Goal: Task Accomplishment & Management: Use online tool/utility

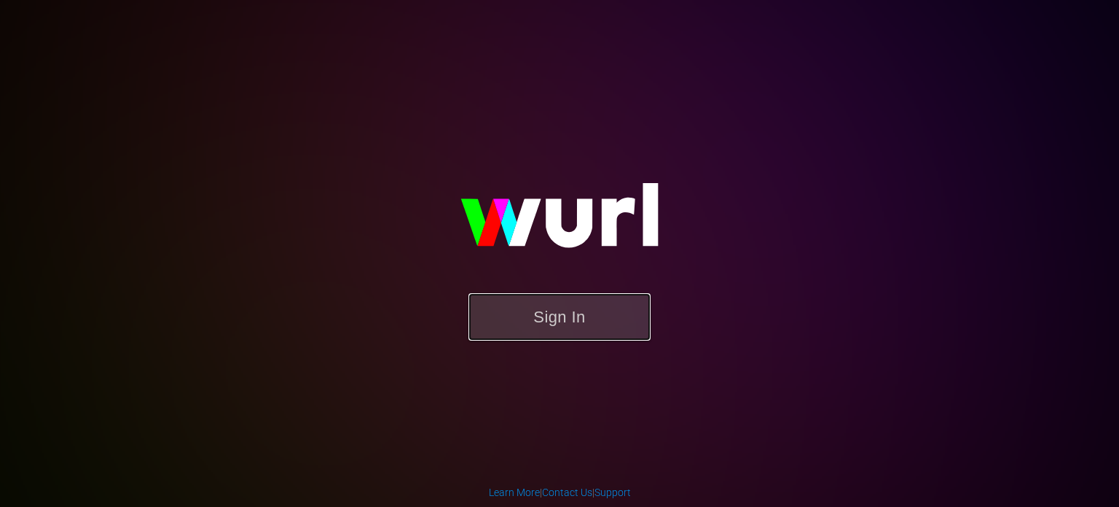
click at [555, 316] on button "Sign In" at bounding box center [560, 316] width 182 height 47
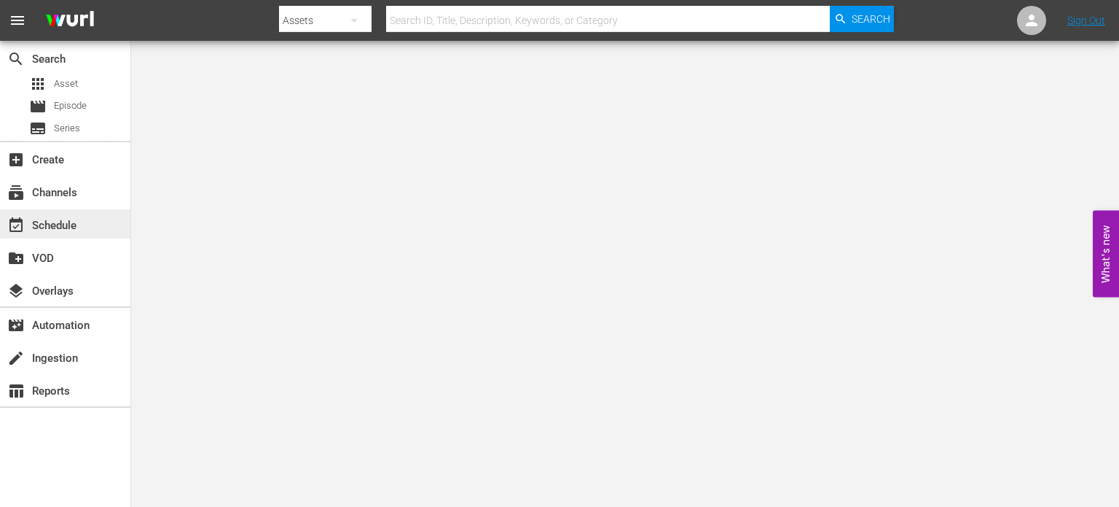
click at [74, 216] on div "event_available Schedule" at bounding box center [41, 222] width 82 height 13
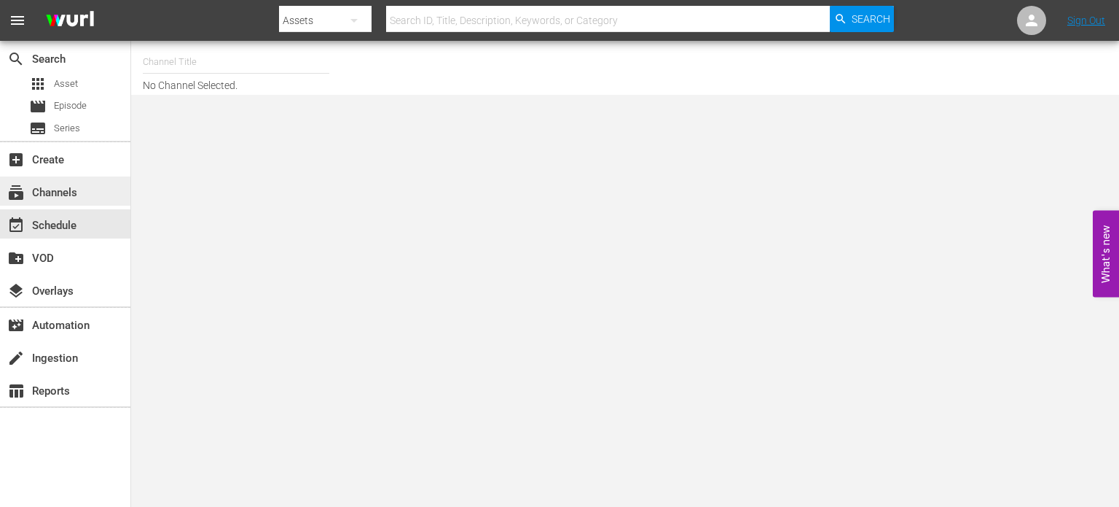
click at [93, 187] on div "subscriptions Channels" at bounding box center [65, 190] width 130 height 29
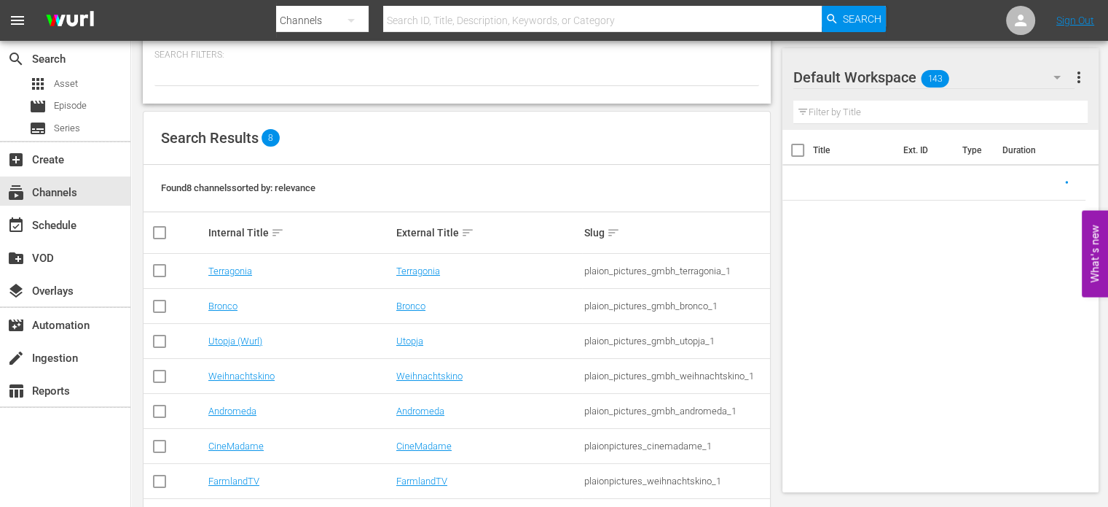
scroll to position [130, 0]
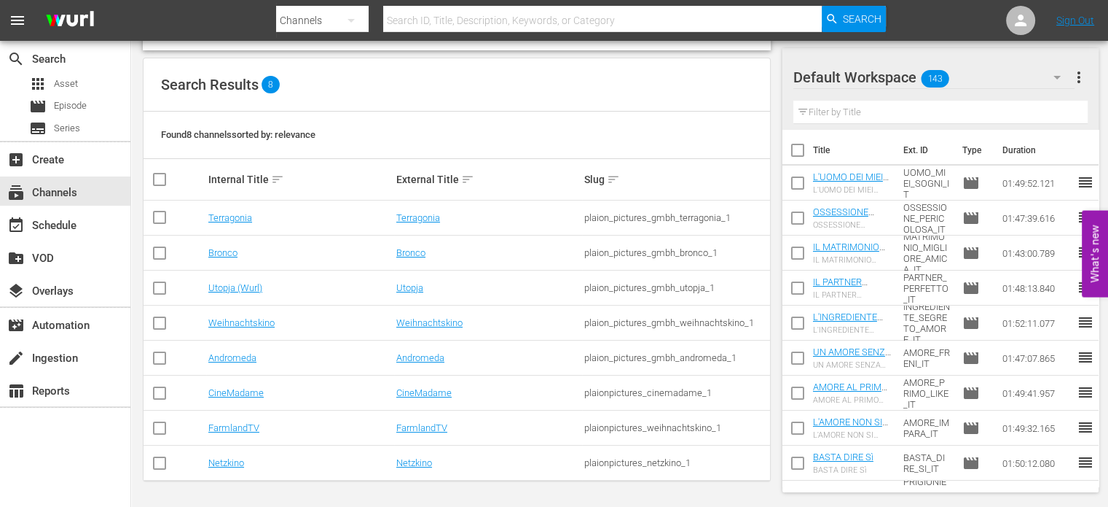
click at [227, 399] on td "CineMadame" at bounding box center [300, 392] width 188 height 35
click at [234, 391] on link "CineMadame" at bounding box center [235, 392] width 55 height 11
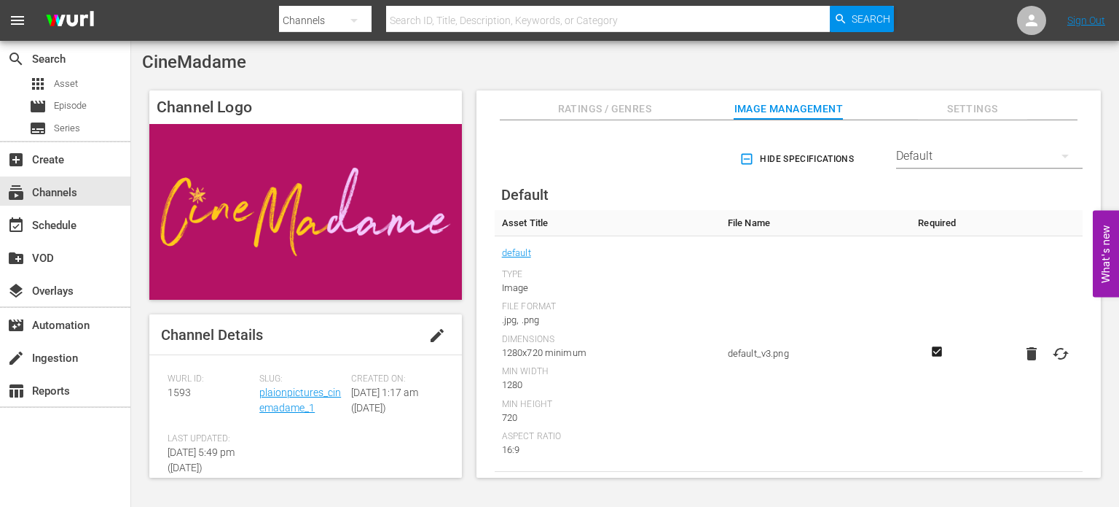
click at [805, 154] on span "Hide Specifications" at bounding box center [799, 159] width 112 height 15
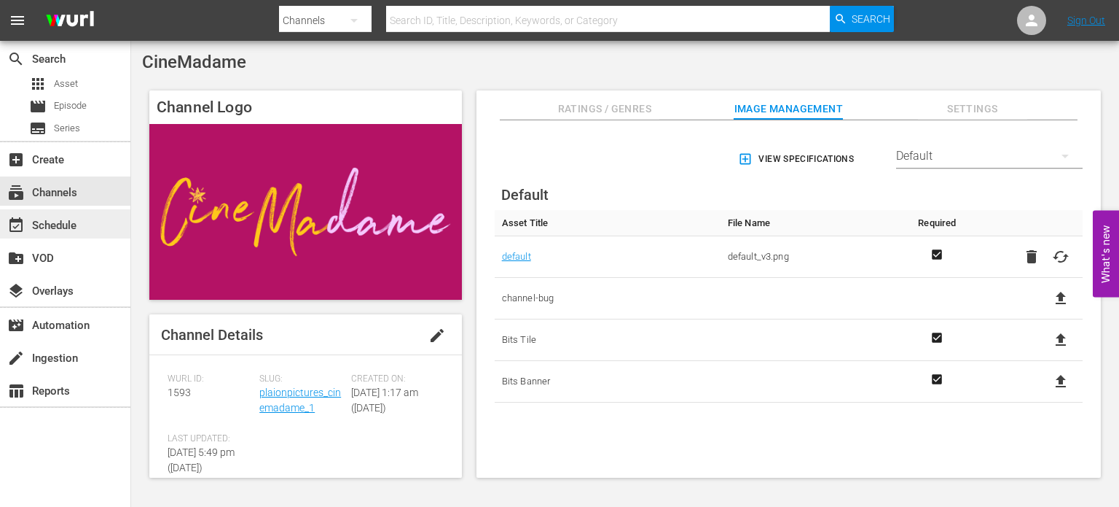
click at [103, 230] on div "event_available Schedule" at bounding box center [65, 223] width 130 height 29
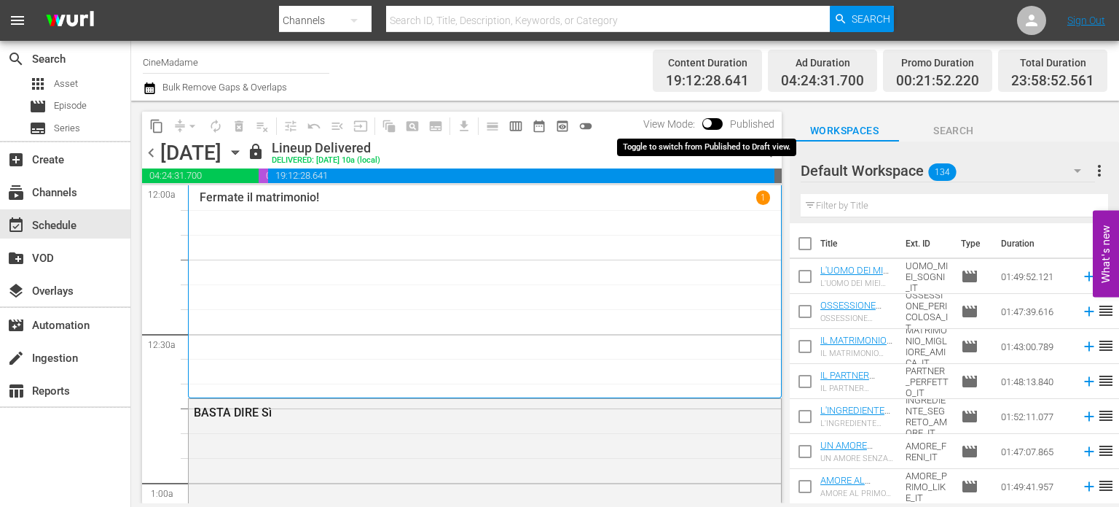
click at [720, 122] on input "checkbox" at bounding box center [707, 126] width 31 height 10
click at [724, 127] on input "checkbox" at bounding box center [724, 126] width 31 height 10
checkbox input "false"
click at [780, 151] on span "chevron_right" at bounding box center [773, 153] width 18 height 18
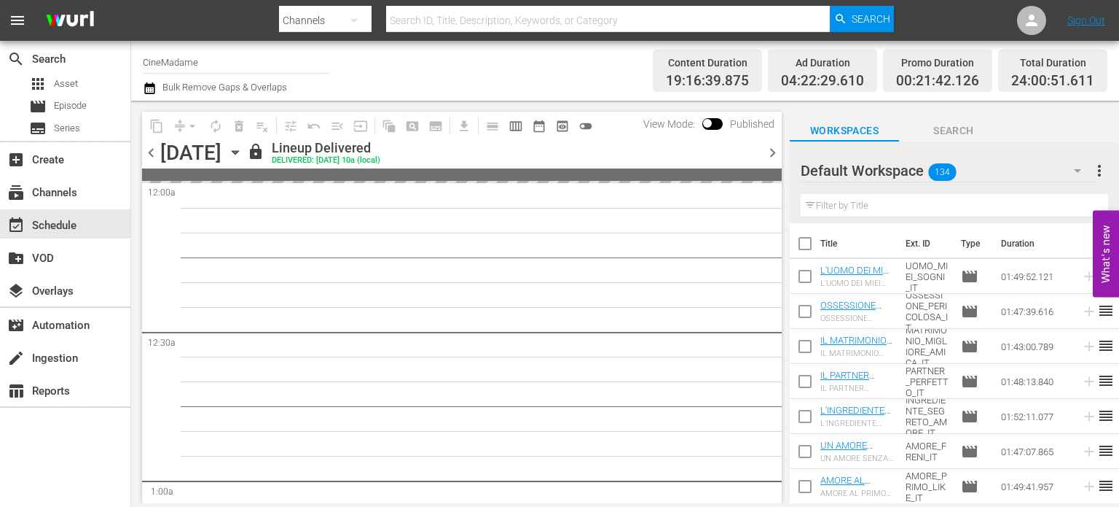
click at [586, 133] on span "toggle_off" at bounding box center [586, 126] width 15 height 15
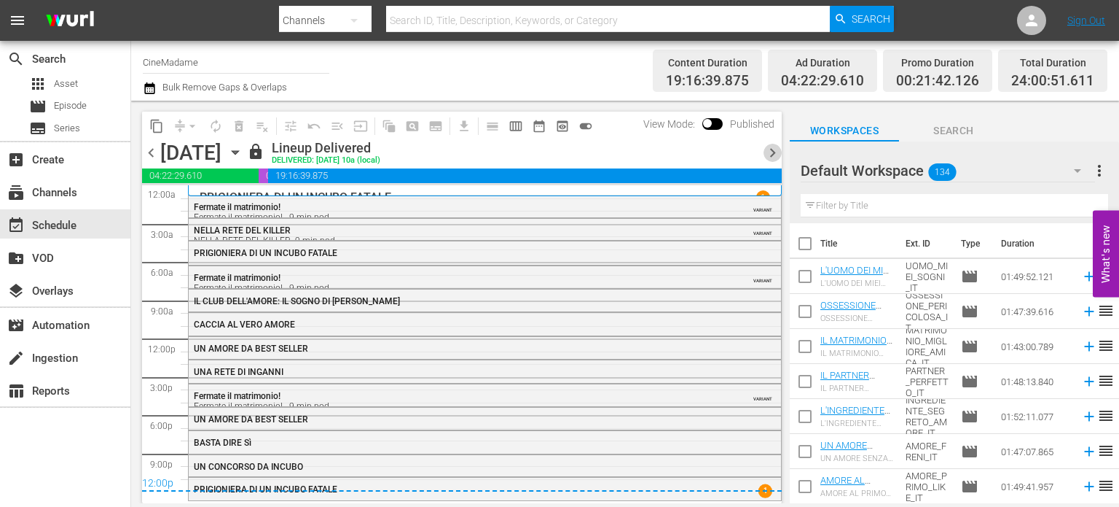
click at [774, 148] on span "chevron_right" at bounding box center [773, 153] width 18 height 18
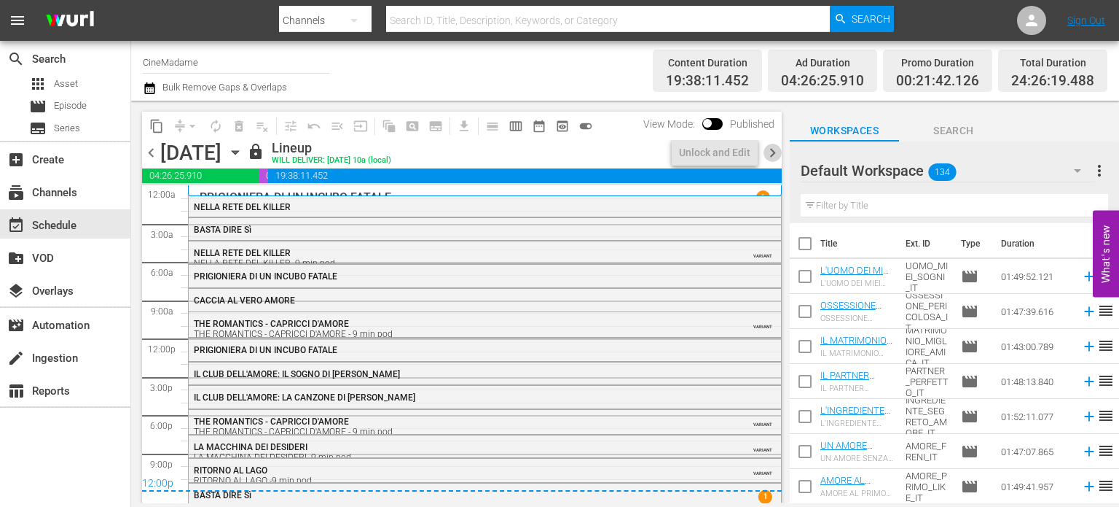
click at [775, 149] on span "chevron_right" at bounding box center [773, 153] width 18 height 18
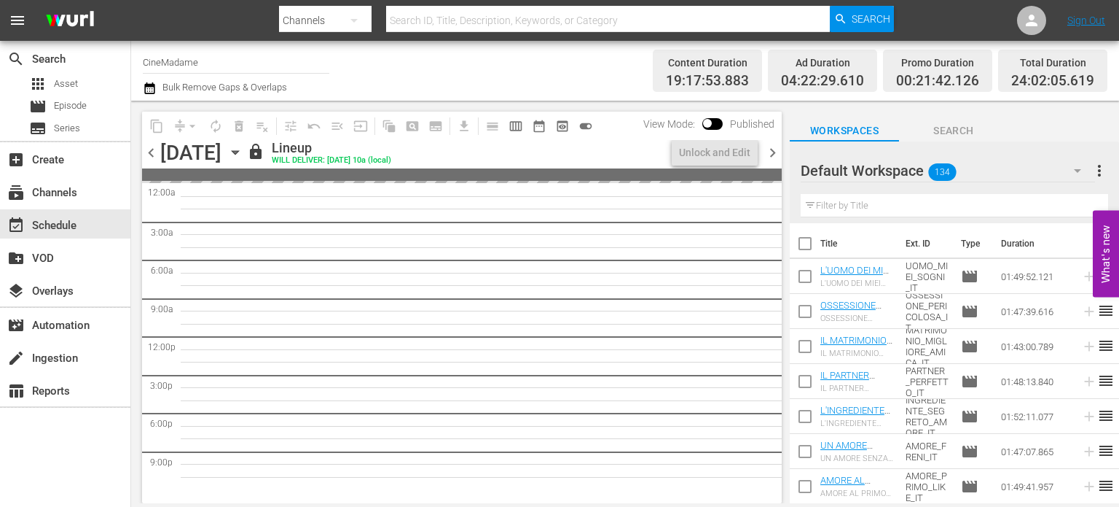
click at [775, 149] on span "chevron_right" at bounding box center [773, 153] width 18 height 18
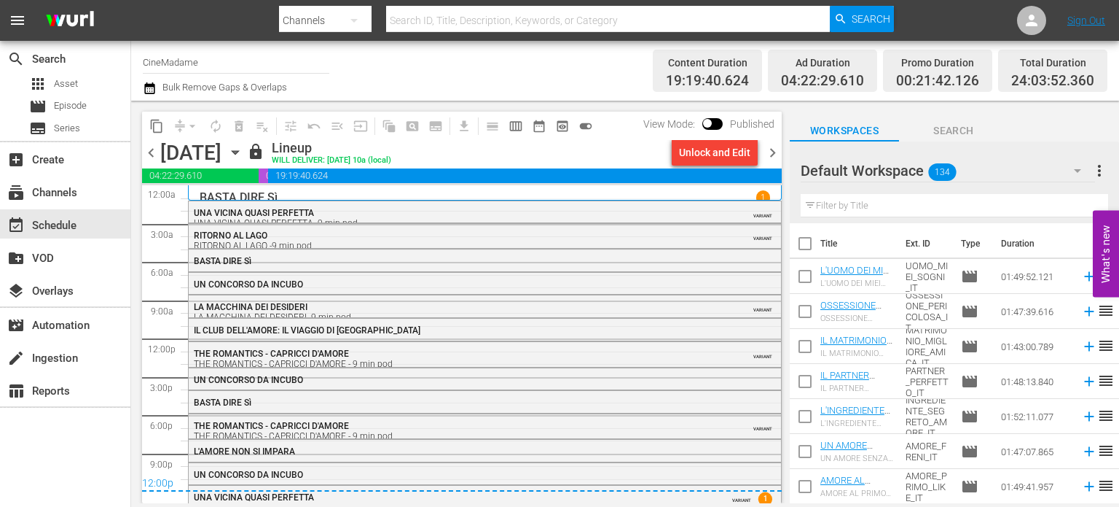
click at [775, 149] on span "chevron_right" at bounding box center [773, 153] width 18 height 18
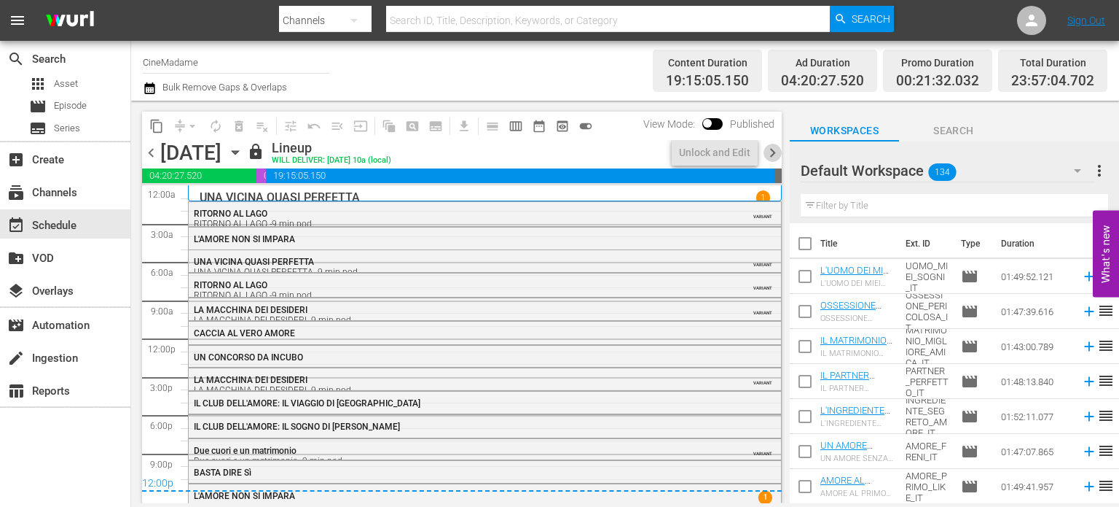
click at [775, 149] on span "chevron_right" at bounding box center [773, 153] width 18 height 18
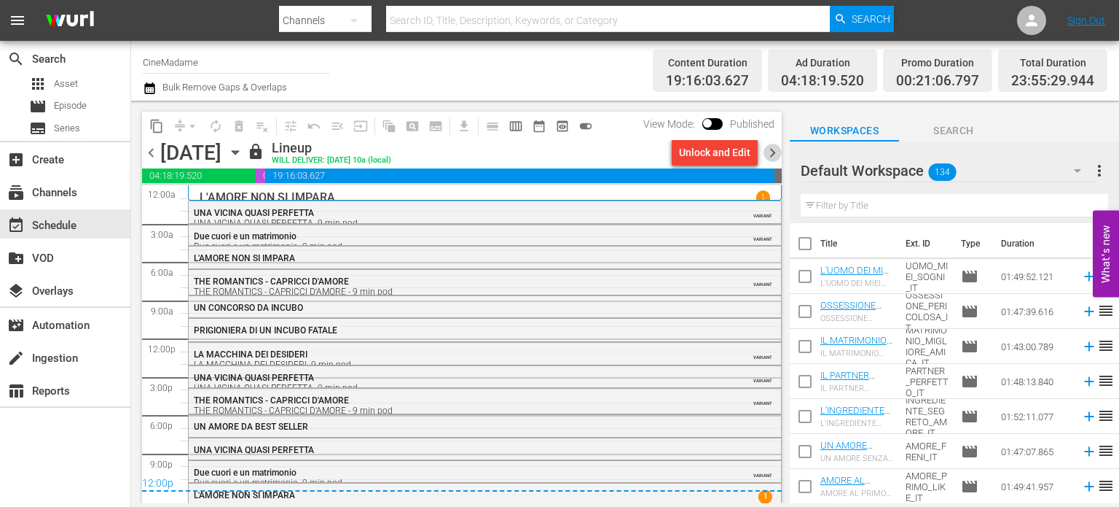
click at [775, 149] on span "chevron_right" at bounding box center [773, 153] width 18 height 18
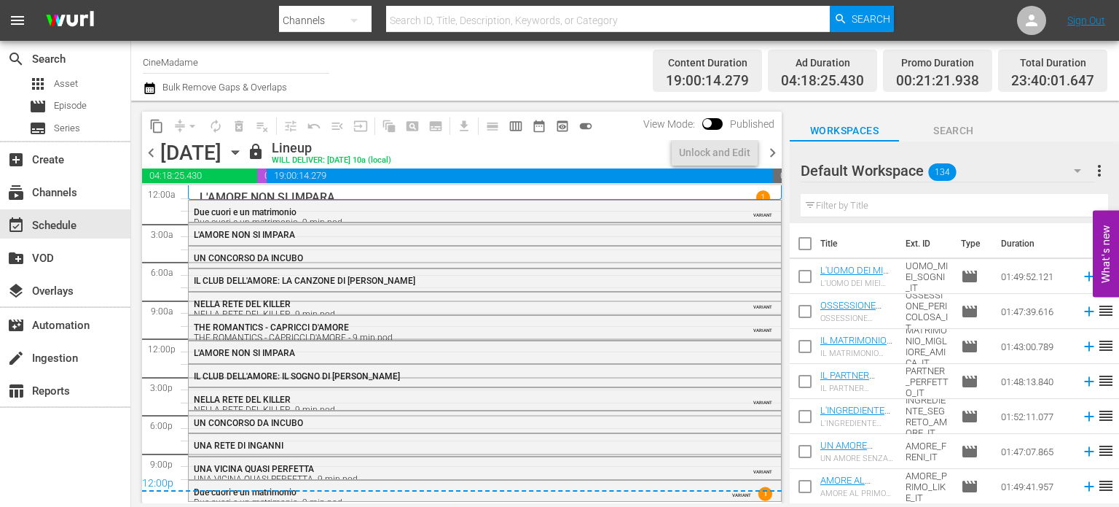
click at [775, 149] on span "chevron_right" at bounding box center [773, 153] width 18 height 18
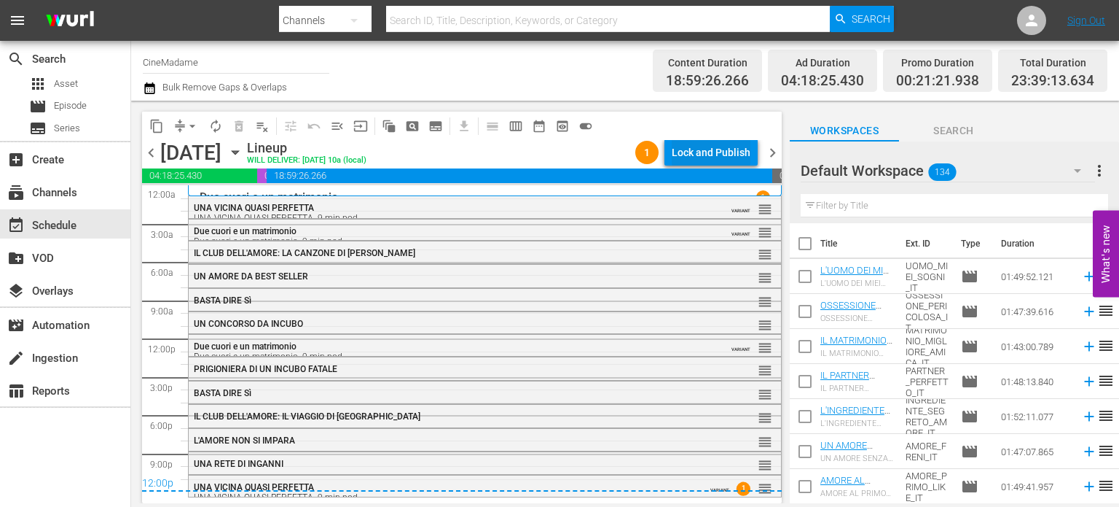
click at [693, 154] on div "Lock and Publish" at bounding box center [711, 152] width 79 height 26
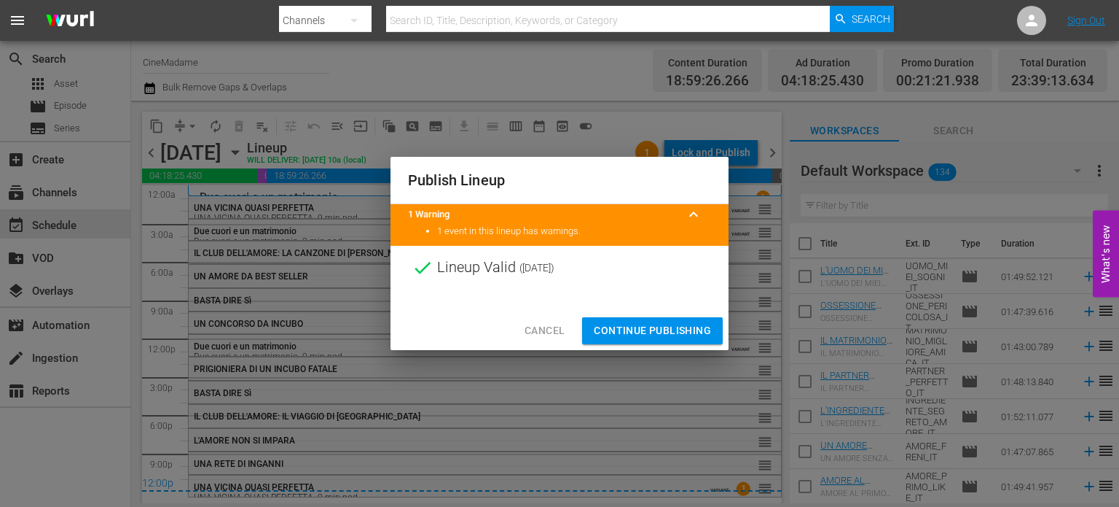
click at [661, 321] on span "Continue Publishing" at bounding box center [652, 330] width 117 height 18
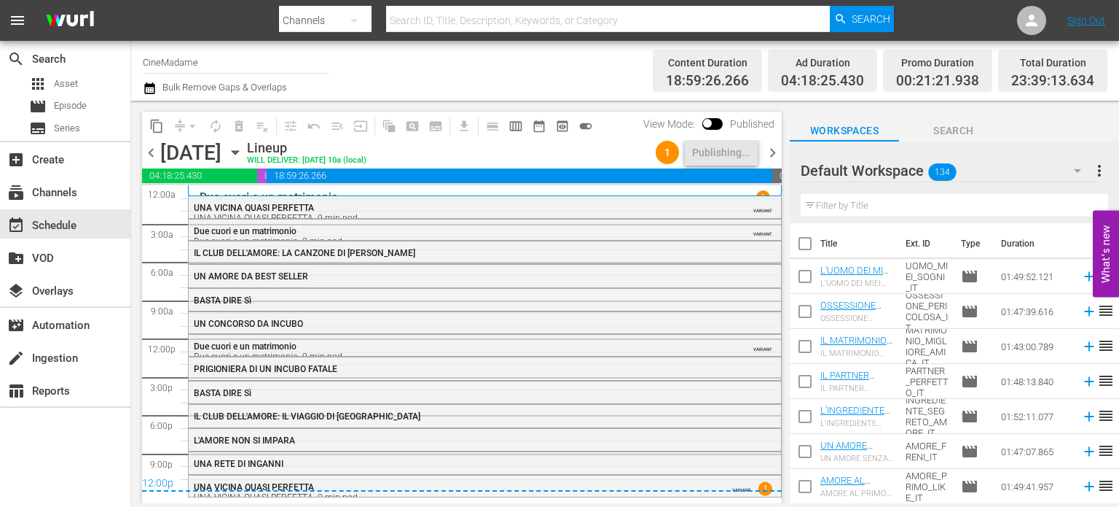
click at [770, 149] on span "chevron_right" at bounding box center [773, 153] width 18 height 18
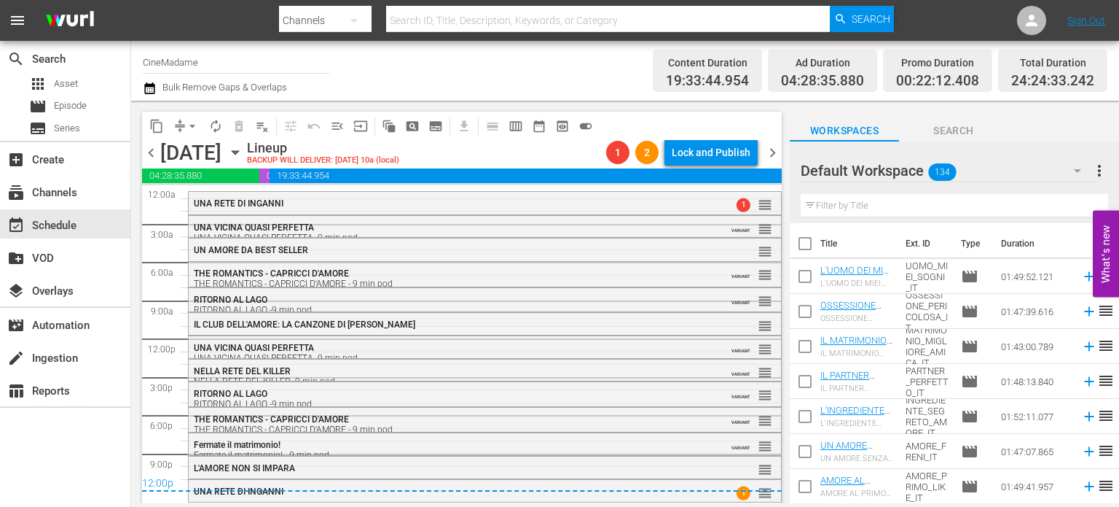
click at [711, 154] on div "Lock and Publish" at bounding box center [711, 152] width 79 height 26
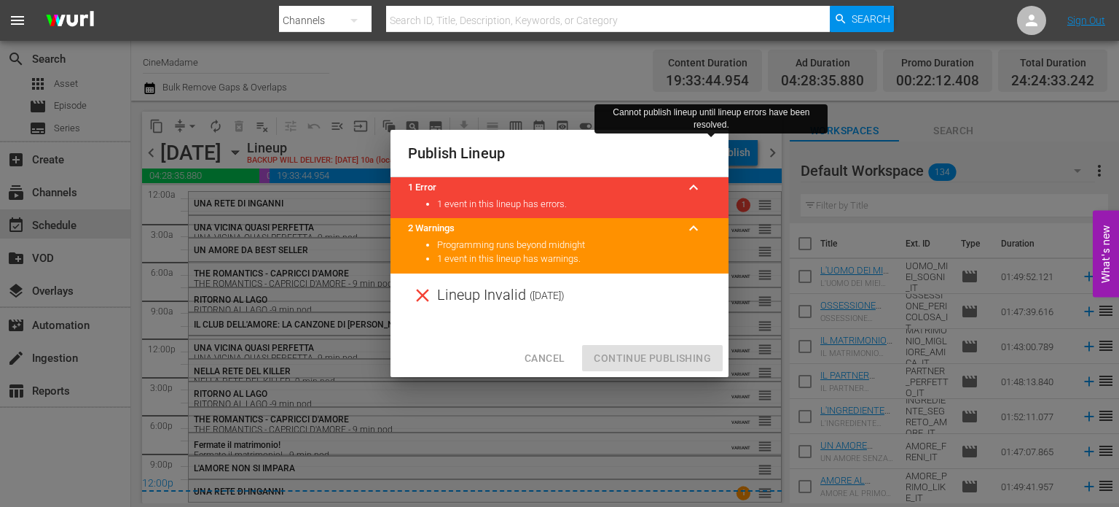
click at [538, 349] on span "Cancel" at bounding box center [545, 358] width 40 height 18
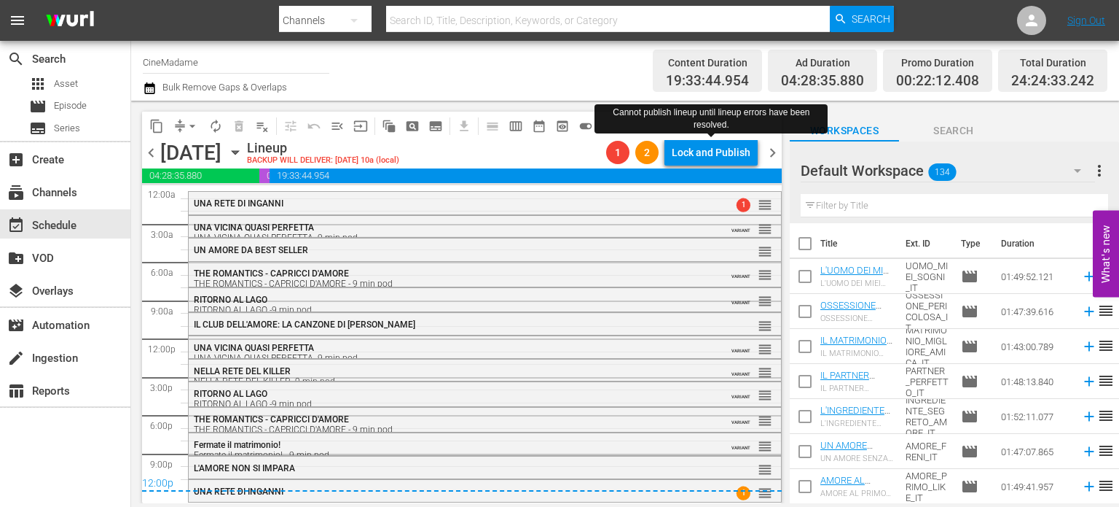
click at [152, 154] on span "chevron_left" at bounding box center [151, 153] width 18 height 18
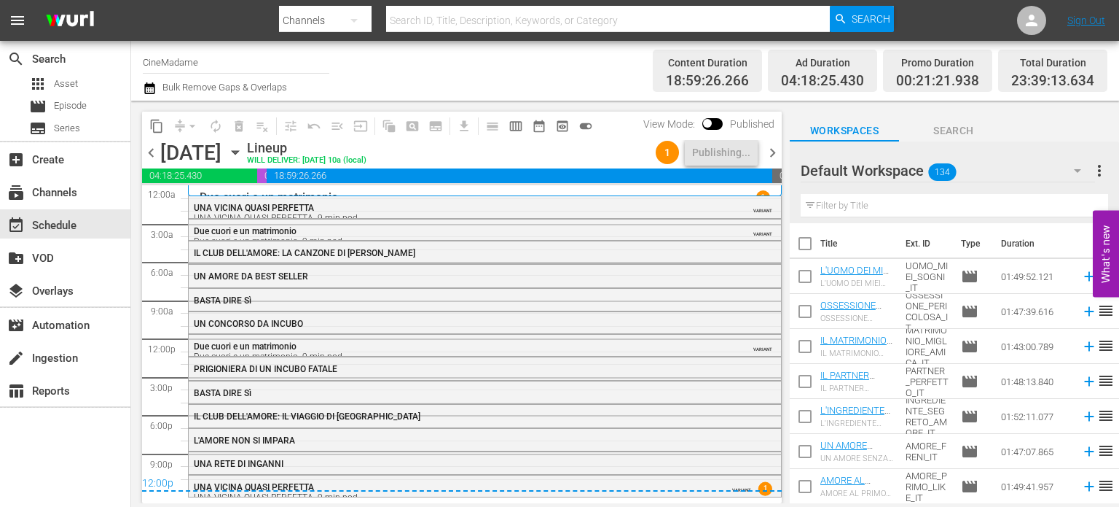
click at [771, 151] on span "chevron_right" at bounding box center [773, 153] width 18 height 18
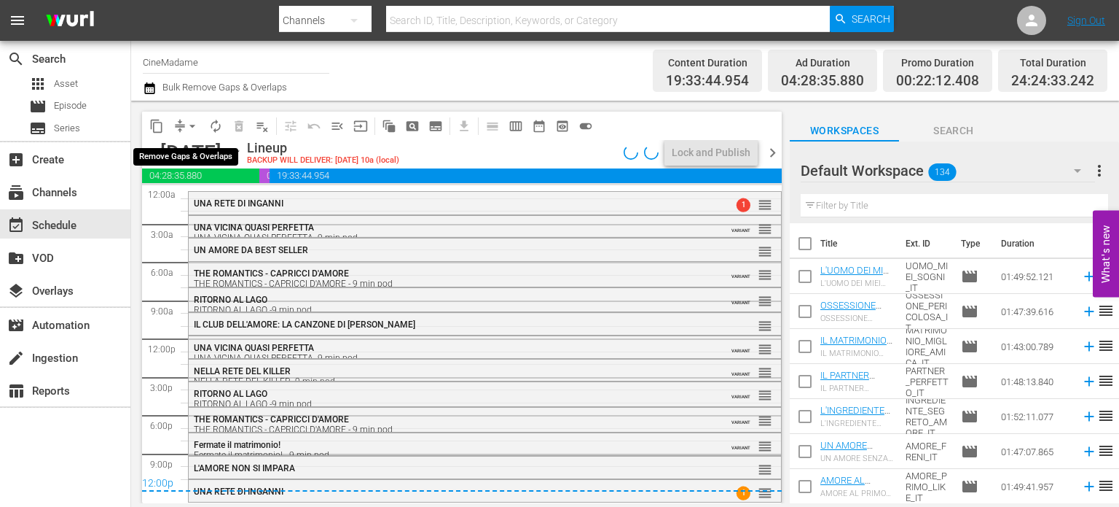
click at [193, 122] on span "arrow_drop_down" at bounding box center [192, 126] width 15 height 15
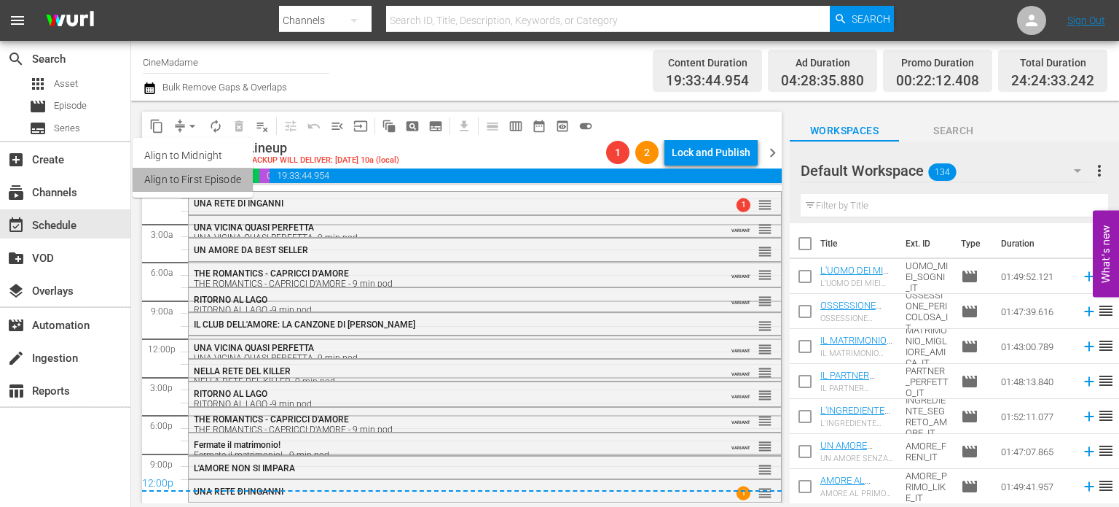
click at [210, 171] on li "Align to First Episode" at bounding box center [193, 180] width 120 height 24
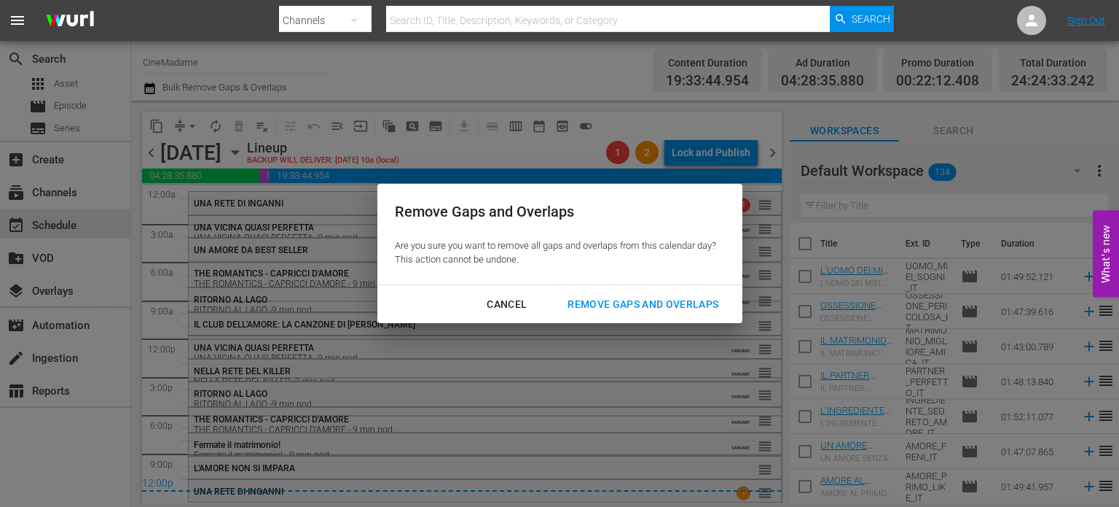
click at [693, 304] on div "Remove Gaps and Overlaps" at bounding box center [643, 304] width 174 height 18
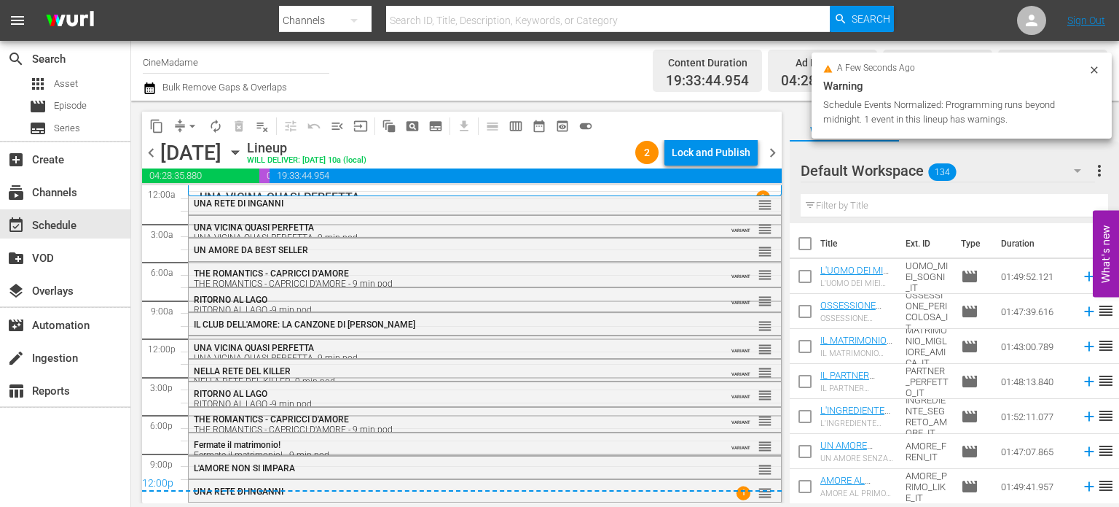
click at [719, 147] on div "Lock and Publish" at bounding box center [711, 152] width 79 height 26
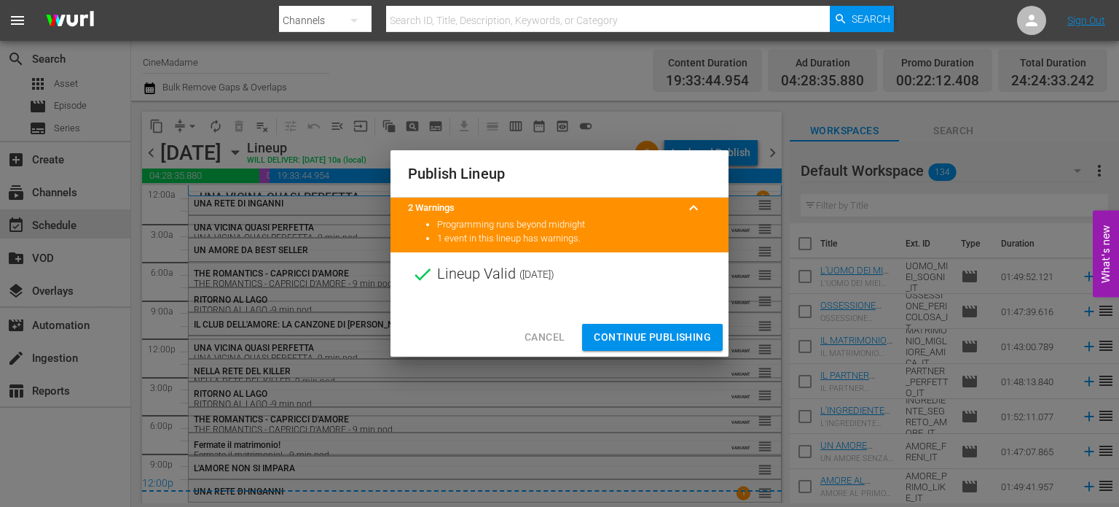
click at [660, 332] on span "Continue Publishing" at bounding box center [652, 337] width 117 height 18
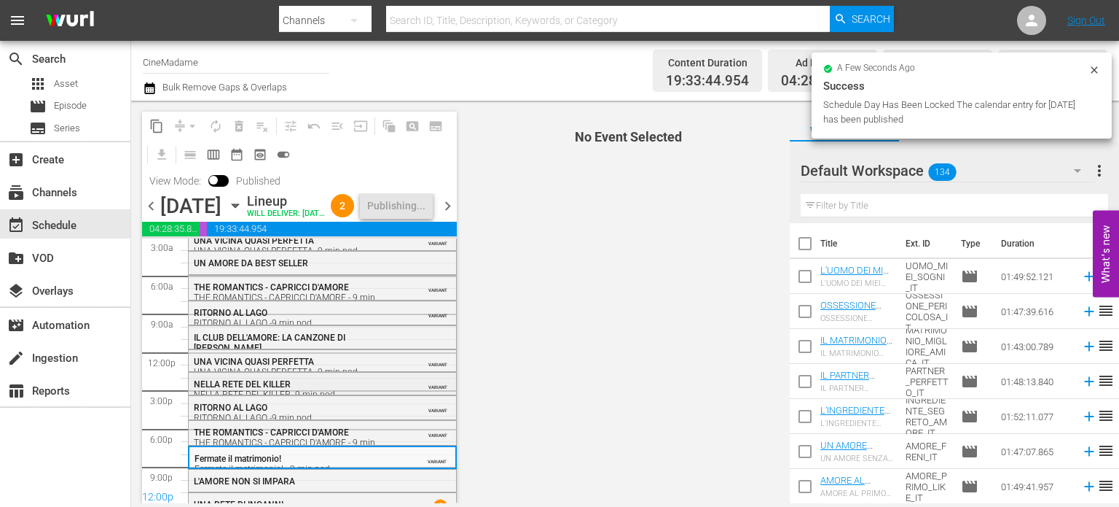
scroll to position [76, 0]
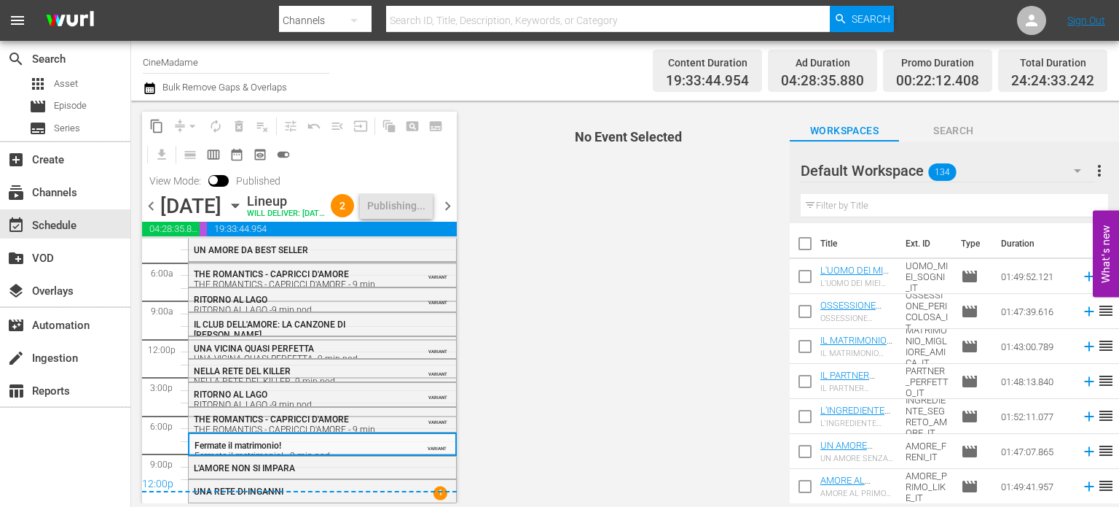
click at [297, 446] on div "Fermate il matrimonio! Fermate il matrimonio! - 9 min pod" at bounding box center [289, 450] width 188 height 20
click at [292, 472] on span "L'AMORE NON SI IMPARA" at bounding box center [244, 468] width 101 height 10
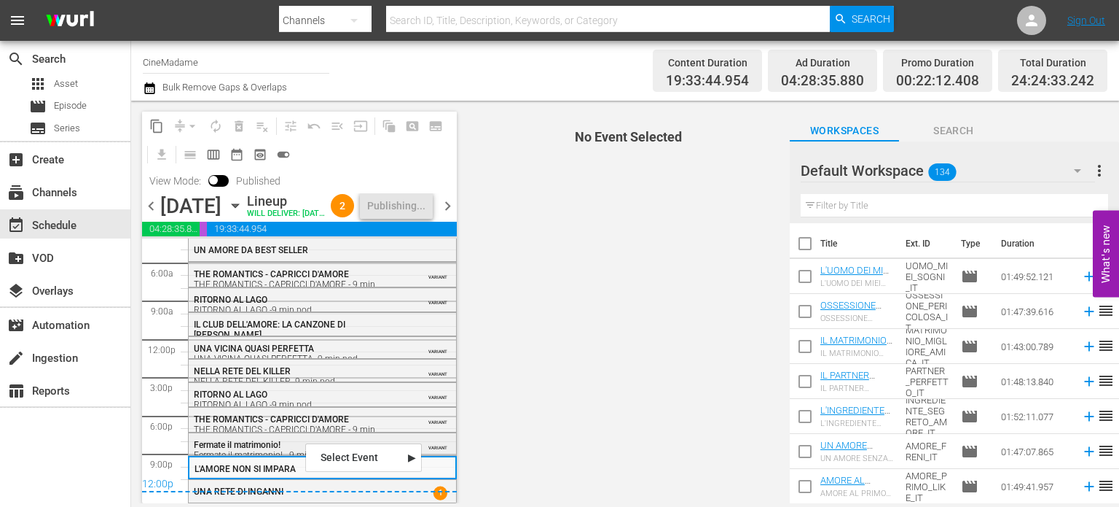
click at [257, 442] on span "Fermate il matrimonio!" at bounding box center [237, 444] width 87 height 10
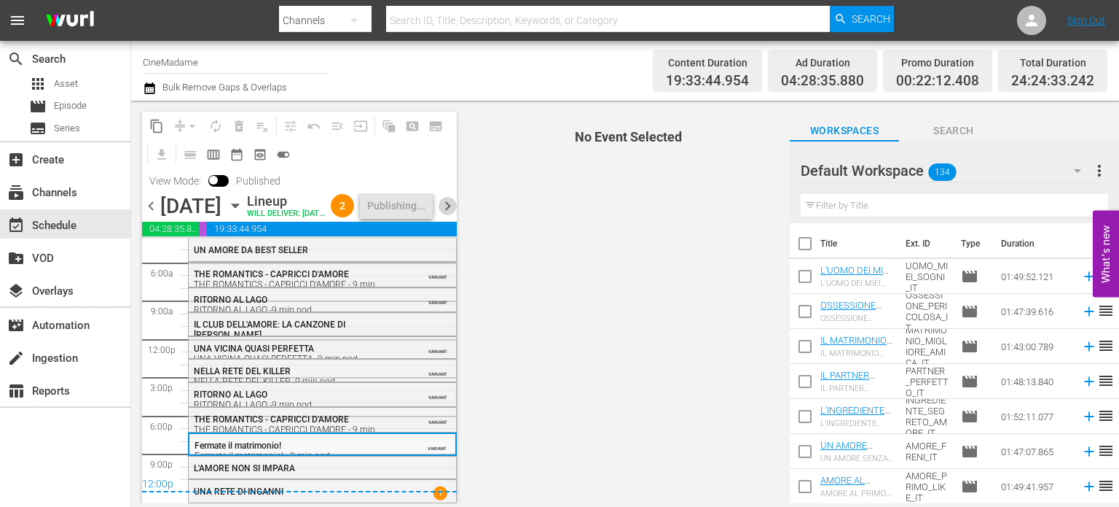
click at [447, 215] on span "chevron_right" at bounding box center [448, 206] width 18 height 18
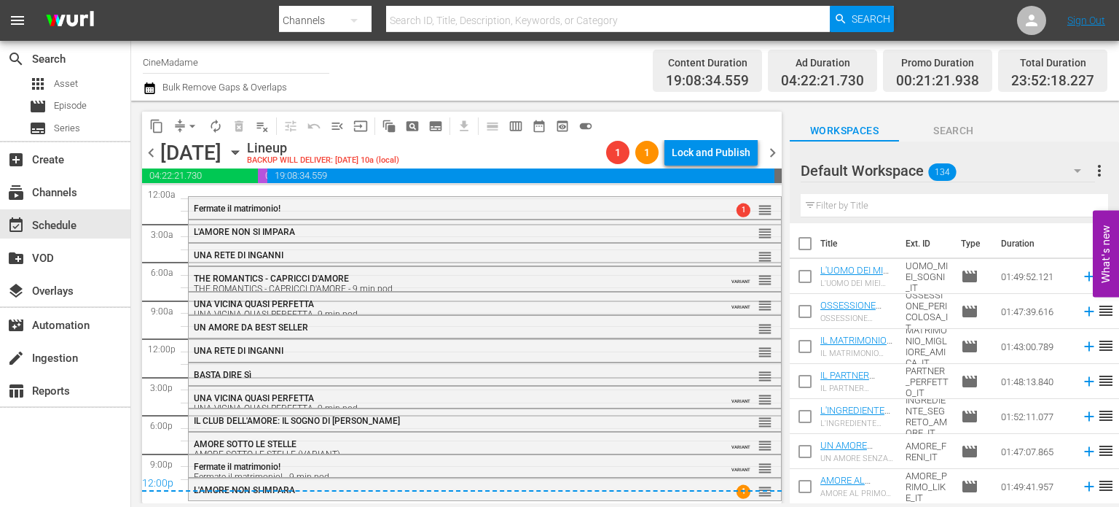
click at [152, 151] on span "chevron_left" at bounding box center [151, 153] width 18 height 18
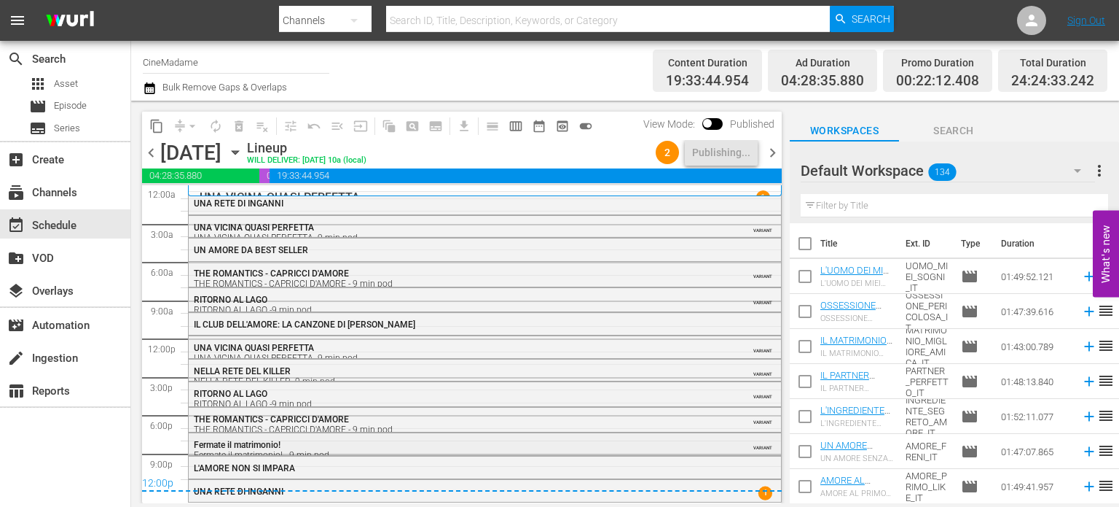
click at [259, 440] on span "Fermate il matrimonio!" at bounding box center [237, 444] width 87 height 10
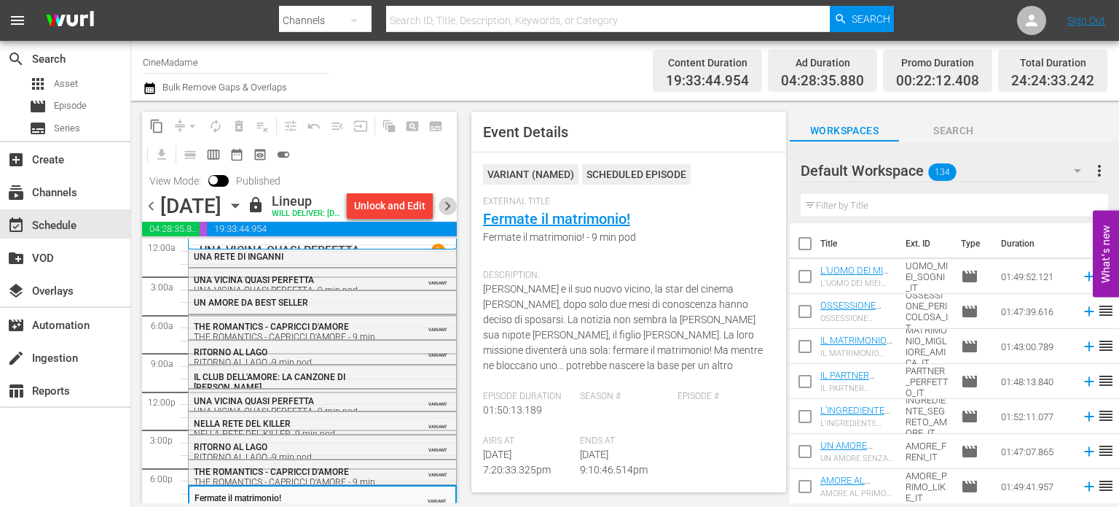
click at [455, 213] on span "chevron_right" at bounding box center [448, 206] width 18 height 18
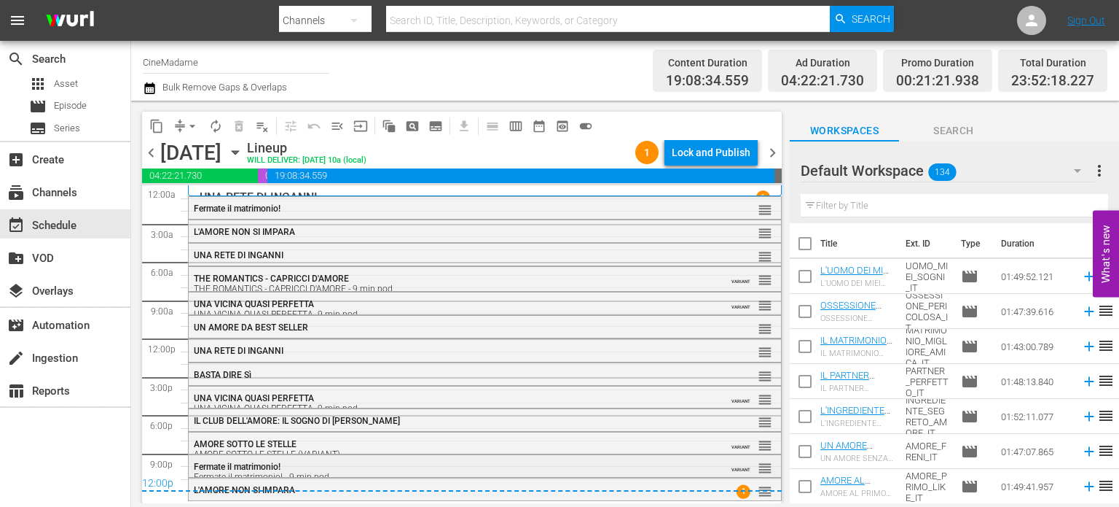
click at [370, 467] on div "Fermate il matrimonio! Fermate il matrimonio! - 9 min pod" at bounding box center [446, 471] width 505 height 20
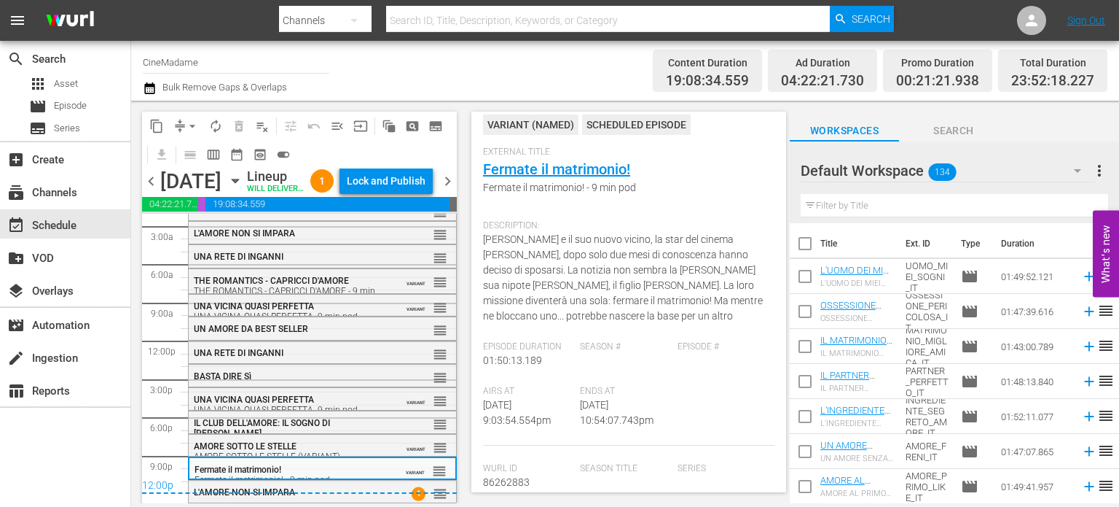
scroll to position [73, 0]
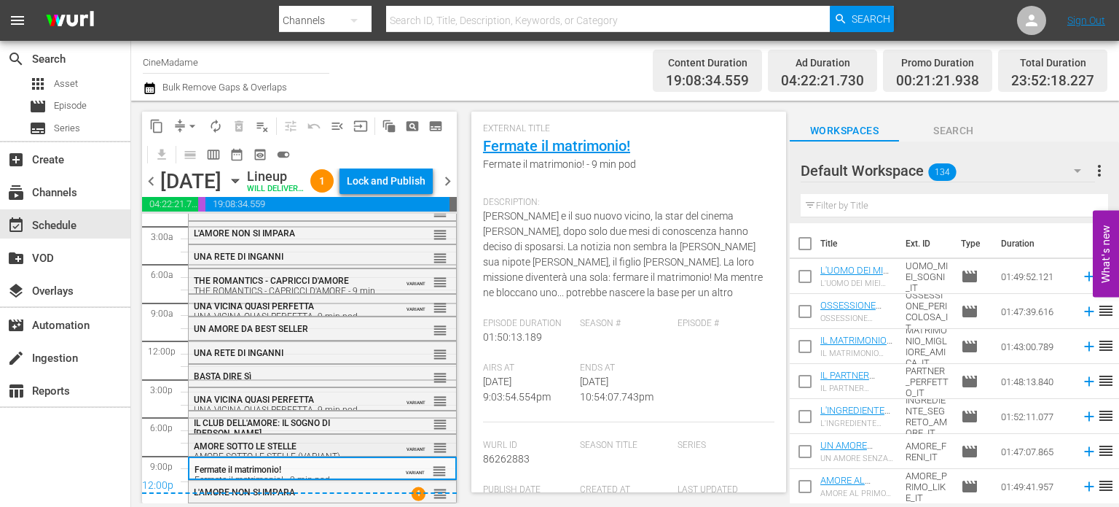
click at [330, 447] on div "AMORE SOTTO LE STELLE AMORE SOTTO LE STELLE (VARIANT)" at bounding box center [288, 451] width 189 height 20
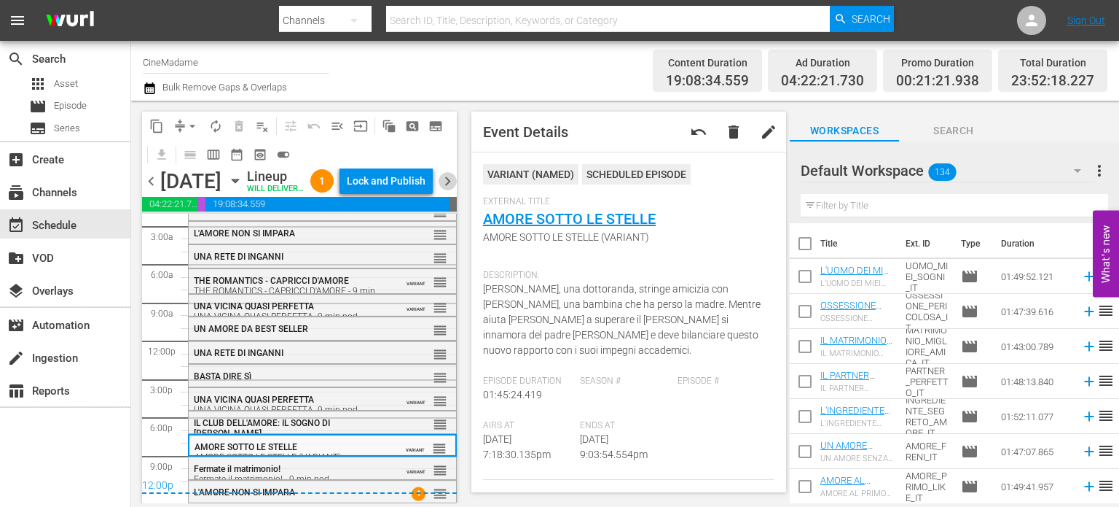
click at [446, 185] on span "chevron_right" at bounding box center [448, 181] width 18 height 18
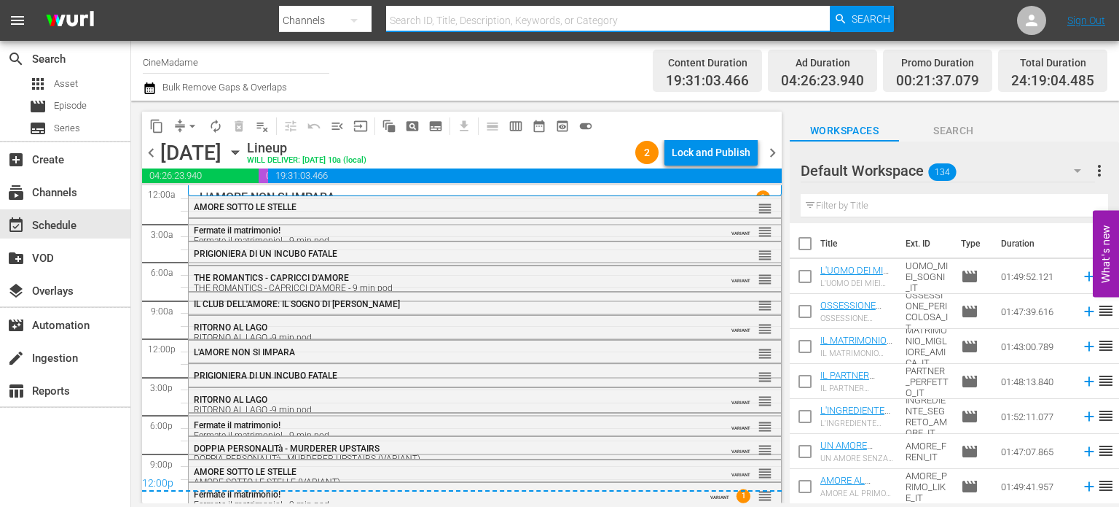
drag, startPoint x: 473, startPoint y: 9, endPoint x: 449, endPoint y: 12, distance: 24.1
click at [473, 9] on input "text" at bounding box center [608, 20] width 445 height 35
click at [294, 39] on div "Channels" at bounding box center [325, 20] width 93 height 41
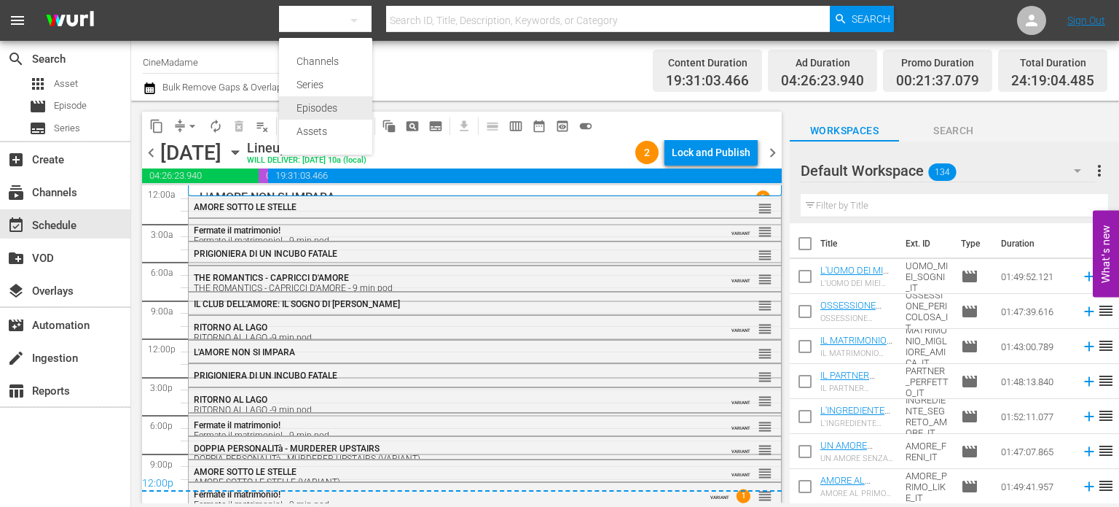
click at [311, 113] on div "Episodes" at bounding box center [326, 107] width 58 height 23
click at [452, 18] on input "text" at bounding box center [608, 20] width 445 height 35
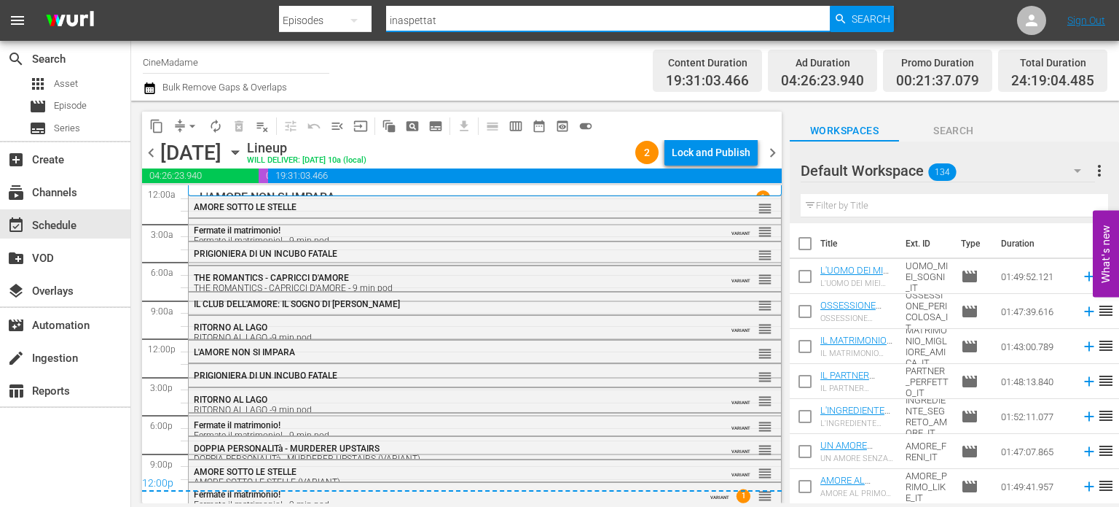
type input "inaspettato"
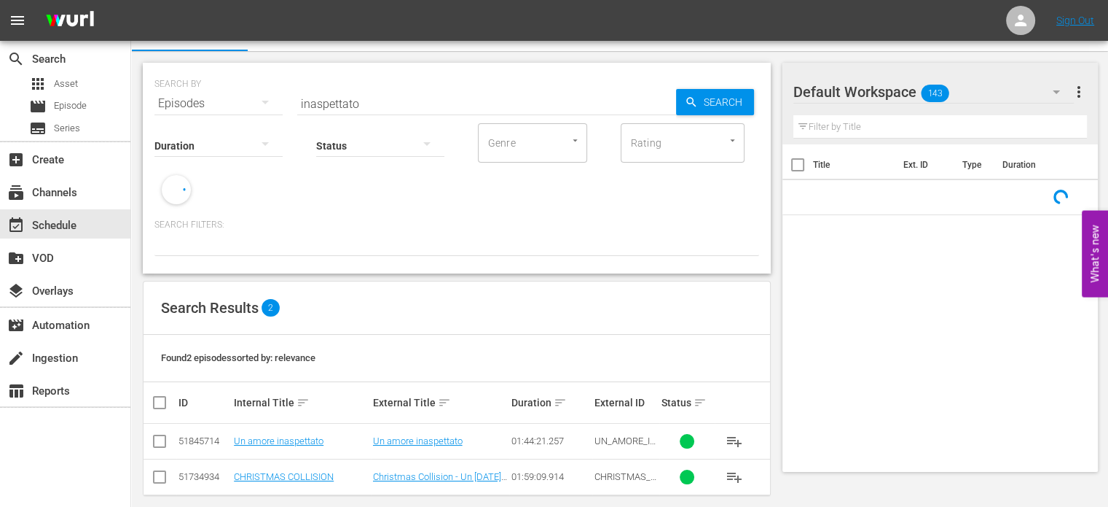
scroll to position [39, 0]
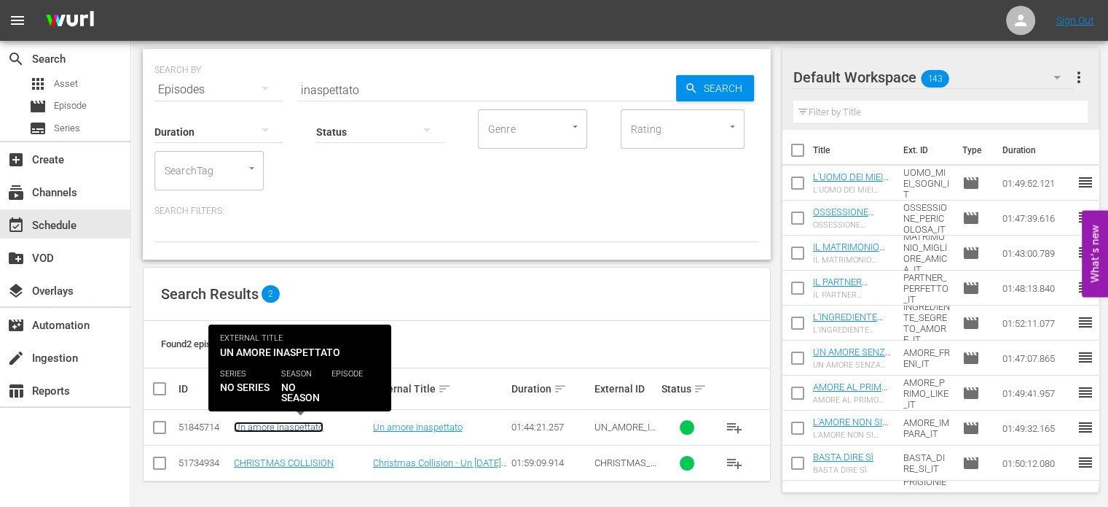
click at [284, 431] on link "Un amore inaspettato" at bounding box center [279, 426] width 90 height 11
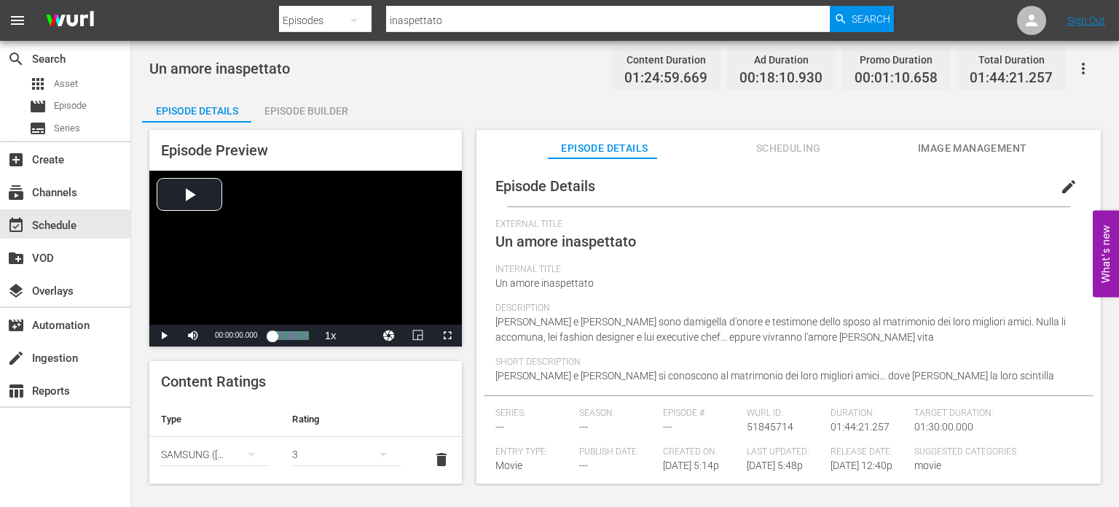
click at [773, 155] on span "Scheduling" at bounding box center [788, 148] width 109 height 18
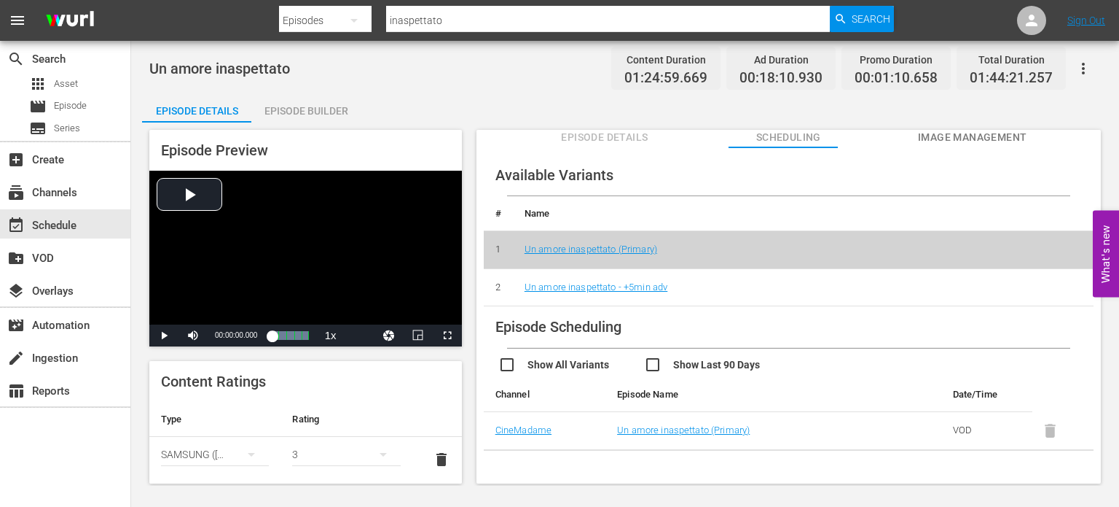
scroll to position [28, 0]
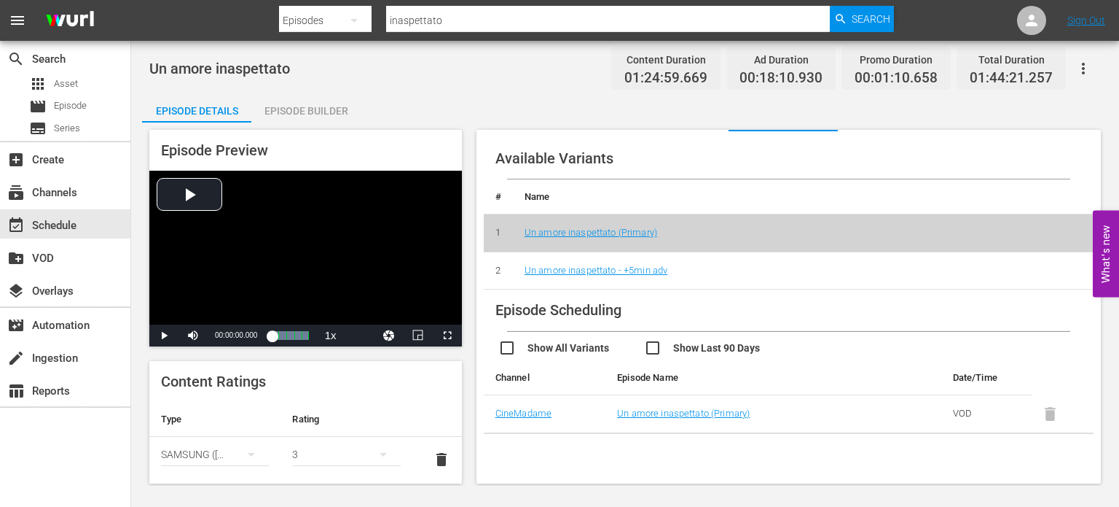
click at [707, 286] on td "Un amore inaspettato - +5min adv" at bounding box center [803, 270] width 581 height 38
click at [717, 270] on td "Un amore inaspettato - +5min adv" at bounding box center [803, 270] width 581 height 38
click at [404, 28] on input "inaspettato" at bounding box center [608, 20] width 445 height 35
click at [419, 9] on input "inaspettato" at bounding box center [608, 20] width 445 height 35
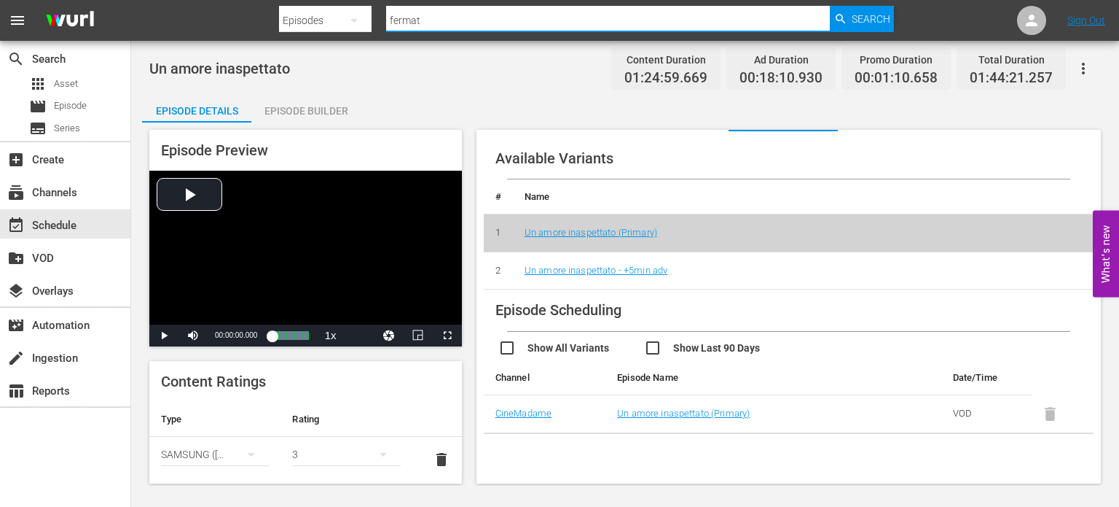
type input "fermate"
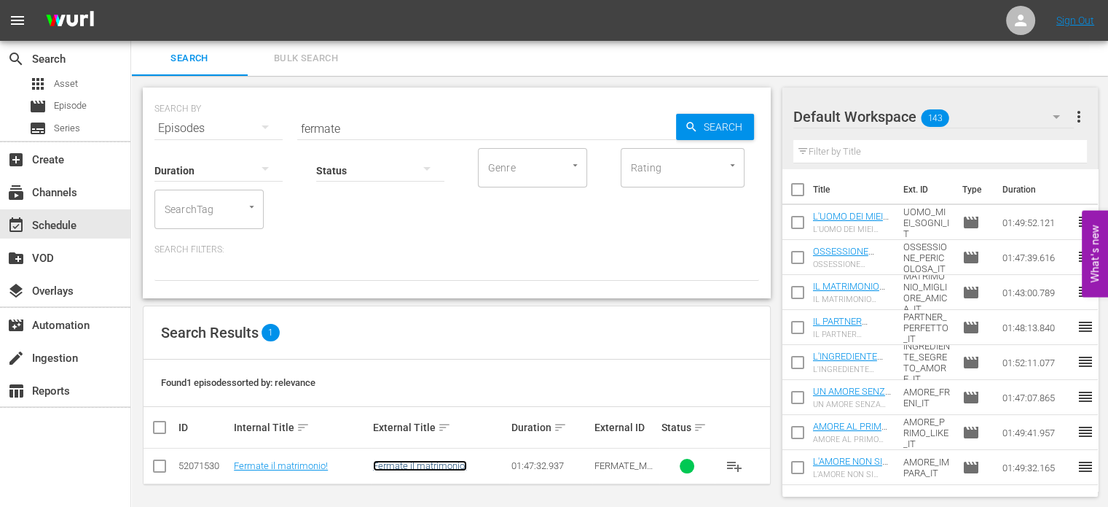
click at [433, 469] on link "Fermate il matrimonio!" at bounding box center [420, 465] width 94 height 11
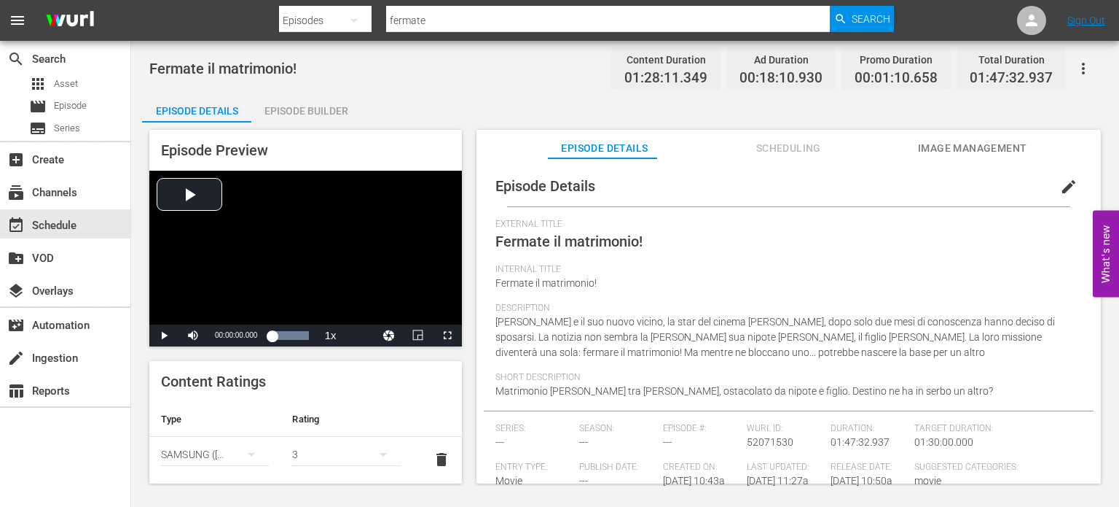
click at [783, 139] on span "Scheduling" at bounding box center [788, 148] width 109 height 18
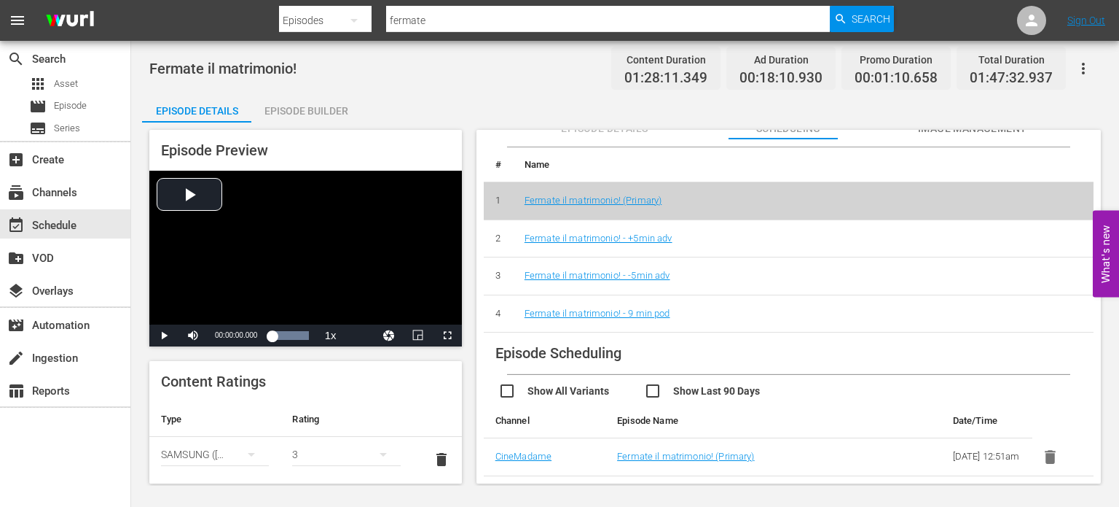
scroll to position [28, 0]
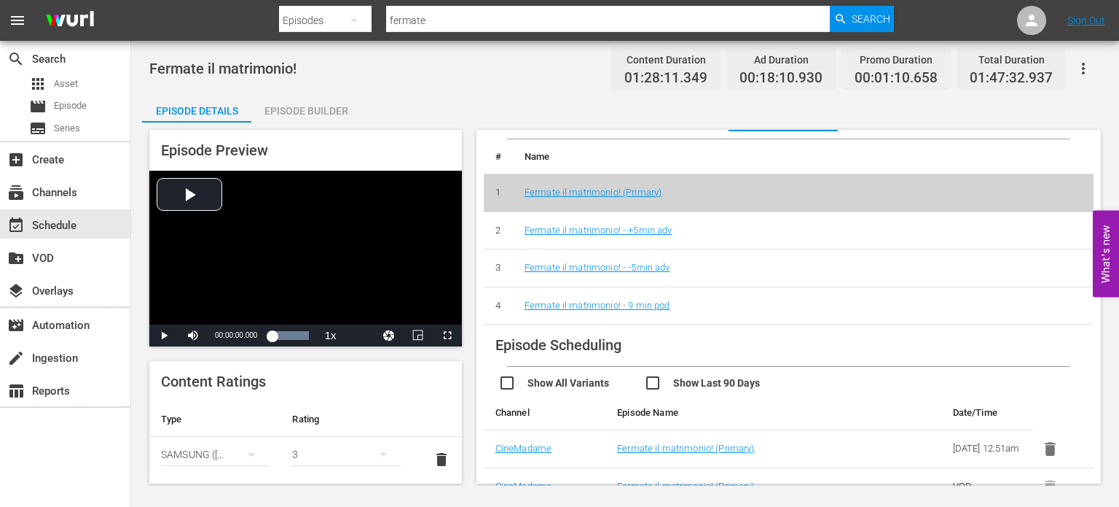
click at [688, 292] on td "Fermate il matrimonio! - 9 min pod" at bounding box center [803, 305] width 581 height 38
click at [644, 300] on link "Fermate il matrimonio! - 9 min pod" at bounding box center [598, 305] width 146 height 11
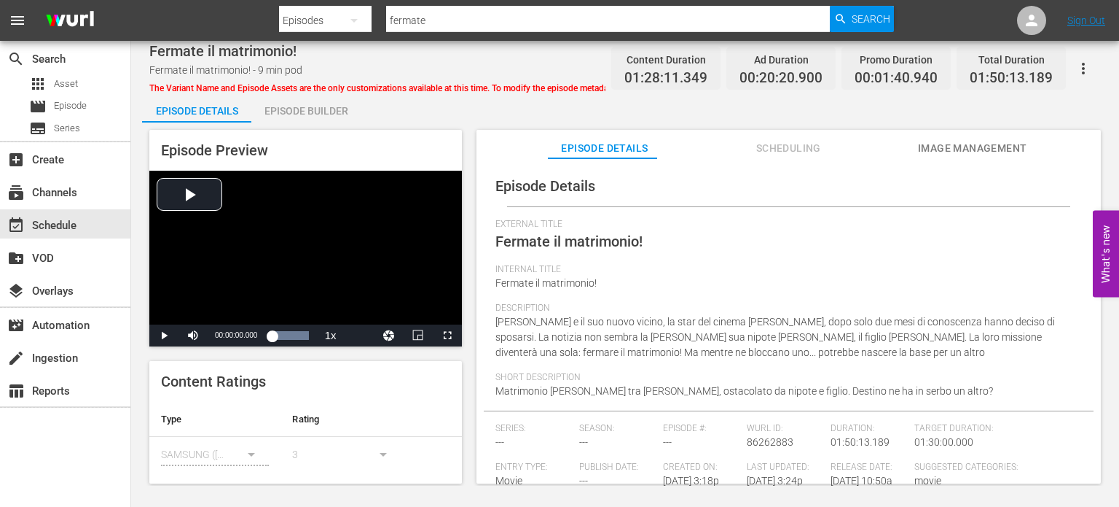
click at [797, 142] on span "Scheduling" at bounding box center [788, 148] width 109 height 18
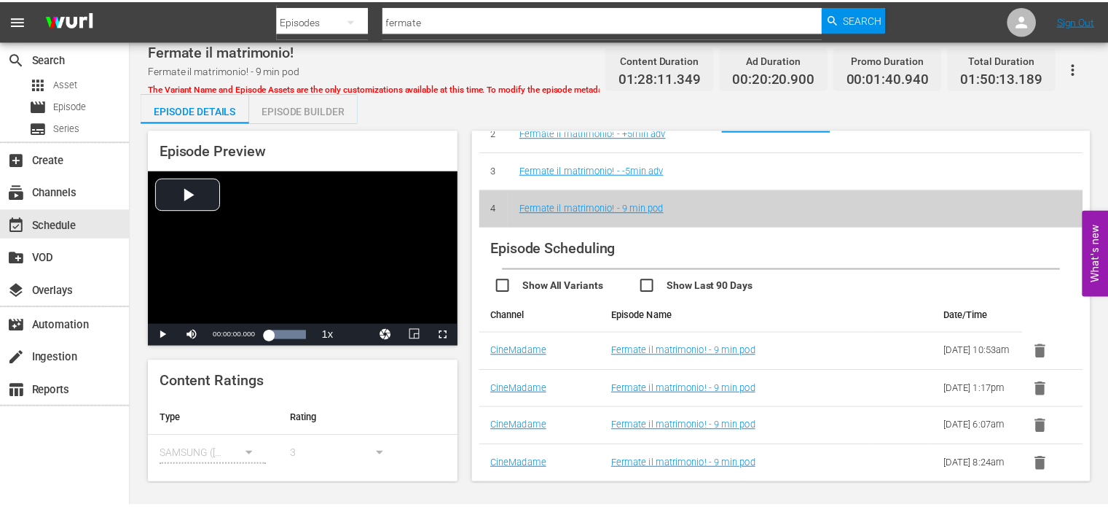
scroll to position [94, 0]
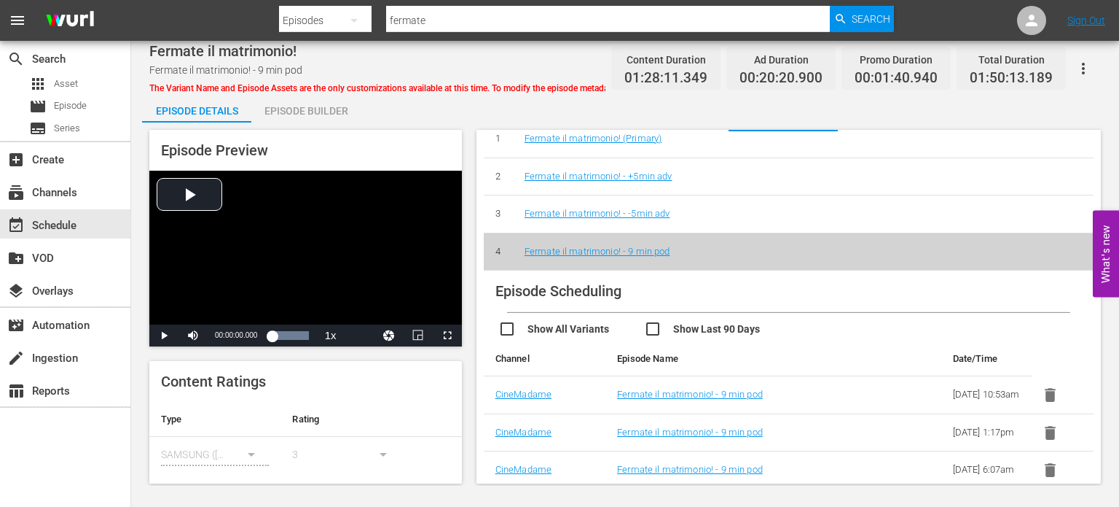
click at [478, 20] on input "fermate" at bounding box center [608, 20] width 445 height 35
type input "[PERSON_NAME]"
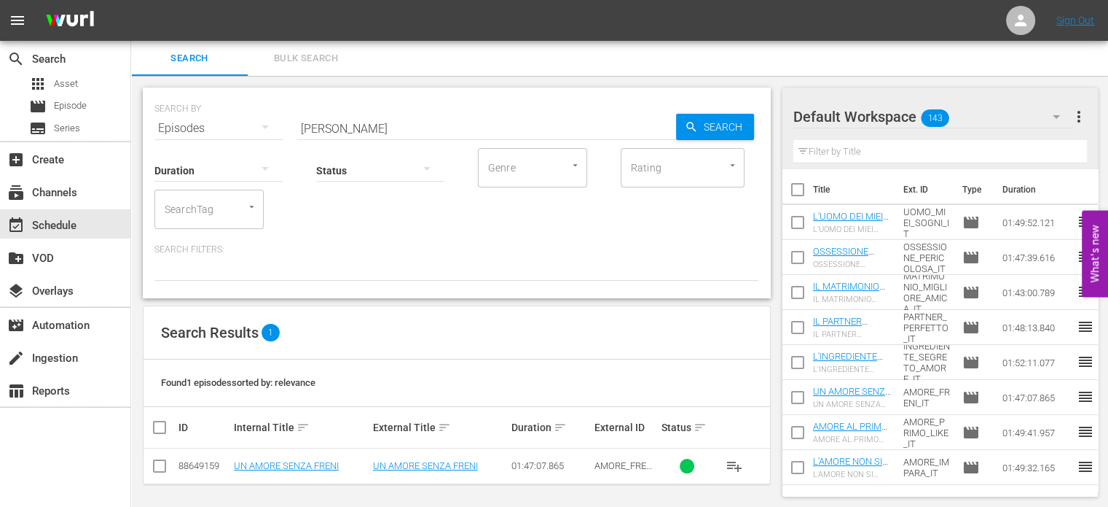
click at [362, 53] on button "Bulk Search" at bounding box center [306, 58] width 117 height 35
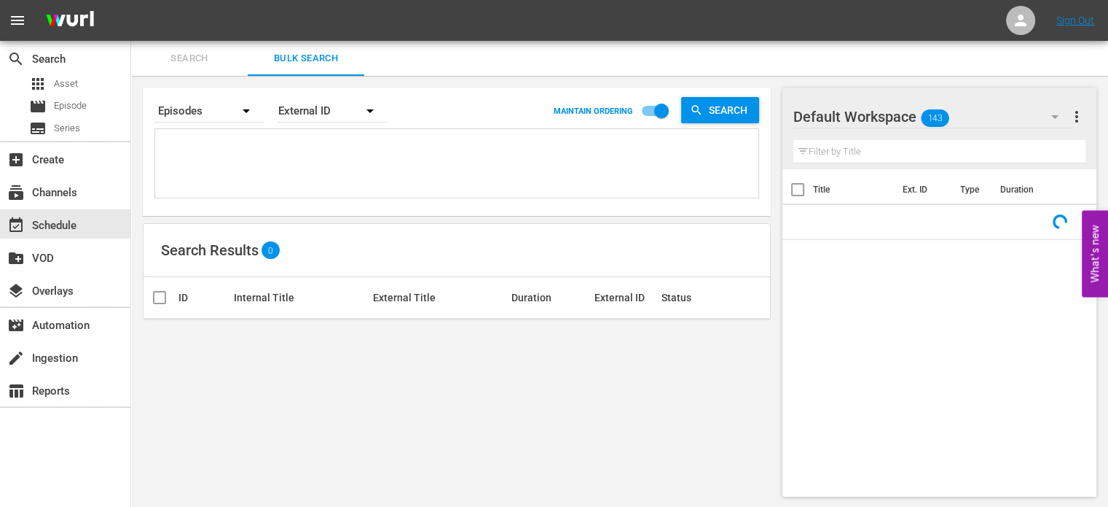
click at [187, 59] on span "Search" at bounding box center [189, 58] width 99 height 17
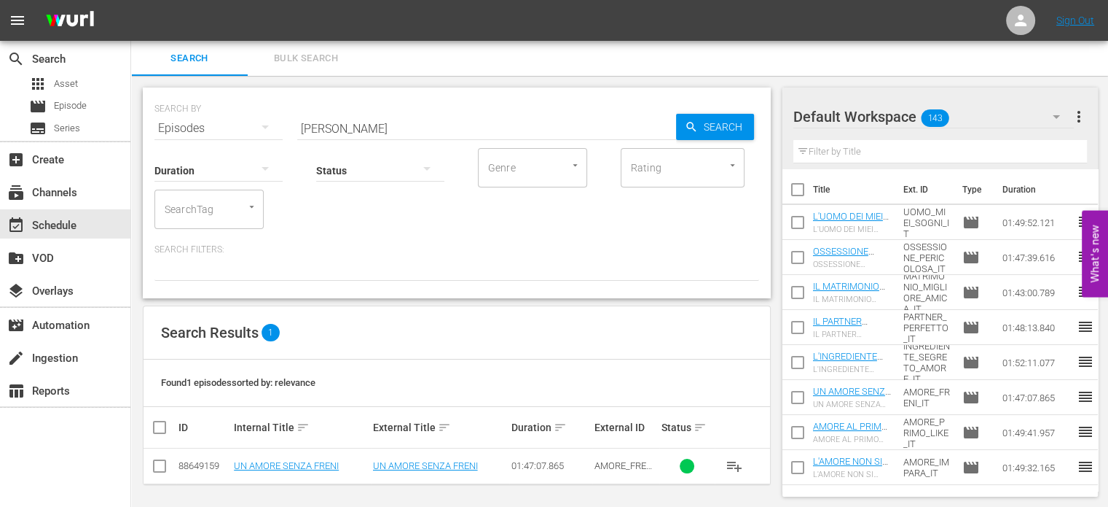
click at [315, 133] on input "[PERSON_NAME]" at bounding box center [486, 128] width 379 height 35
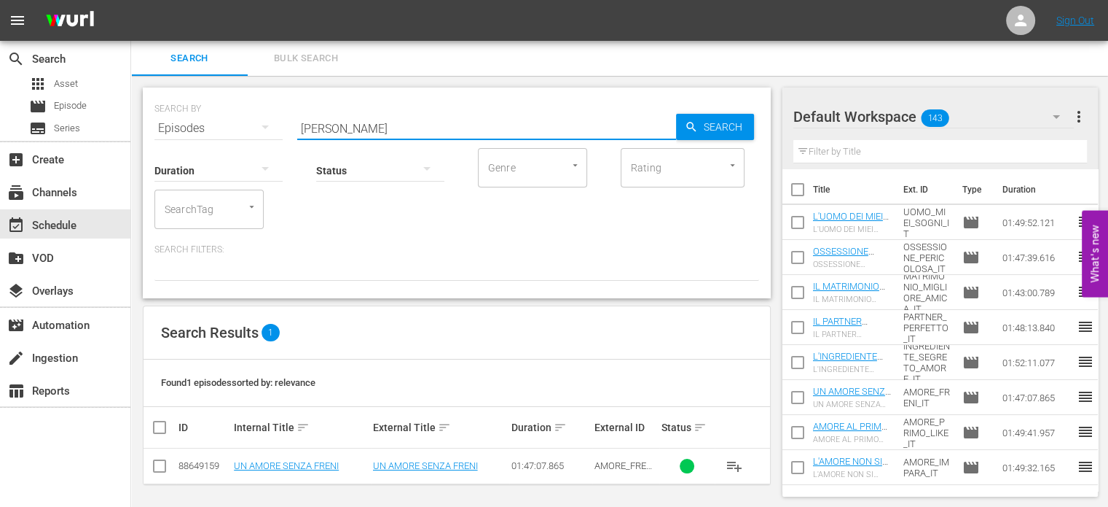
click at [315, 133] on input "[PERSON_NAME]" at bounding box center [486, 128] width 379 height 35
click at [318, 52] on span "Bulk Search" at bounding box center [306, 58] width 99 height 17
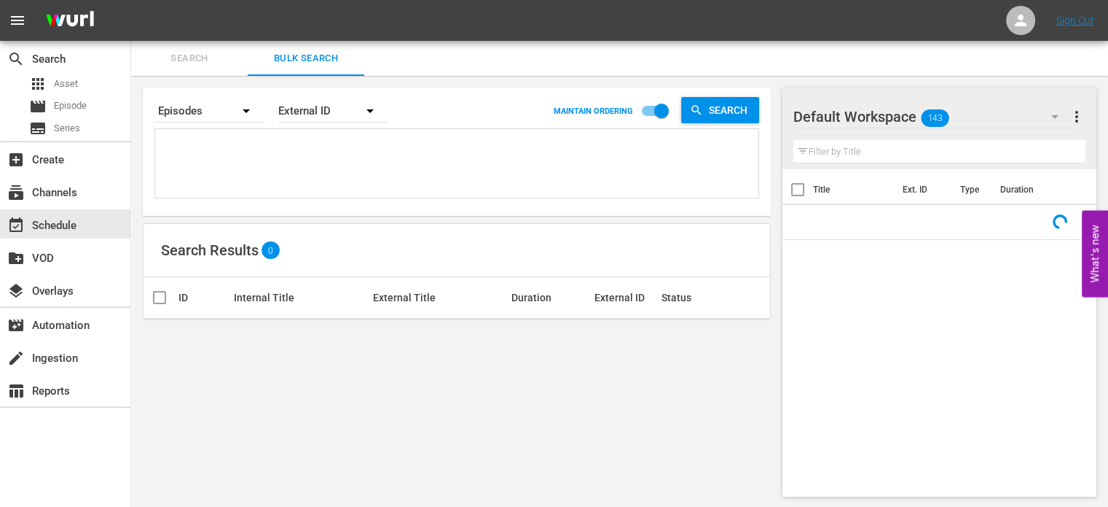
click at [341, 103] on div "External ID" at bounding box center [332, 110] width 109 height 41
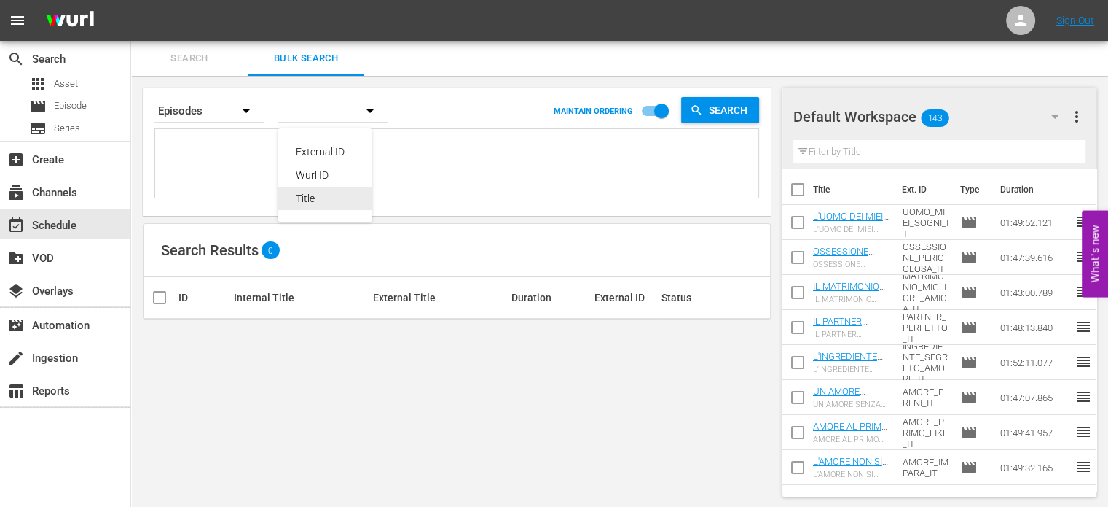
click at [309, 195] on div "Title" at bounding box center [325, 198] width 58 height 23
click at [265, 122] on div "Search By Episodes Order By Title MAINTAIN ORDERING Search" at bounding box center [457, 110] width 605 height 35
click at [242, 157] on textarea at bounding box center [459, 166] width 600 height 66
paste textarea "UN AMORE SENZA [PERSON_NAME] L'INGREDIENTE SEGRETO DELL'AMORE IL PARTNER [PERSO…"
type textarea "UN AMORE SENZA [PERSON_NAME] L'INGREDIENTE SEGRETO DELL'AMORE IL PARTNER [PERSO…"
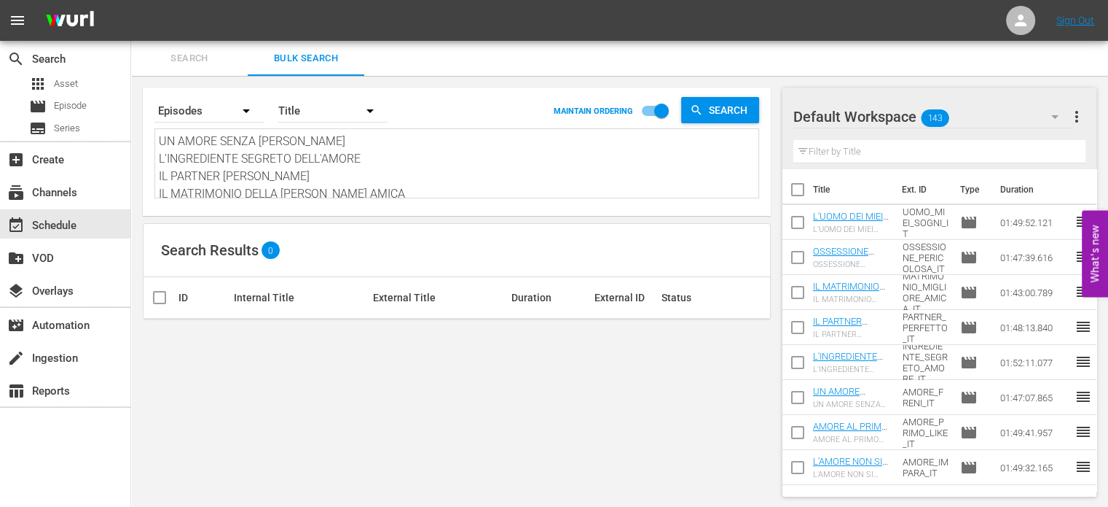
scroll to position [1, 0]
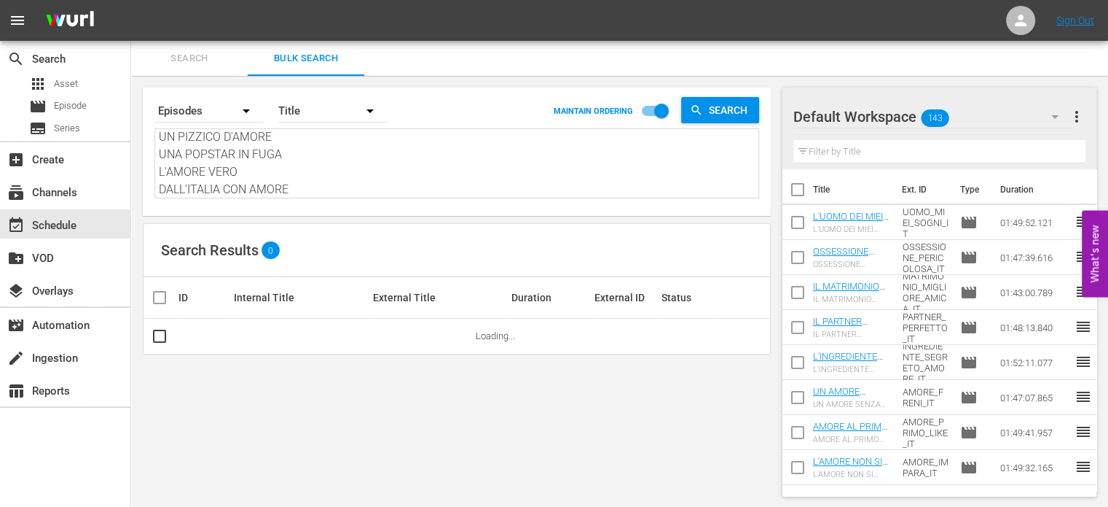
type textarea "UN AMORE SENZA [PERSON_NAME] L'INGREDIENTE SEGRETO DELL'AMORE IL PARTNER [PERSO…"
click at [704, 110] on span "Search" at bounding box center [731, 110] width 56 height 26
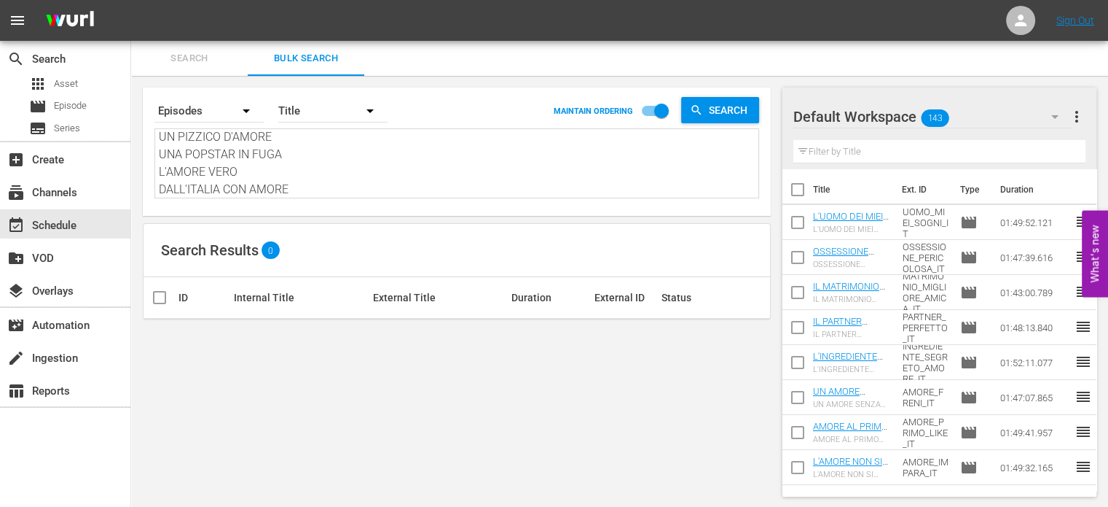
scroll to position [0, 0]
click at [648, 114] on input "checkbox" at bounding box center [661, 114] width 83 height 28
checkbox input "false"
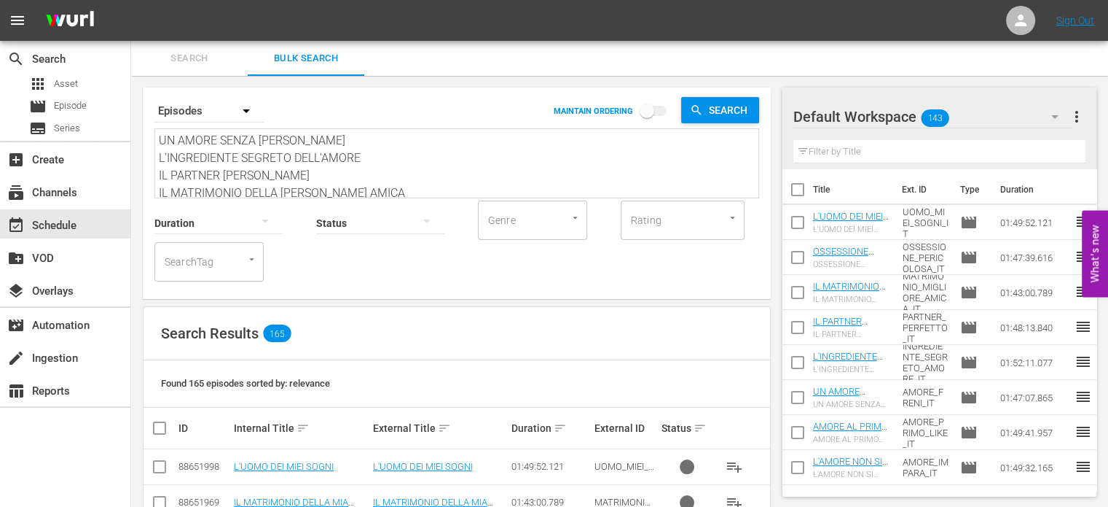
click at [175, 68] on button "Search" at bounding box center [189, 58] width 117 height 35
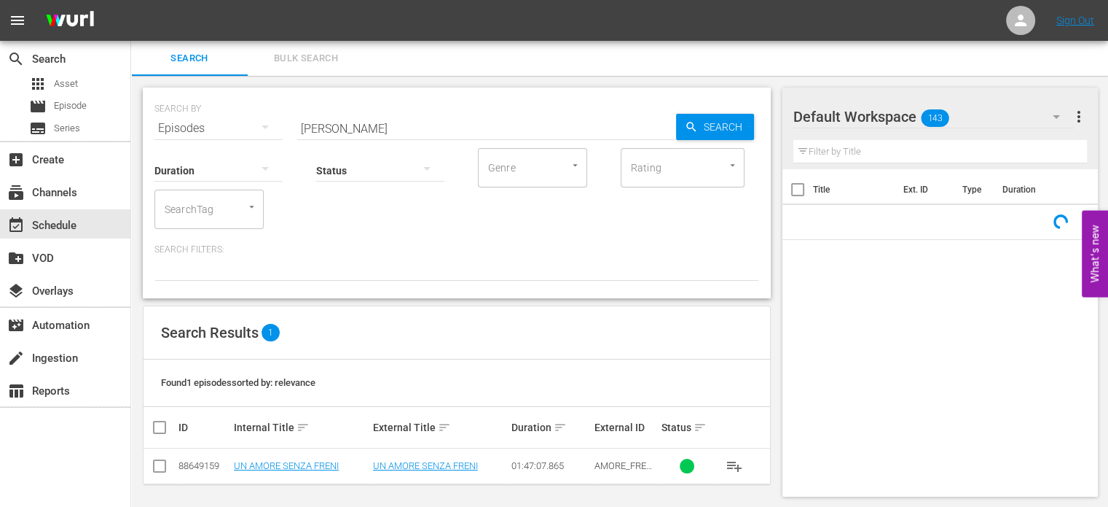
click at [337, 114] on input "[PERSON_NAME]" at bounding box center [486, 128] width 379 height 35
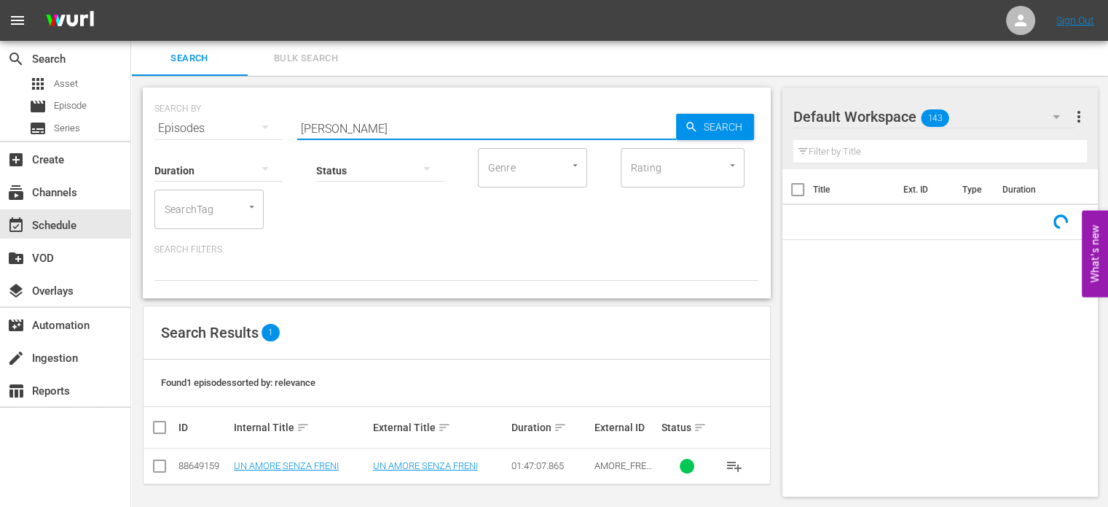
click at [328, 119] on input "[PERSON_NAME]" at bounding box center [486, 128] width 379 height 35
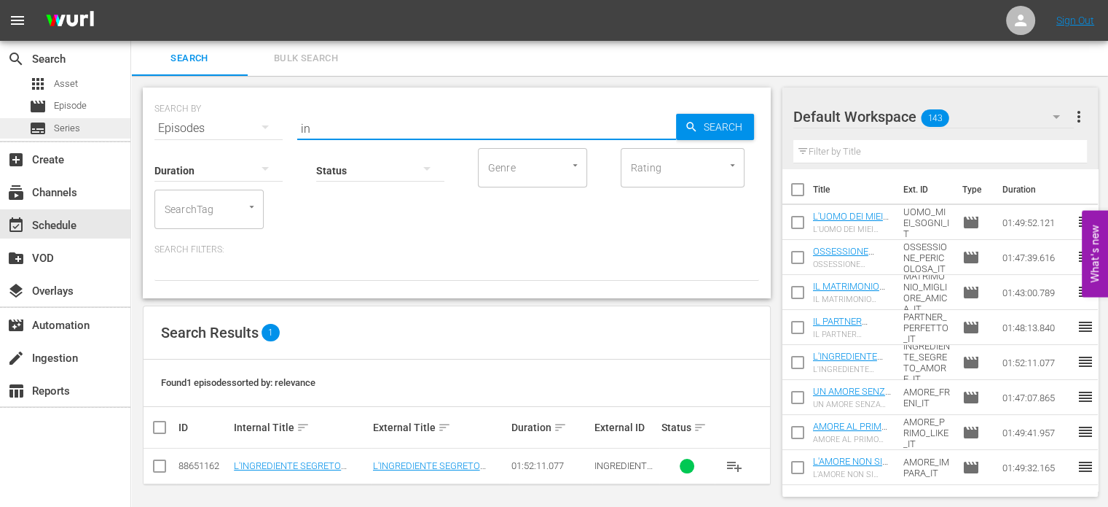
type input "i"
type input "p"
type input "m"
type input "s"
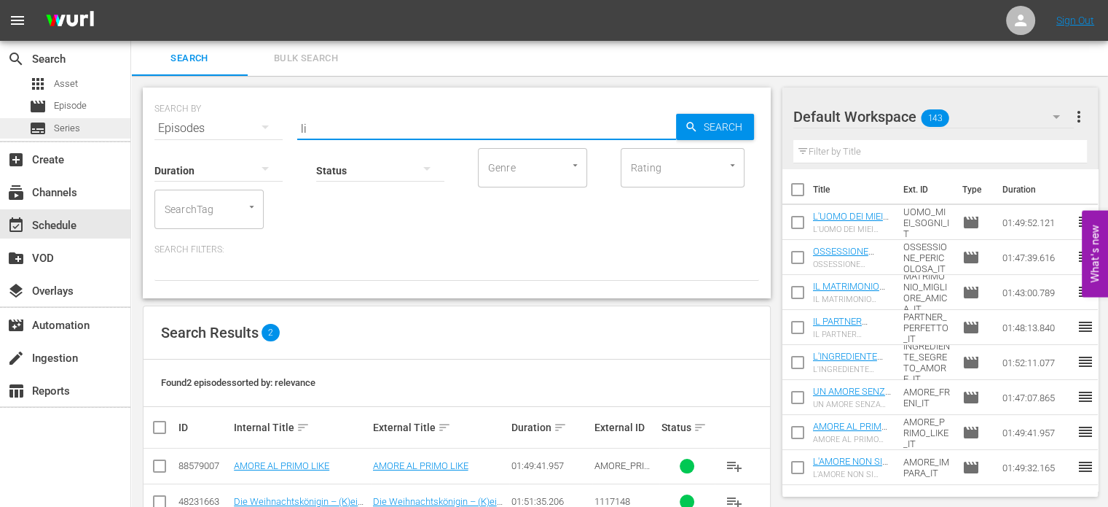
type input "l"
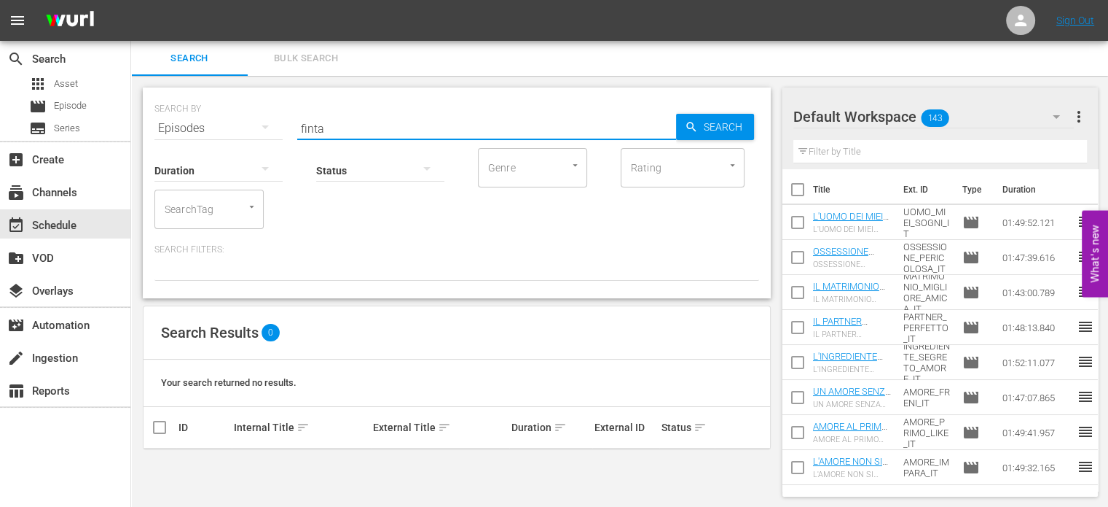
click at [386, 123] on input "finta" at bounding box center [486, 128] width 379 height 35
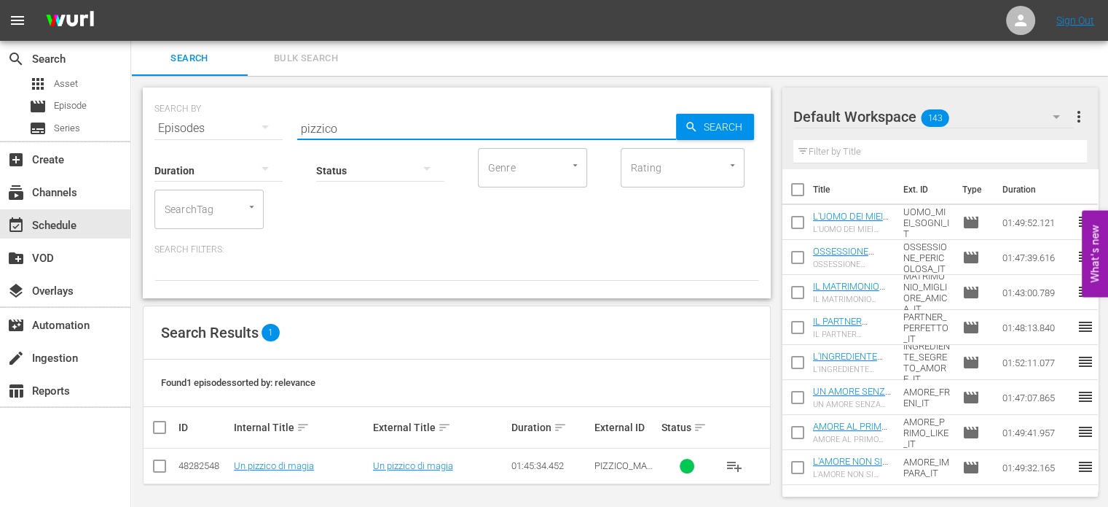
click at [335, 127] on input "pizzico" at bounding box center [486, 128] width 379 height 35
drag, startPoint x: 335, startPoint y: 127, endPoint x: 323, endPoint y: 126, distance: 11.7
click at [335, 127] on input "pizzico" at bounding box center [486, 128] width 379 height 35
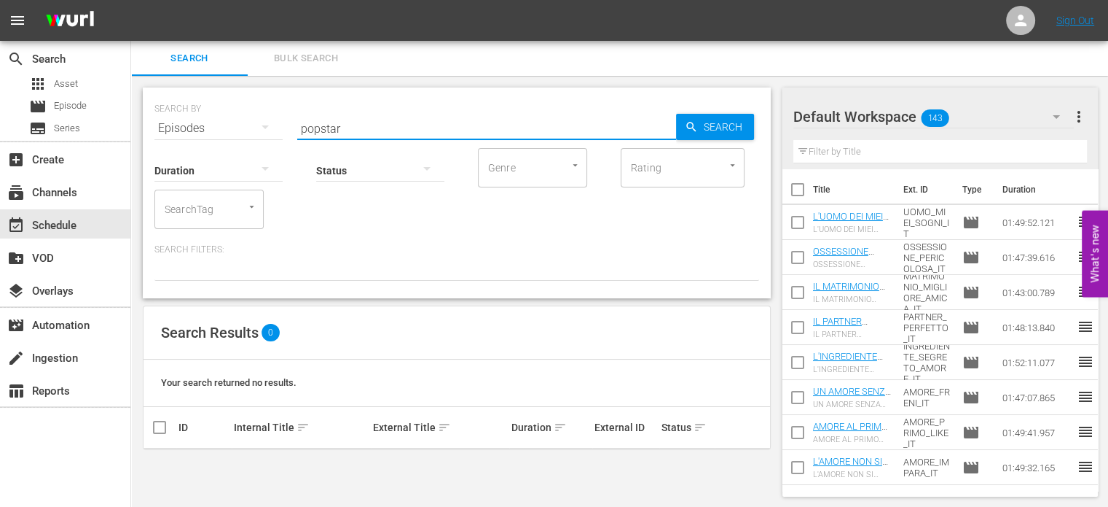
click at [329, 130] on input "popstar" at bounding box center [486, 128] width 379 height 35
type input "stelle"
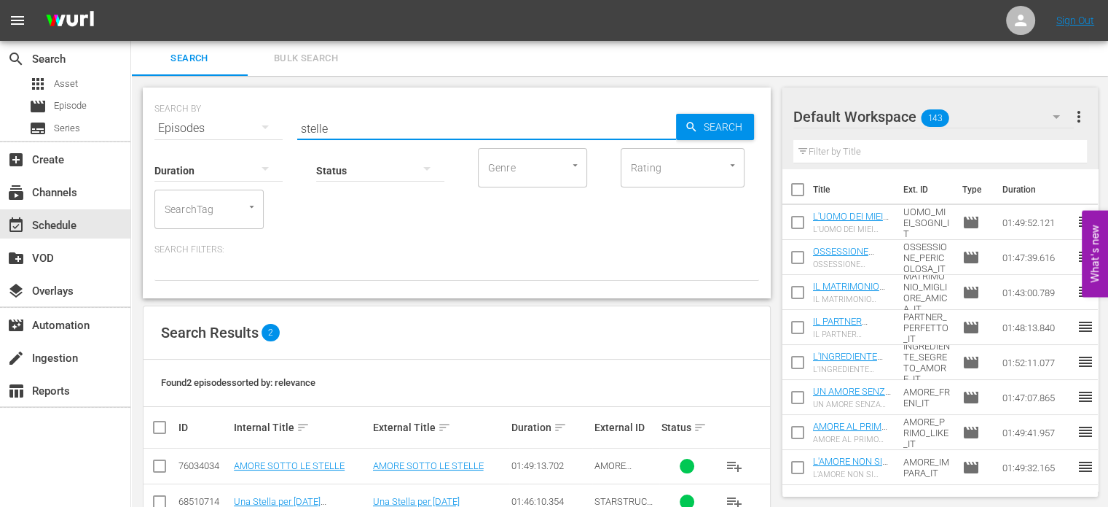
scroll to position [39, 0]
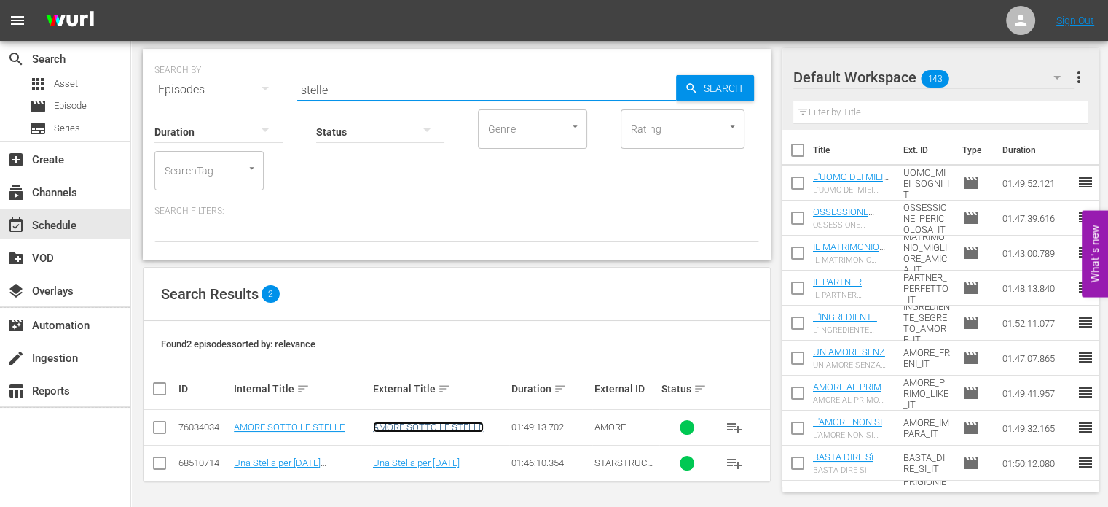
click at [426, 424] on link "AMORE SOTTO LE STELLE" at bounding box center [428, 426] width 111 height 11
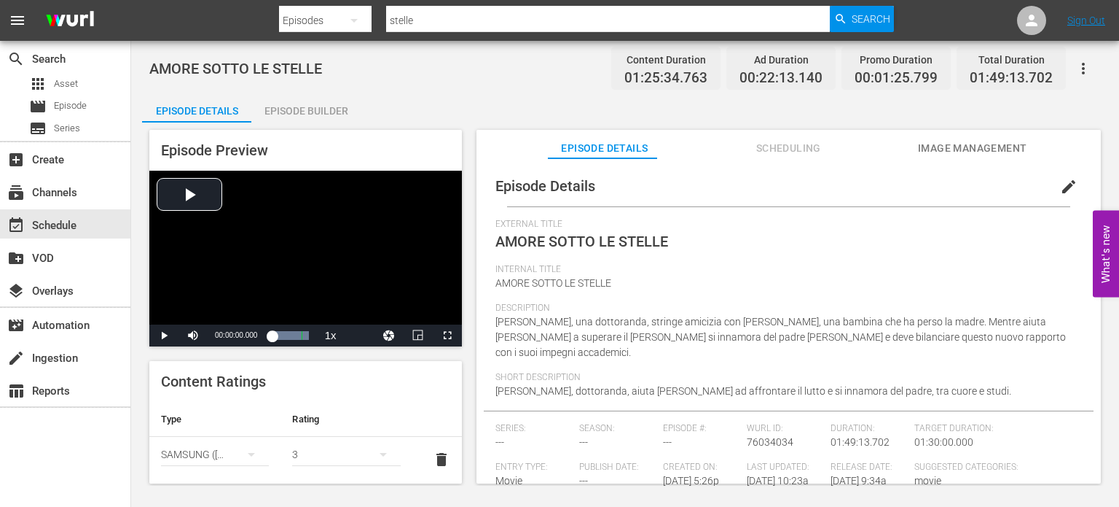
click at [778, 163] on div "Episode Details edit External Title AMORE SOTTO LE STELLE Internal Title AMORE …" at bounding box center [789, 349] width 625 height 383
click at [784, 154] on span "Scheduling" at bounding box center [788, 148] width 109 height 18
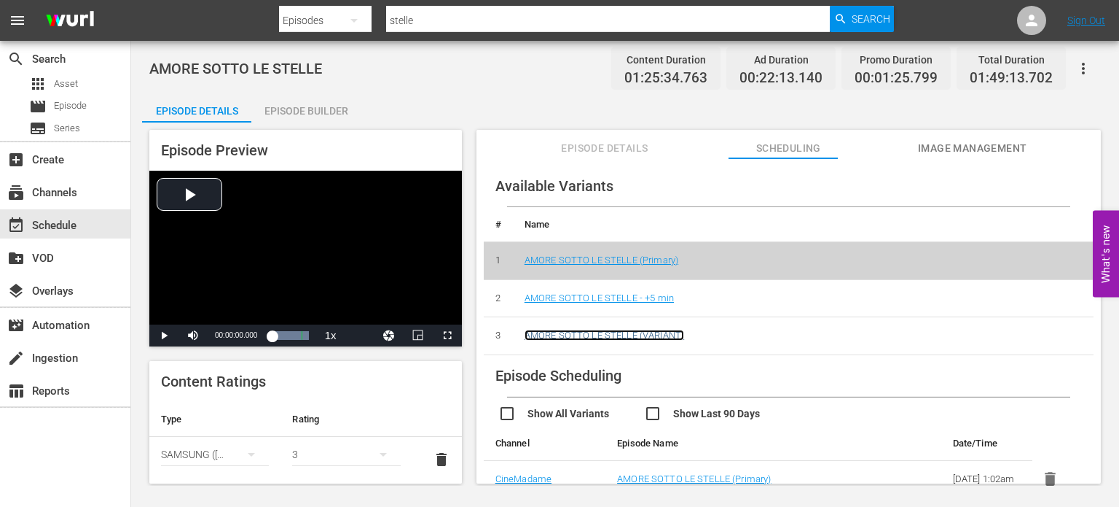
click at [625, 334] on link "AMORE SOTTO LE STELLE (VARIANT)" at bounding box center [605, 334] width 160 height 11
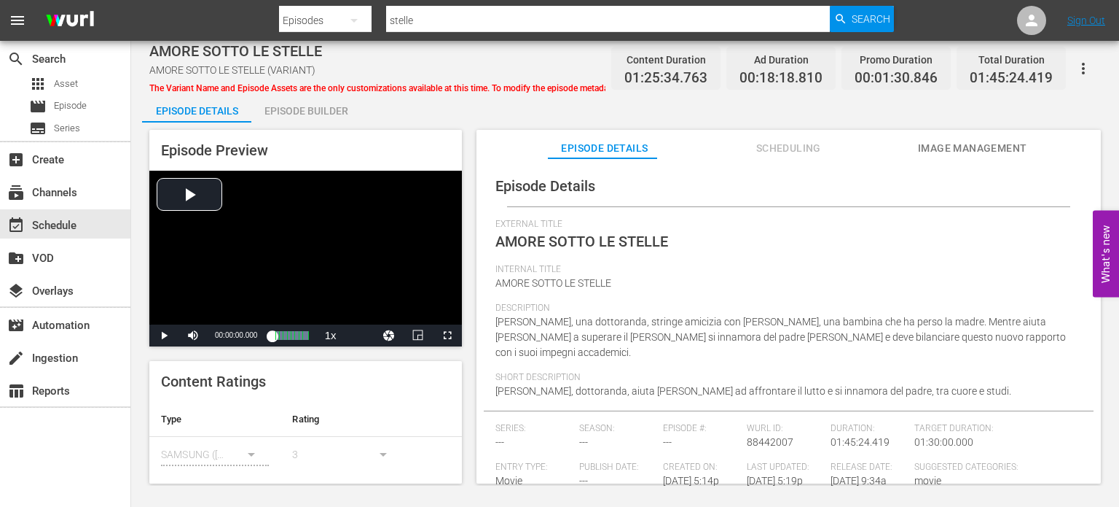
click at [1034, 175] on div "Episode Details" at bounding box center [789, 185] width 610 height 41
click at [1036, 178] on div "Episode Details" at bounding box center [789, 185] width 610 height 41
click at [791, 140] on span "Scheduling" at bounding box center [788, 148] width 109 height 18
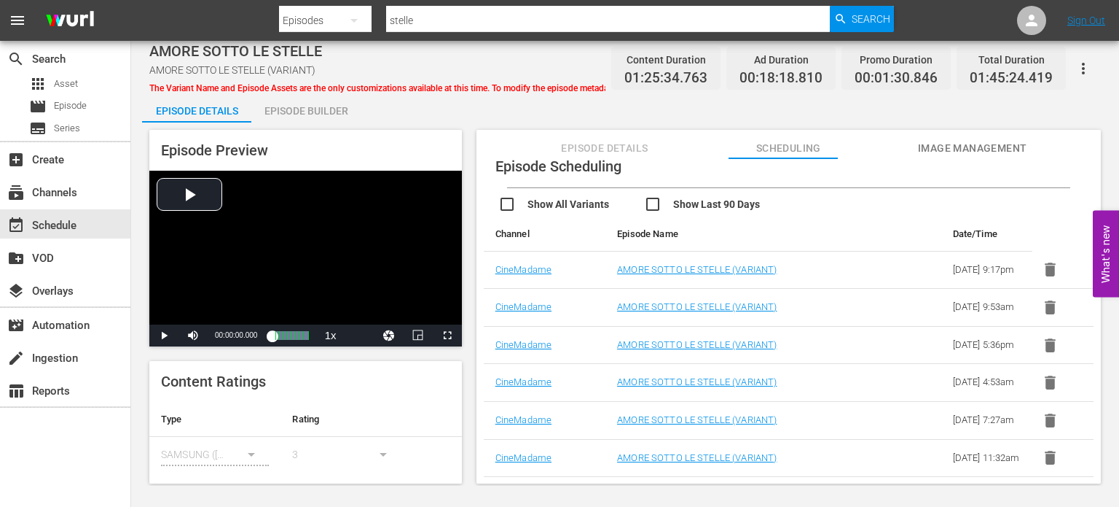
scroll to position [219, 0]
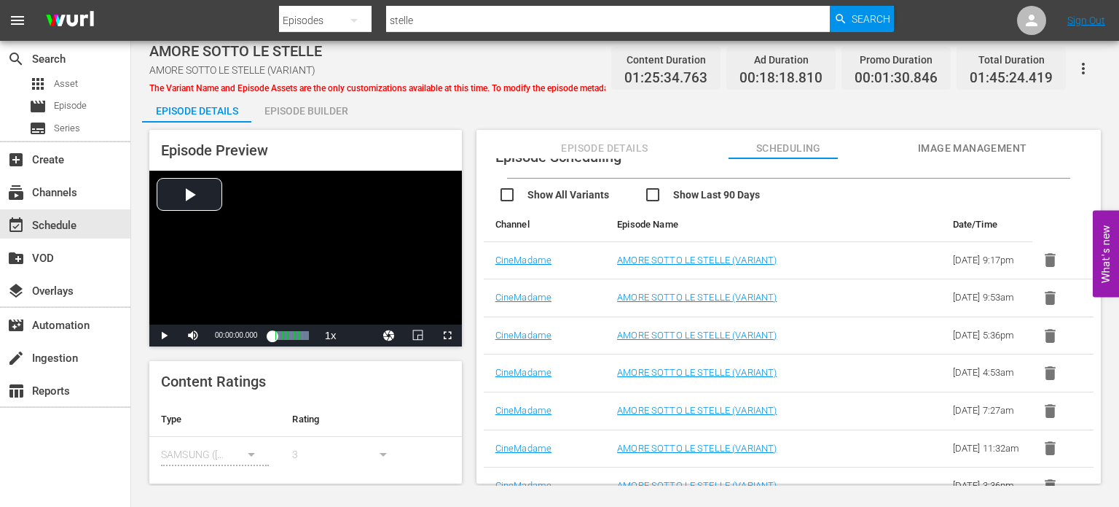
click at [418, 18] on input "stelle" at bounding box center [608, 20] width 445 height 35
type input "cioccolato"
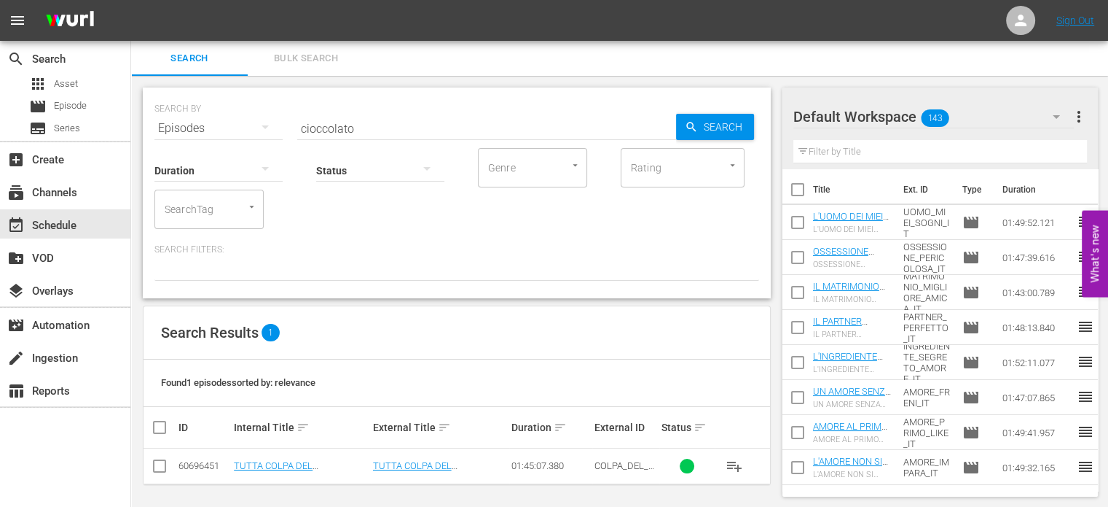
click at [424, 456] on td "TUTTA COLPA DEL CIOCCOLATO" at bounding box center [440, 466] width 138 height 36
click at [421, 466] on link "TUTTA COLPA DEL CIOCCOLATO" at bounding box center [412, 471] width 79 height 22
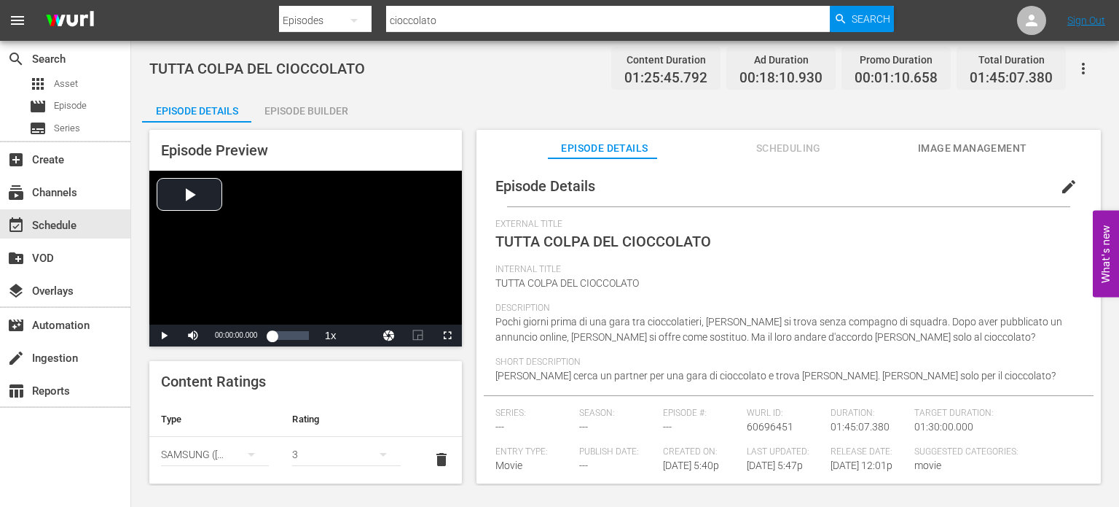
click at [791, 145] on span "Scheduling" at bounding box center [788, 148] width 109 height 18
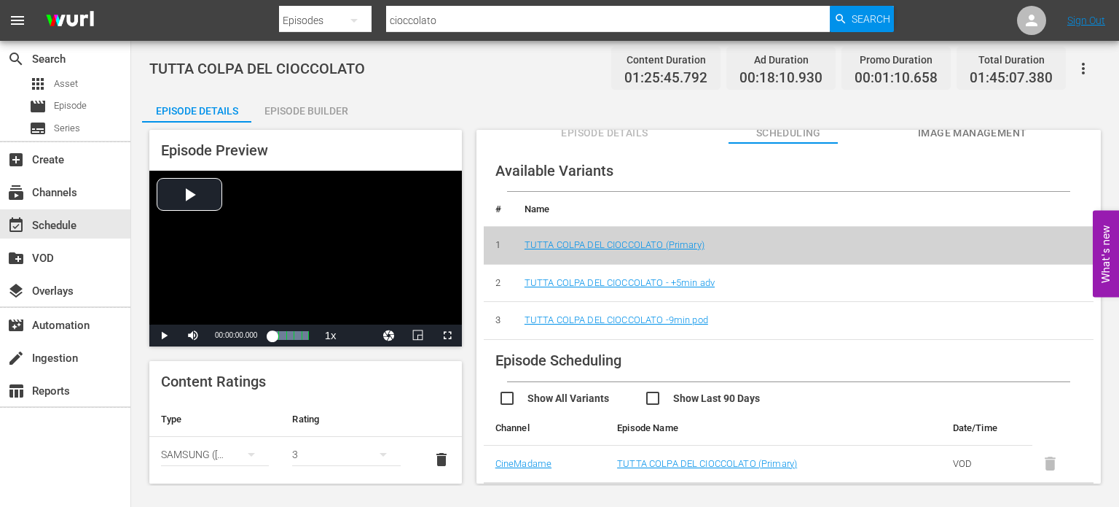
scroll to position [28, 0]
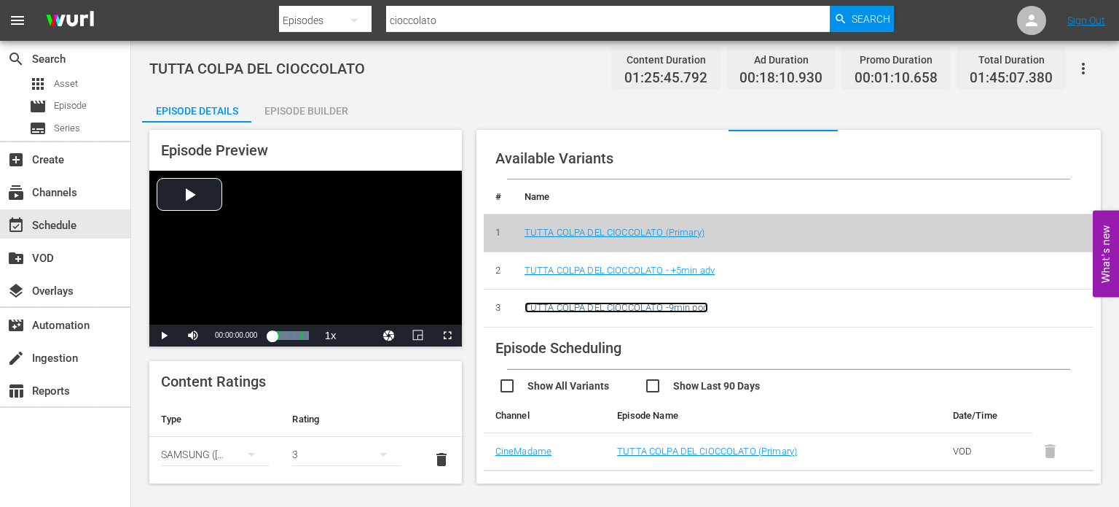
click at [688, 312] on link "TUTTA COLPA DEL CIOCCOLATO -9min pod" at bounding box center [617, 307] width 184 height 11
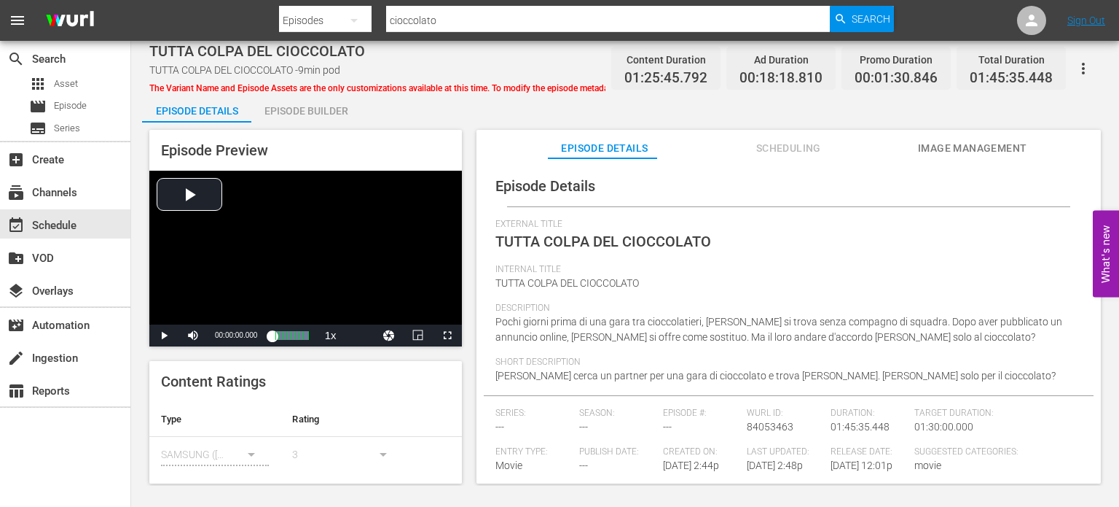
click at [805, 134] on button "Scheduling" at bounding box center [788, 144] width 109 height 29
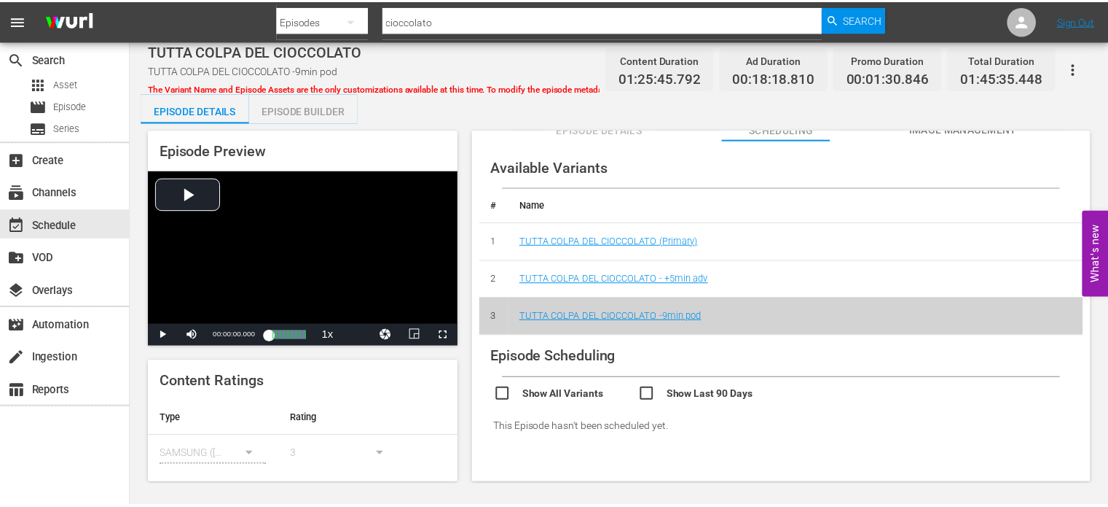
scroll to position [28, 0]
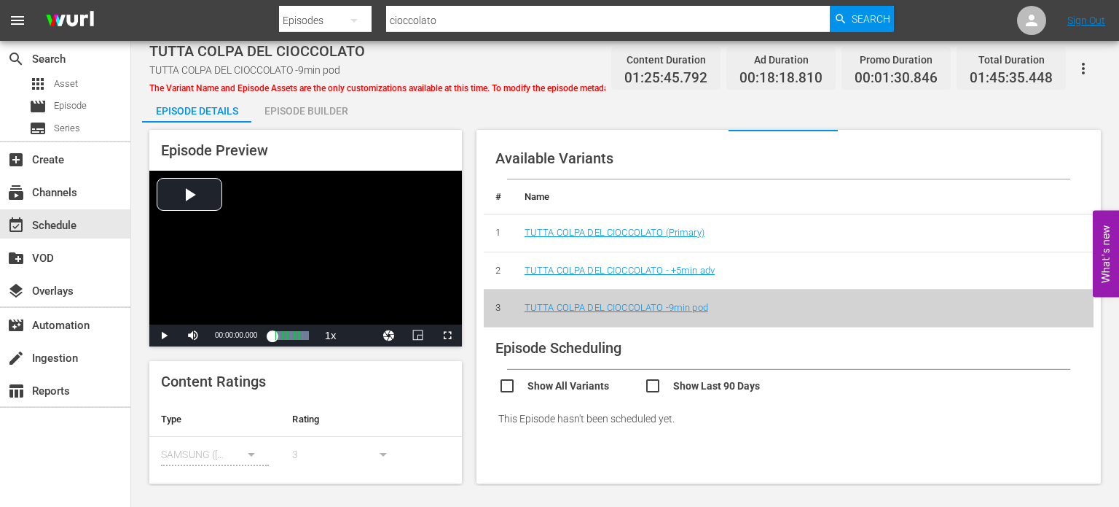
click at [429, 20] on input "cioccolato" at bounding box center [608, 20] width 445 height 35
type input "doppia"
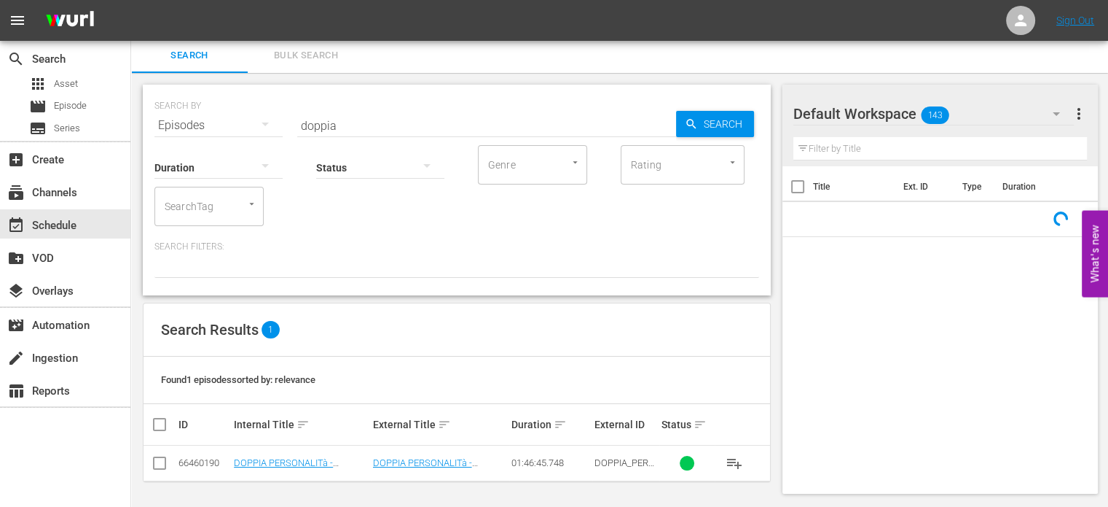
scroll to position [3, 0]
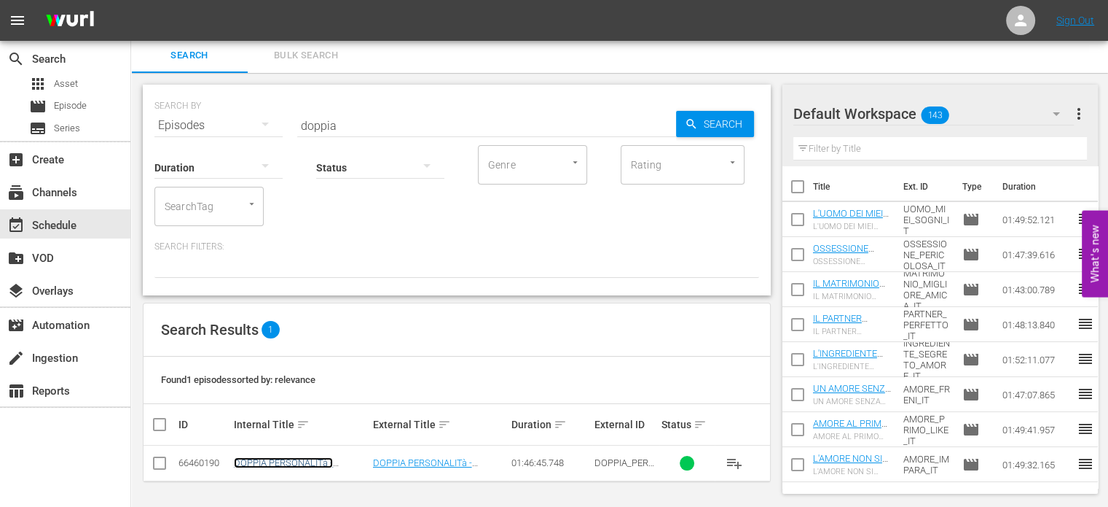
click at [289, 466] on link "DOPPIA PERSONALITà - MURDERER UPSTAIRS" at bounding box center [283, 468] width 99 height 22
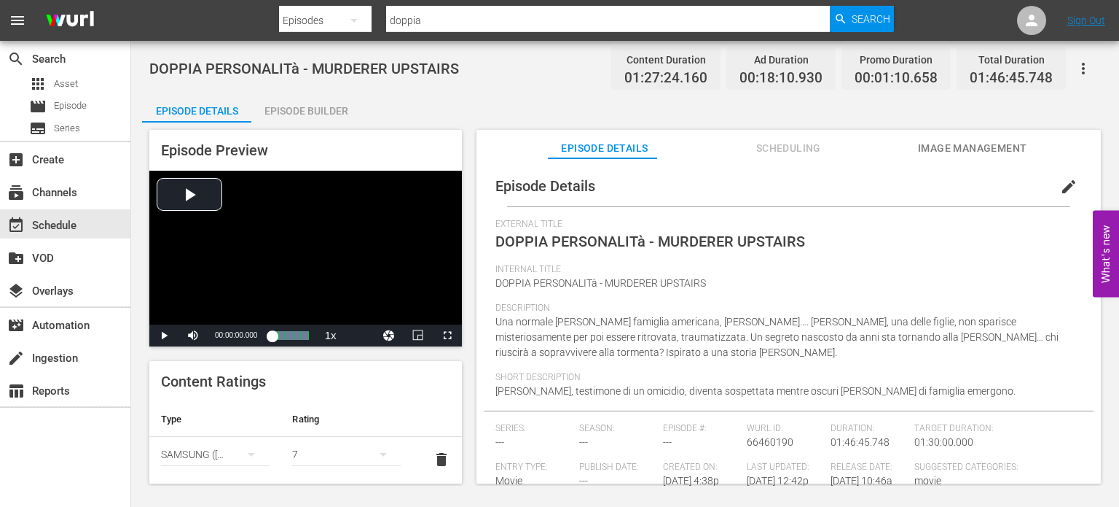
click at [770, 145] on span "Scheduling" at bounding box center [788, 148] width 109 height 18
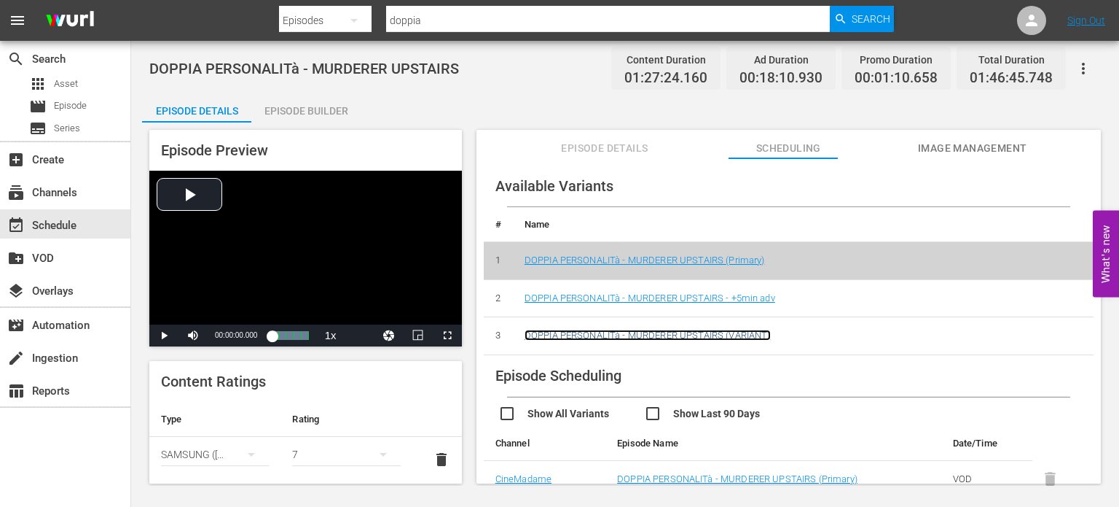
click at [691, 332] on link "DOPPIA PERSONALITà - MURDERER UPSTAIRS (VARIANT)" at bounding box center [648, 334] width 246 height 11
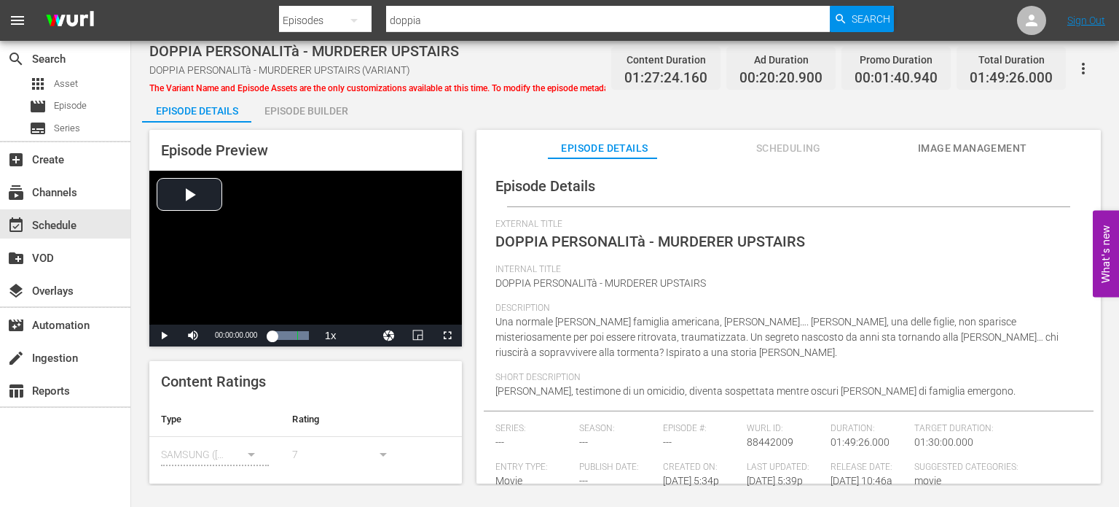
click at [779, 124] on div "Episode Preview Video Player is loading. Play Video Play Mute Current Time 00:0…" at bounding box center [625, 308] width 966 height 372
click at [773, 142] on span "Scheduling" at bounding box center [788, 148] width 109 height 18
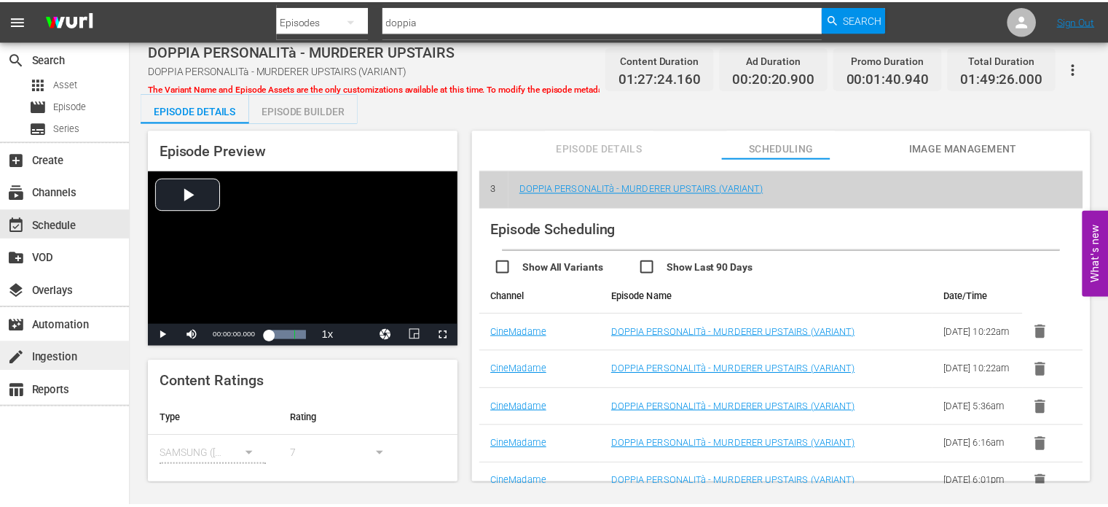
scroll to position [146, 0]
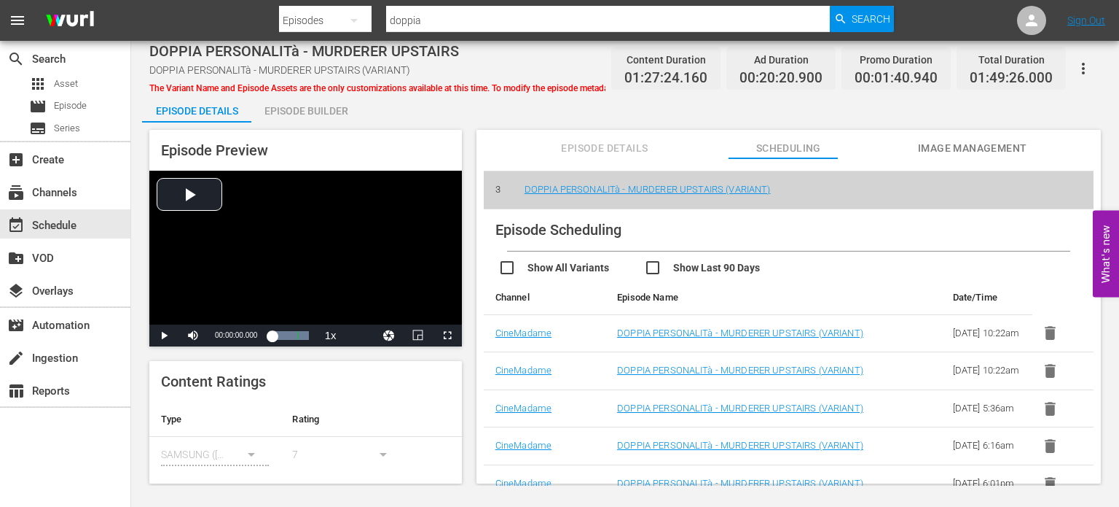
click at [434, 7] on input "doppia" at bounding box center [608, 20] width 445 height 35
type input "college"
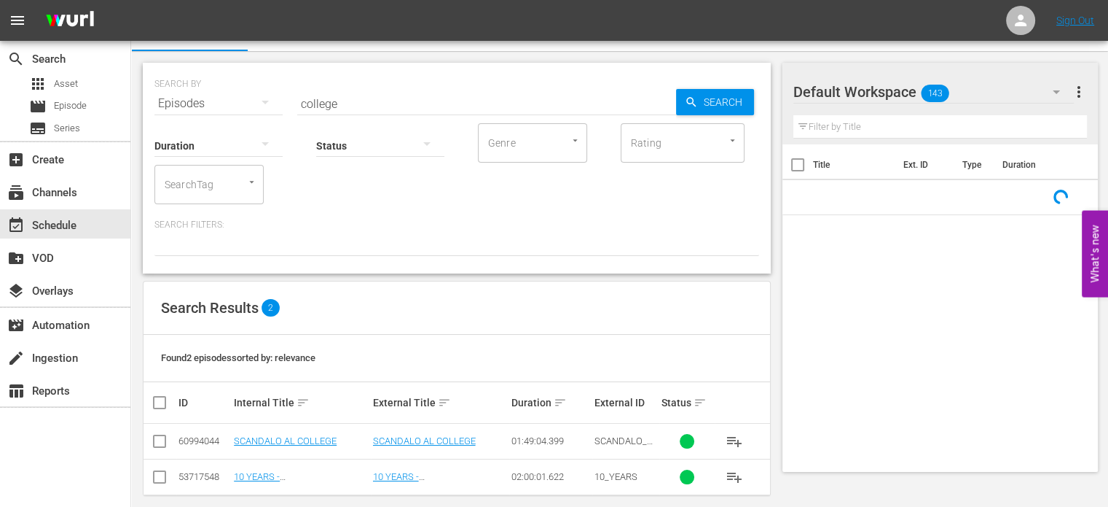
scroll to position [39, 0]
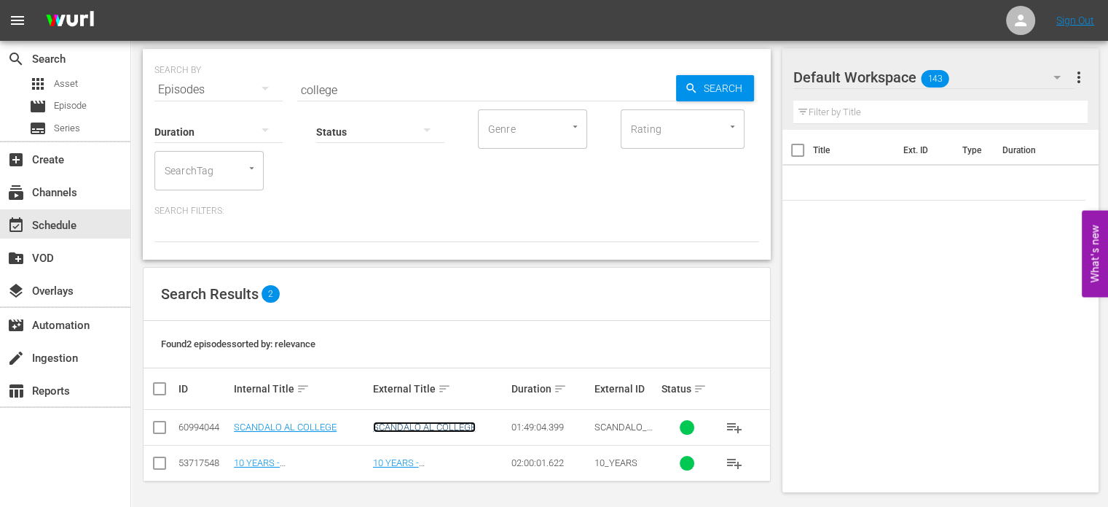
click at [428, 424] on link "SCANDALO AL COLLEGE" at bounding box center [424, 426] width 103 height 11
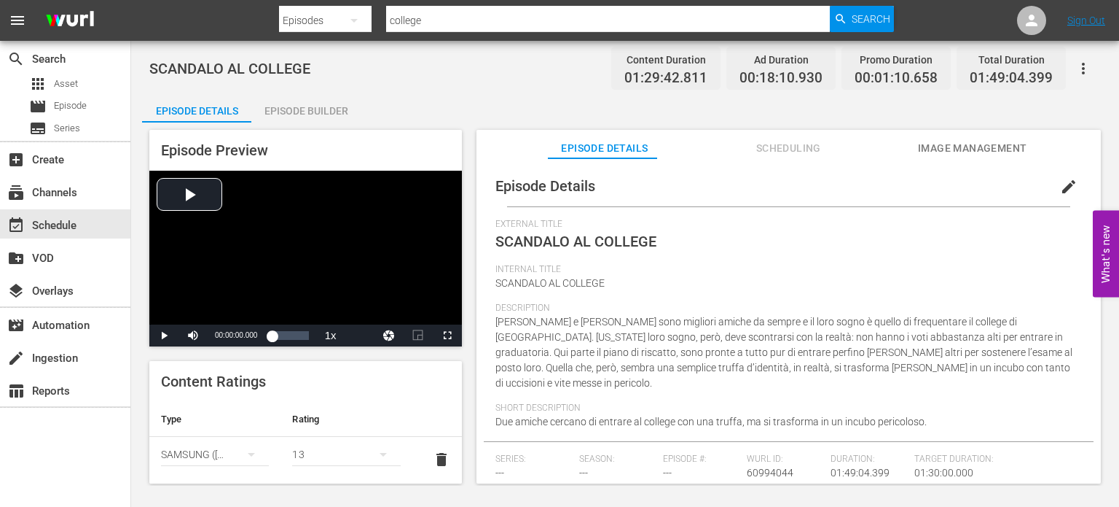
click at [758, 150] on span "Scheduling" at bounding box center [788, 148] width 109 height 18
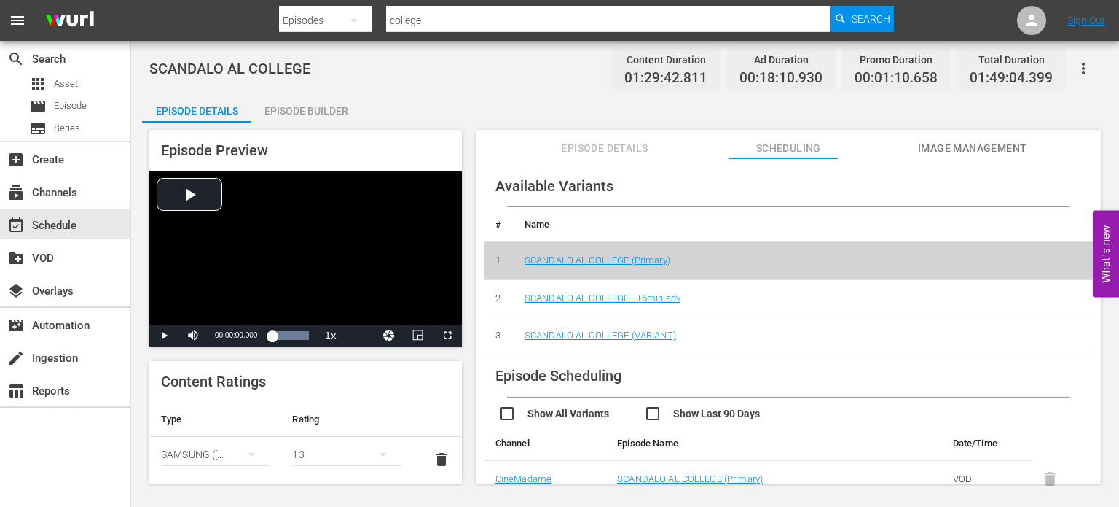
click at [665, 342] on td "SCANDALO AL COLLEGE (VARIANT)" at bounding box center [803, 336] width 581 height 38
click at [665, 329] on link "SCANDALO AL COLLEGE (VARIANT)" at bounding box center [601, 334] width 152 height 11
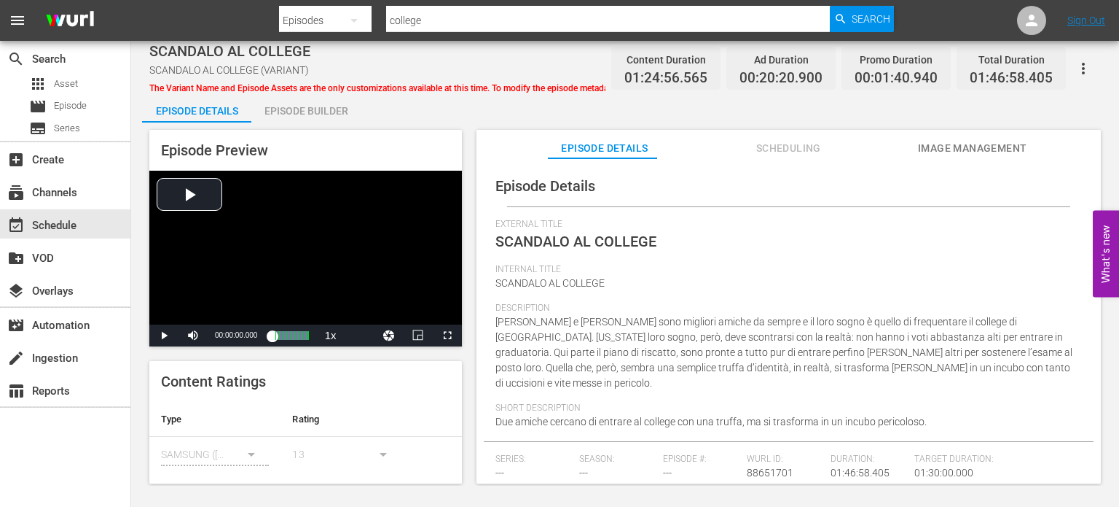
click at [813, 149] on span "Scheduling" at bounding box center [788, 148] width 109 height 18
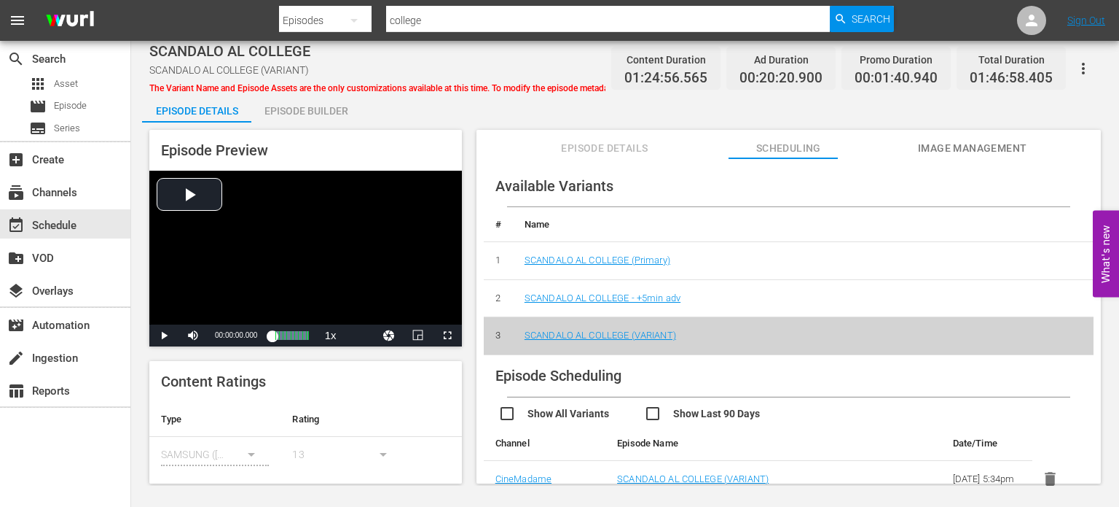
scroll to position [219, 0]
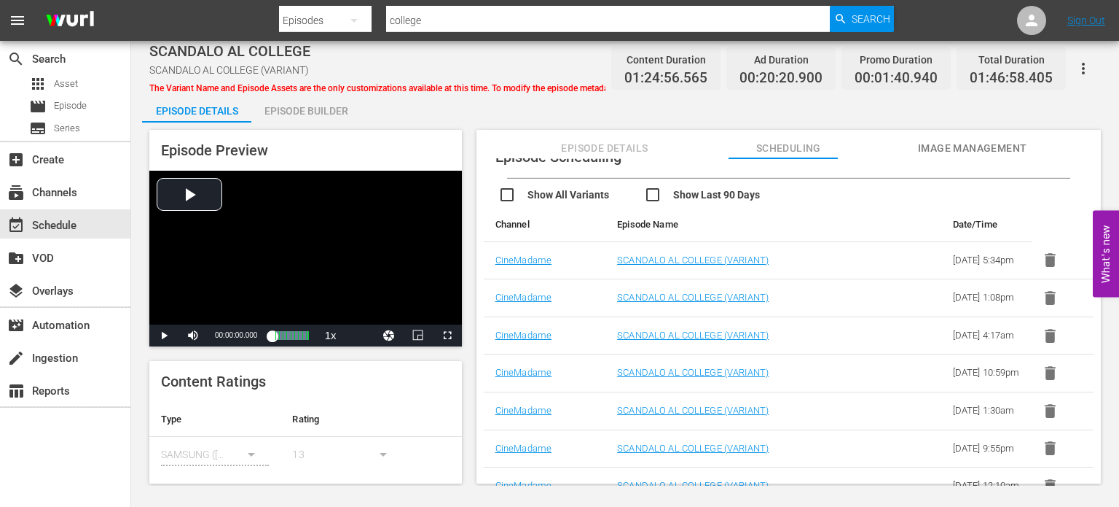
click at [409, 7] on input "college" at bounding box center [608, 20] width 445 height 35
type input "ossessione"
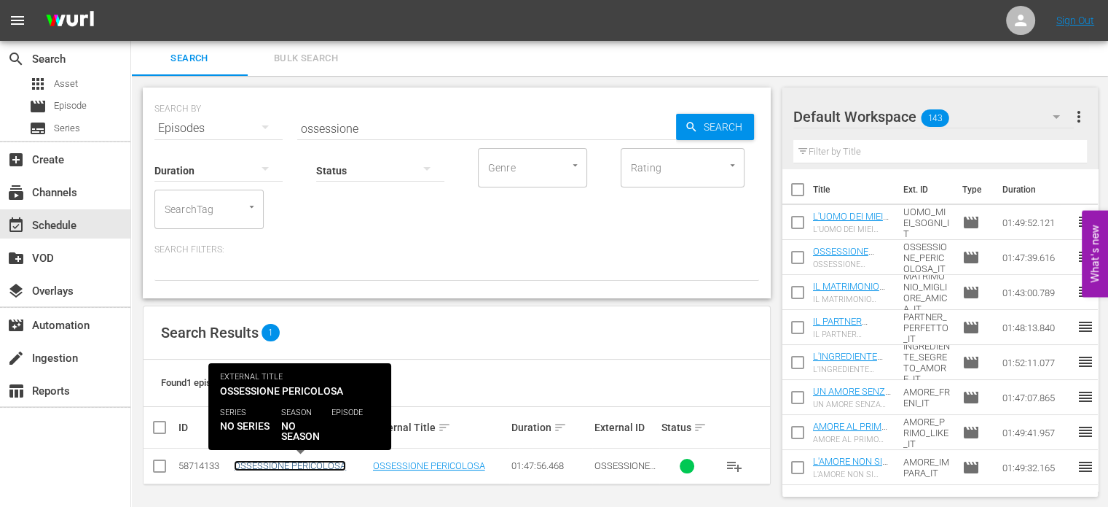
click at [332, 466] on link "OSSESSIONE PERICOLOSA" at bounding box center [290, 465] width 112 height 11
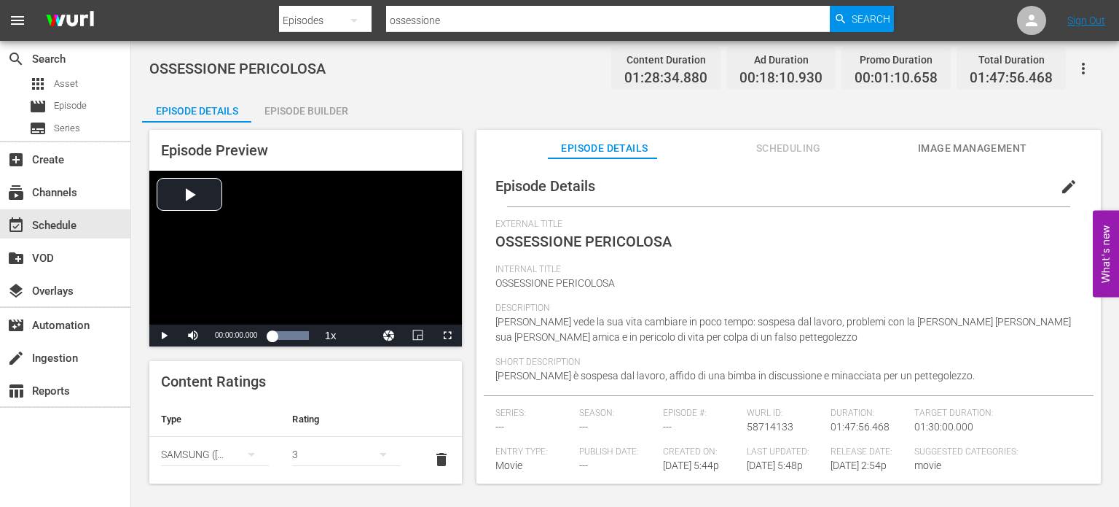
click at [772, 151] on span "Scheduling" at bounding box center [788, 148] width 109 height 18
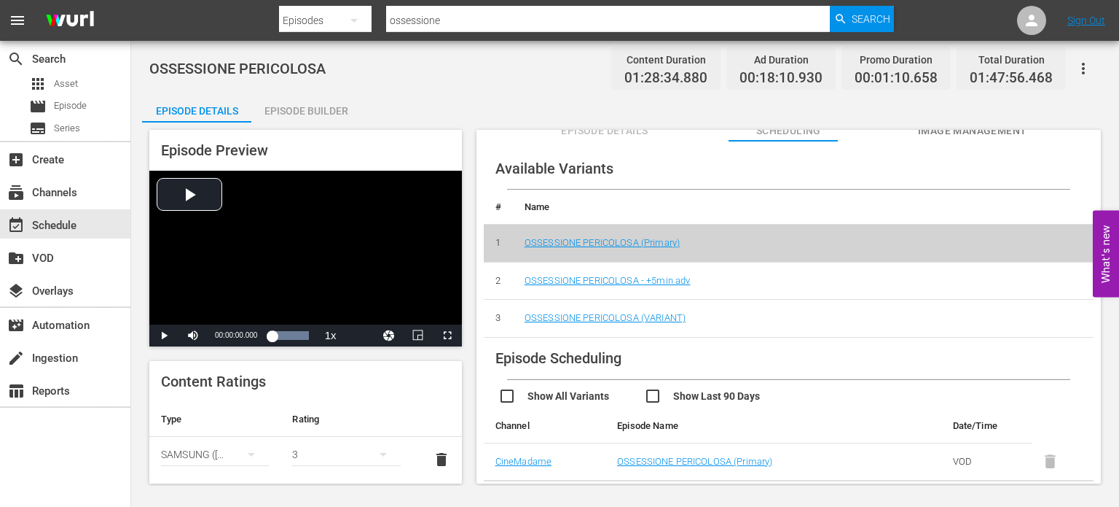
scroll to position [28, 0]
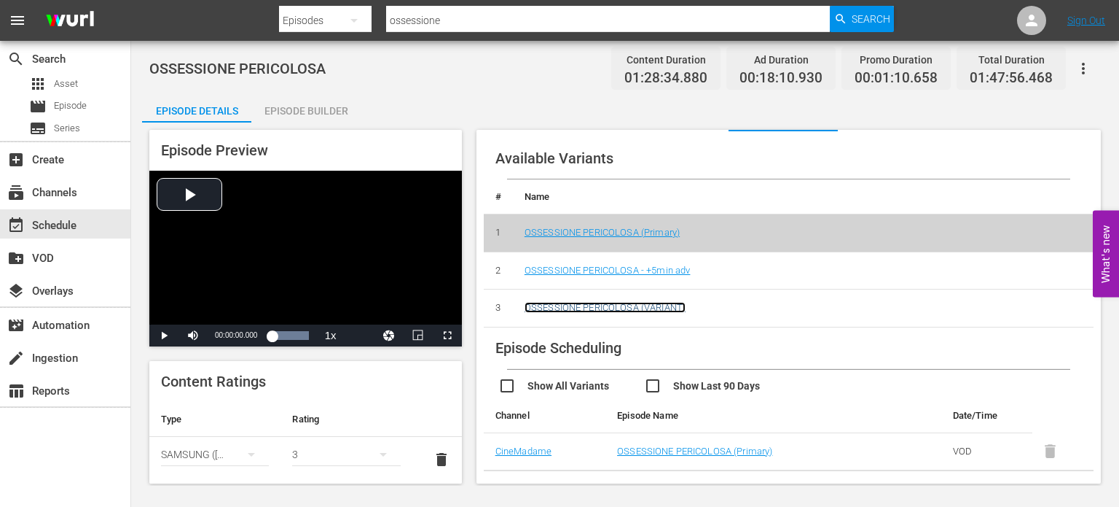
click at [659, 311] on link "OSSESSIONE PERICOLOSA (VARIANT)" at bounding box center [605, 307] width 161 height 11
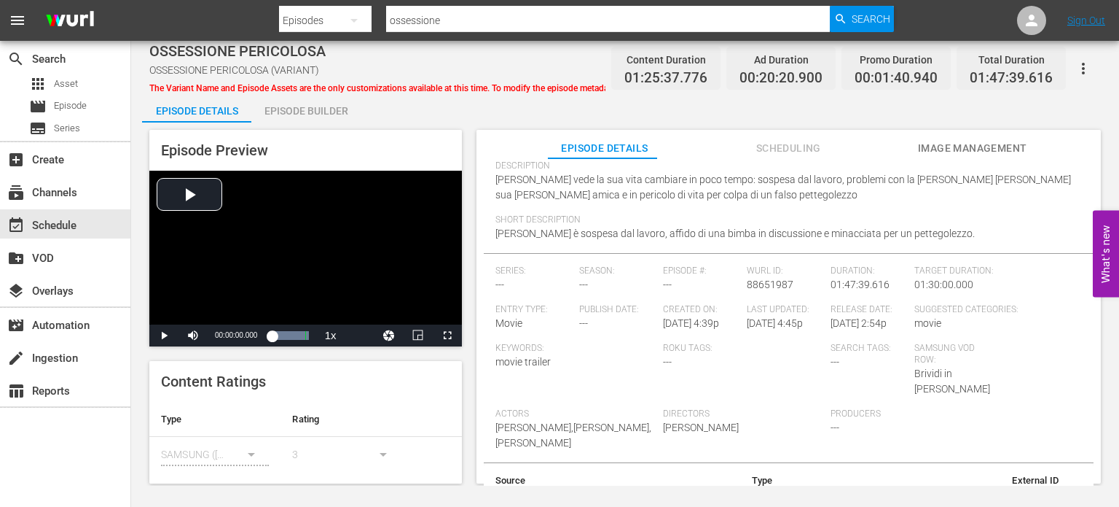
scroll to position [143, 0]
click at [793, 142] on span "Scheduling" at bounding box center [788, 148] width 109 height 18
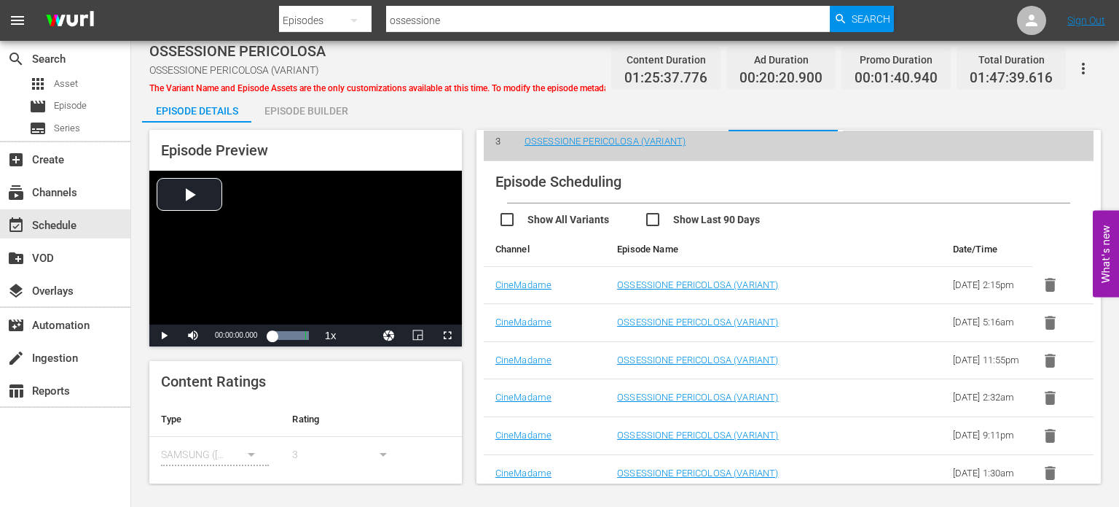
scroll to position [219, 0]
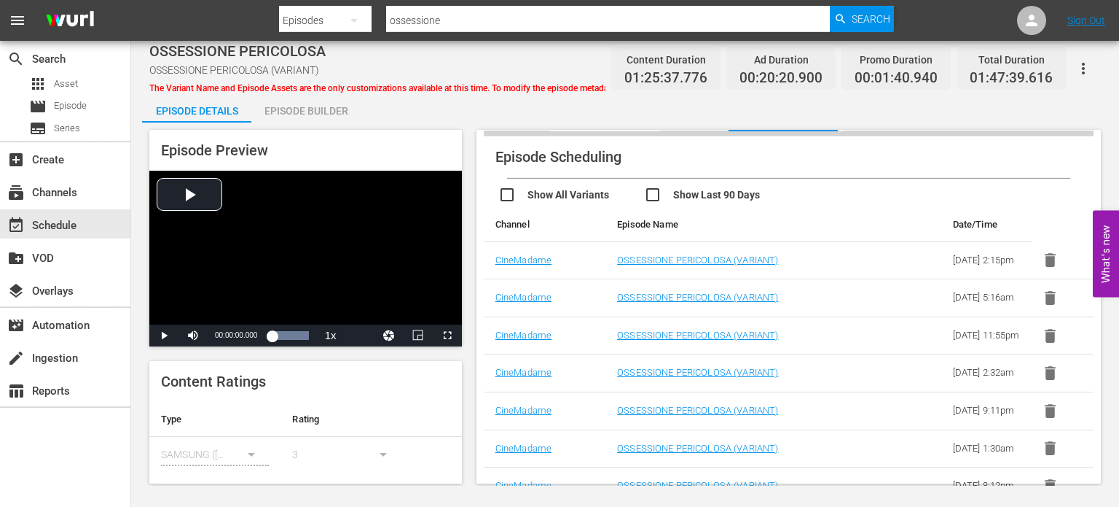
click at [473, 23] on input "ossessione" at bounding box center [608, 20] width 445 height 35
type input "follower"
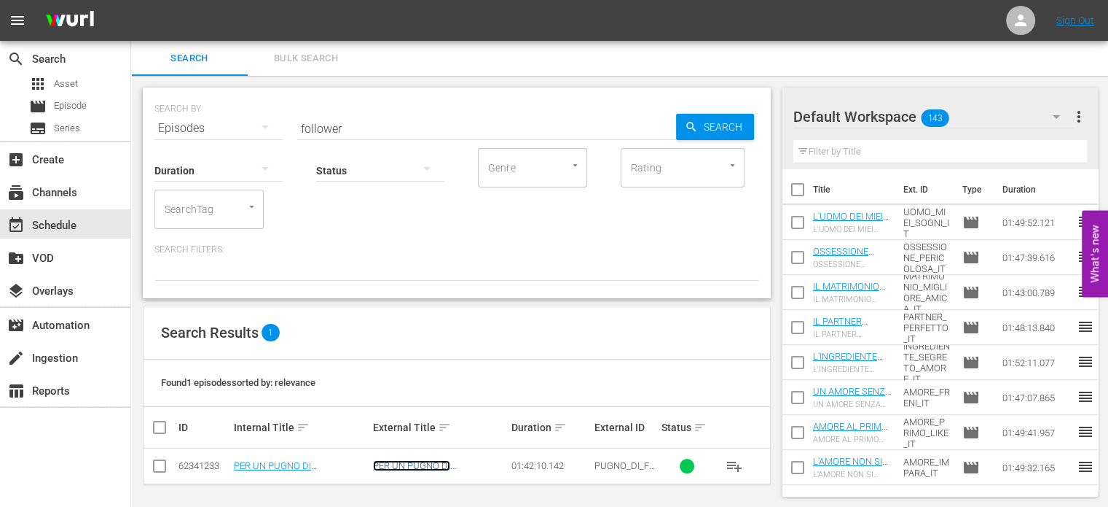
click at [450, 468] on link "PER UN PUGNO DI [PERSON_NAME]" at bounding box center [411, 471] width 77 height 22
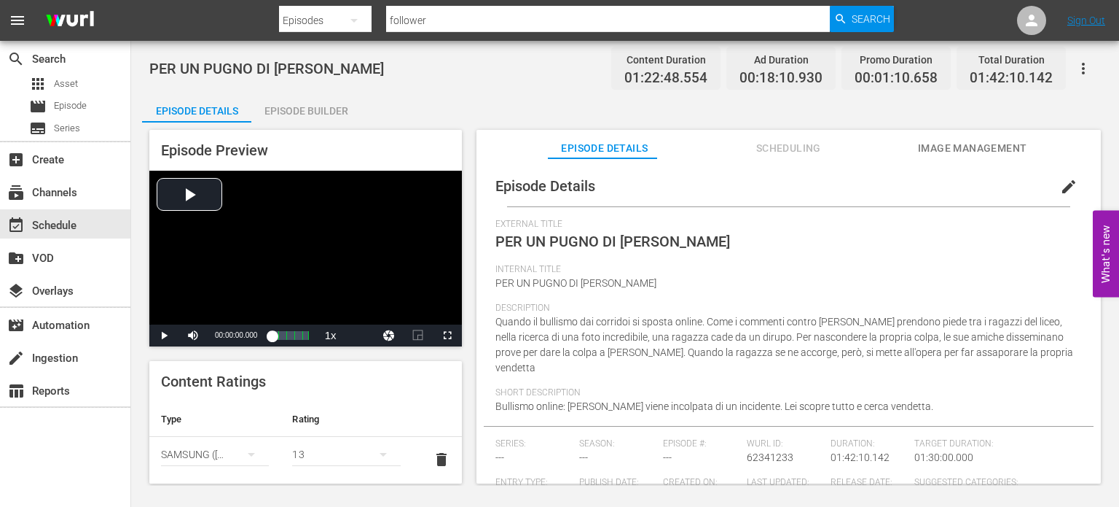
click at [770, 151] on span "Scheduling" at bounding box center [788, 148] width 109 height 18
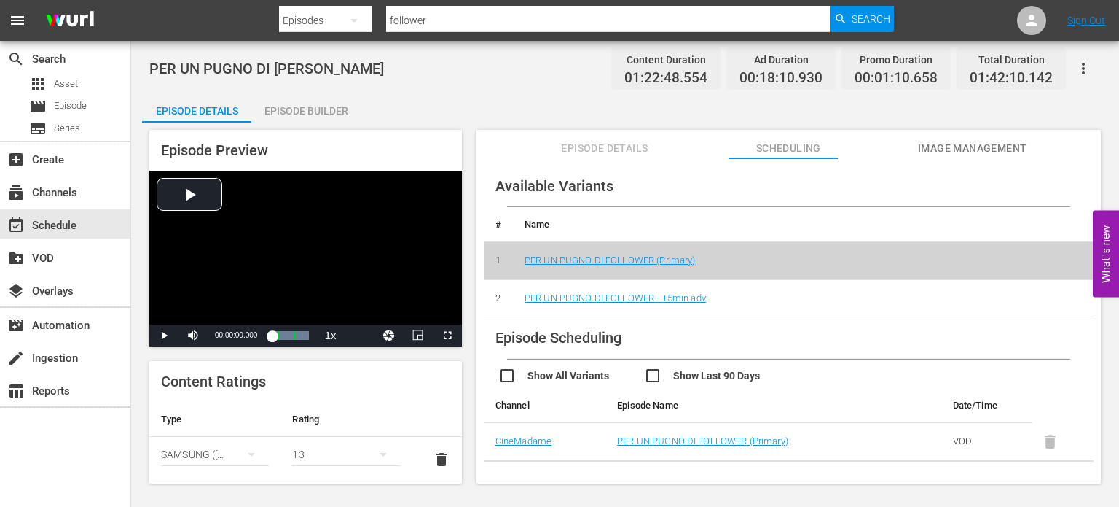
click at [418, 22] on input "follower" at bounding box center [608, 20] width 445 height 35
click at [418, 17] on input "follower" at bounding box center [608, 20] width 445 height 35
type input "r"
type input "killer"
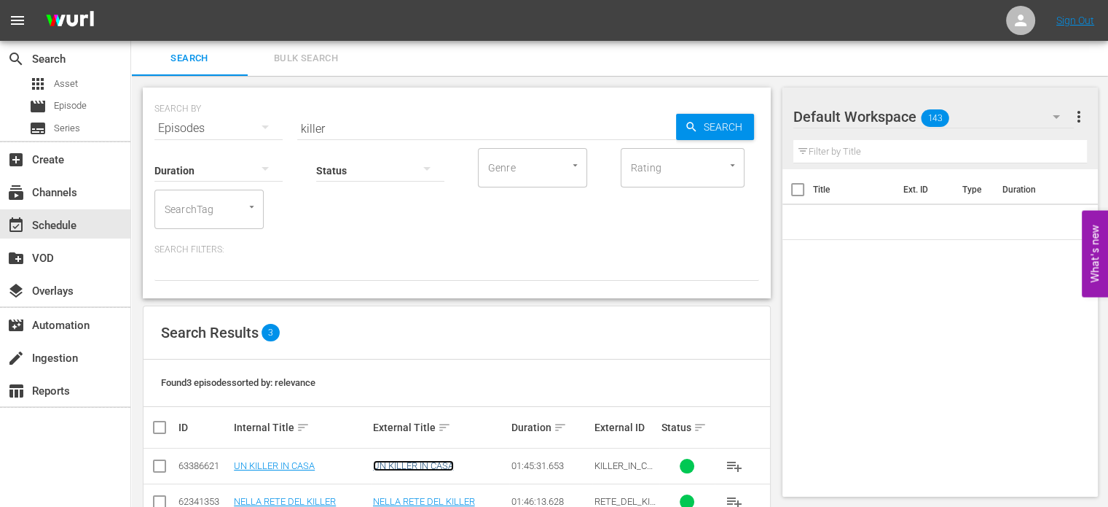
click at [399, 469] on link "UN KILLER IN CASA" at bounding box center [413, 465] width 81 height 11
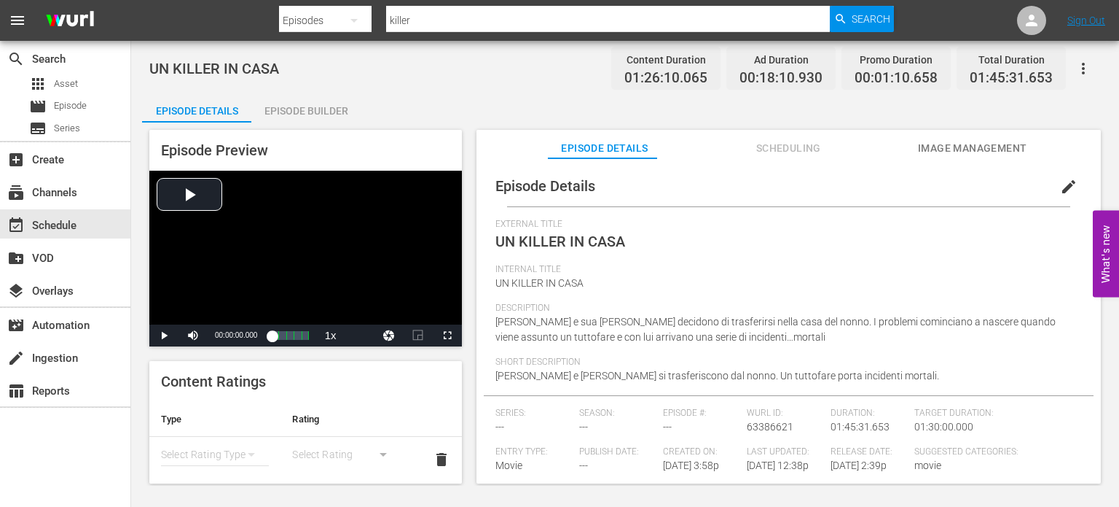
click at [788, 144] on span "Scheduling" at bounding box center [788, 148] width 109 height 18
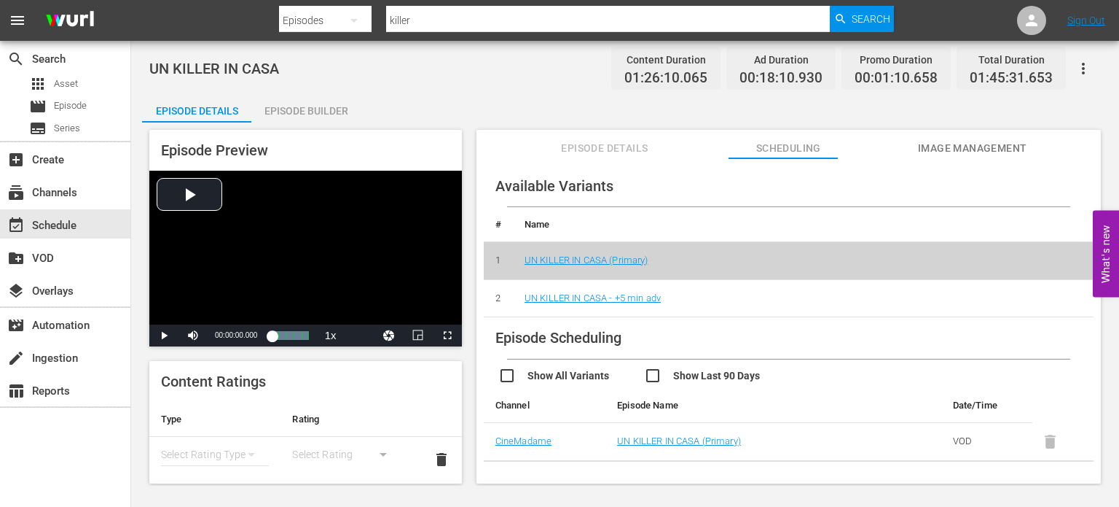
click at [437, 20] on input "killer" at bounding box center [608, 20] width 445 height 35
type input "falsa identità"
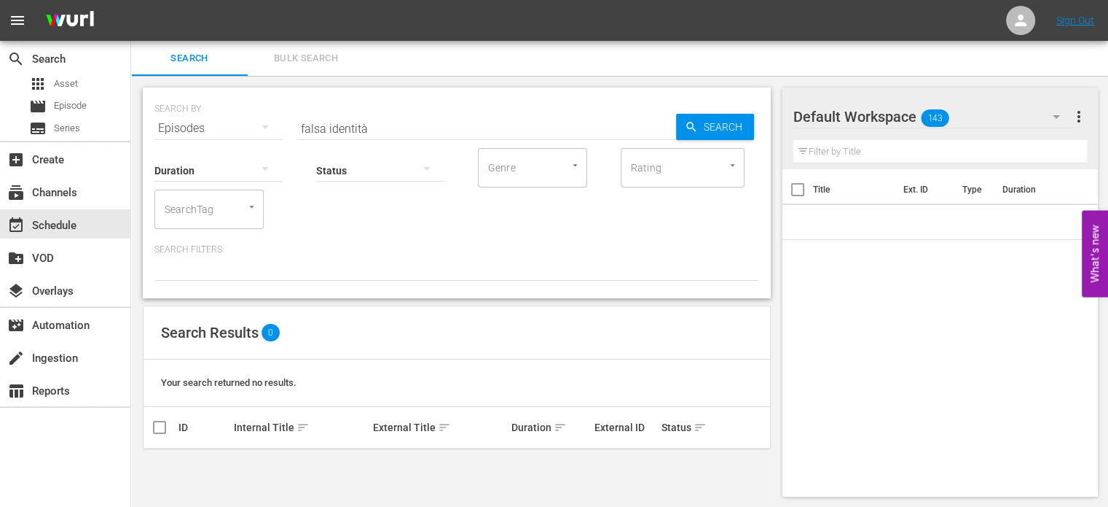
click at [394, 129] on input "falsa identità" at bounding box center [486, 128] width 379 height 35
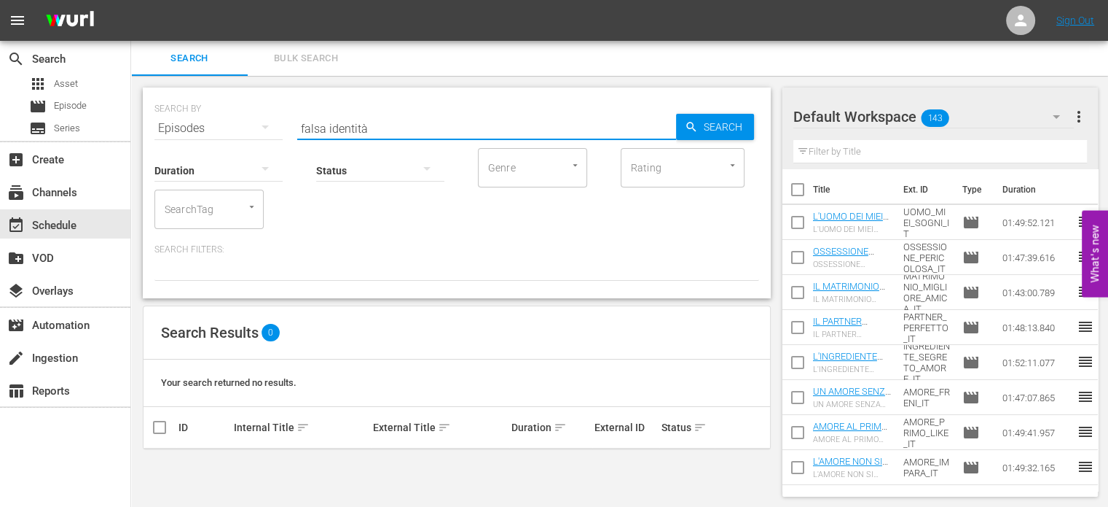
click at [394, 129] on input "falsa identità" at bounding box center [486, 128] width 379 height 35
type input "falsa falsa"
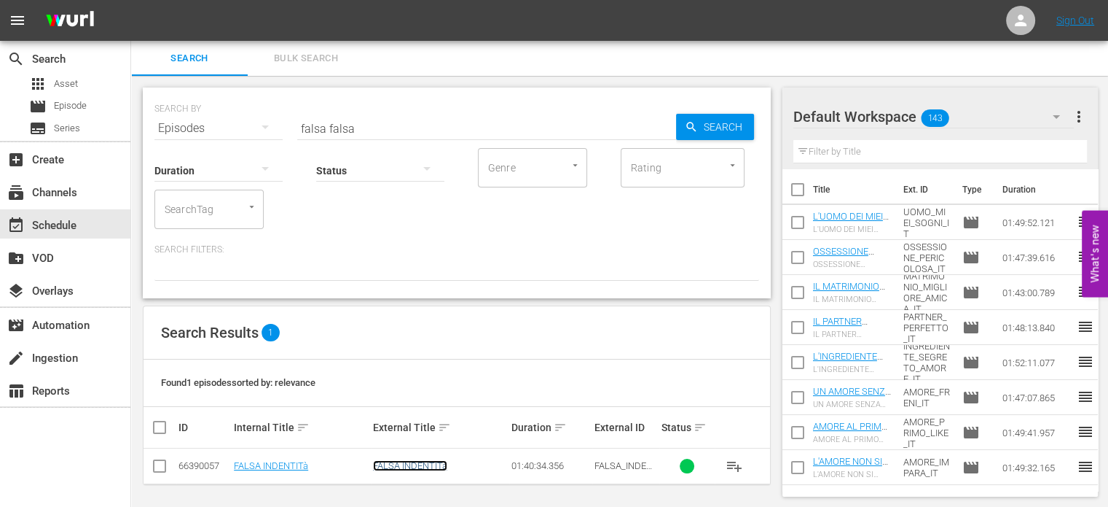
click at [443, 467] on link "FALSA INDENTITà" at bounding box center [410, 465] width 74 height 11
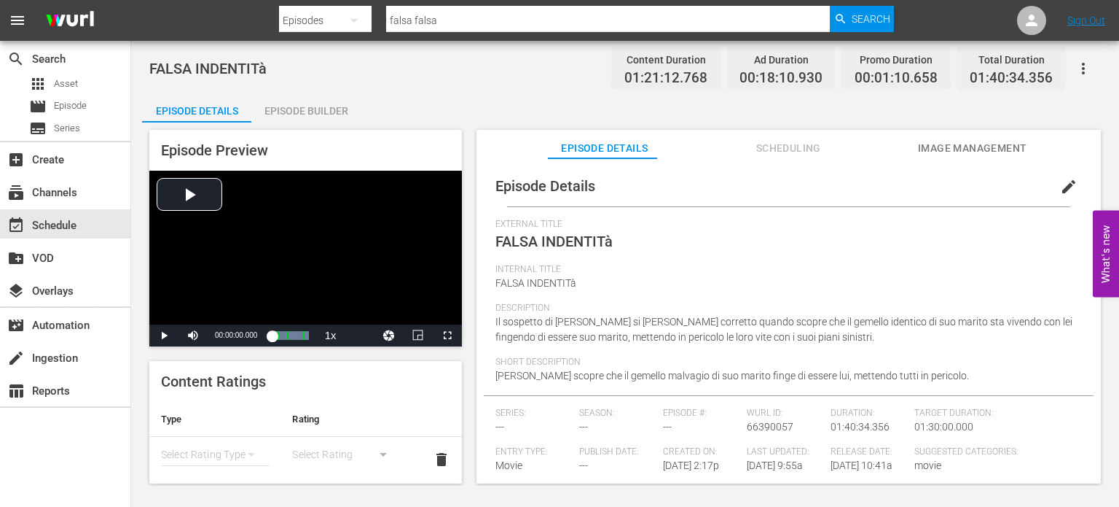
click at [781, 149] on span "Scheduling" at bounding box center [788, 148] width 109 height 18
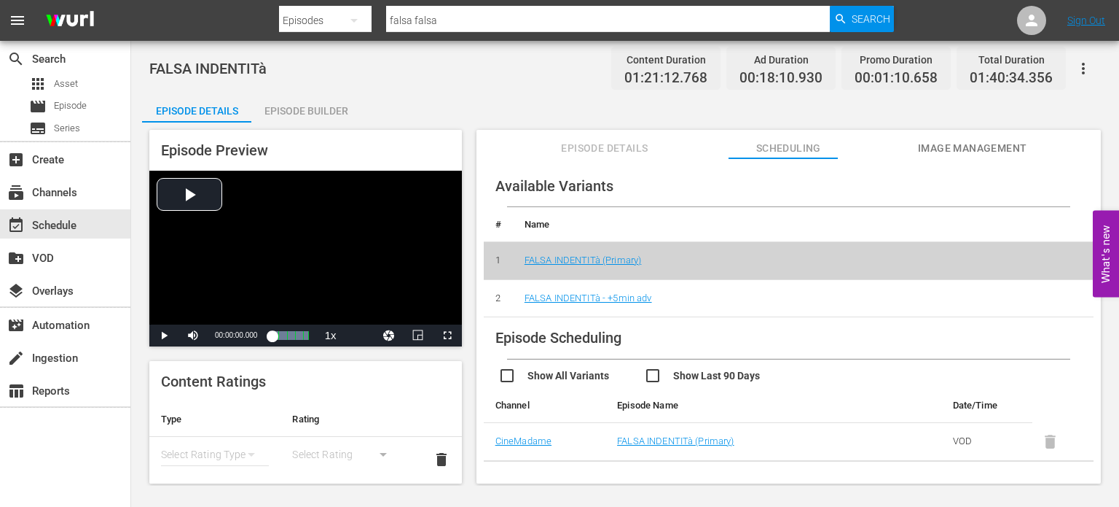
click at [402, 26] on input "falsa falsa" at bounding box center [608, 20] width 445 height 35
type input "sorella dal"
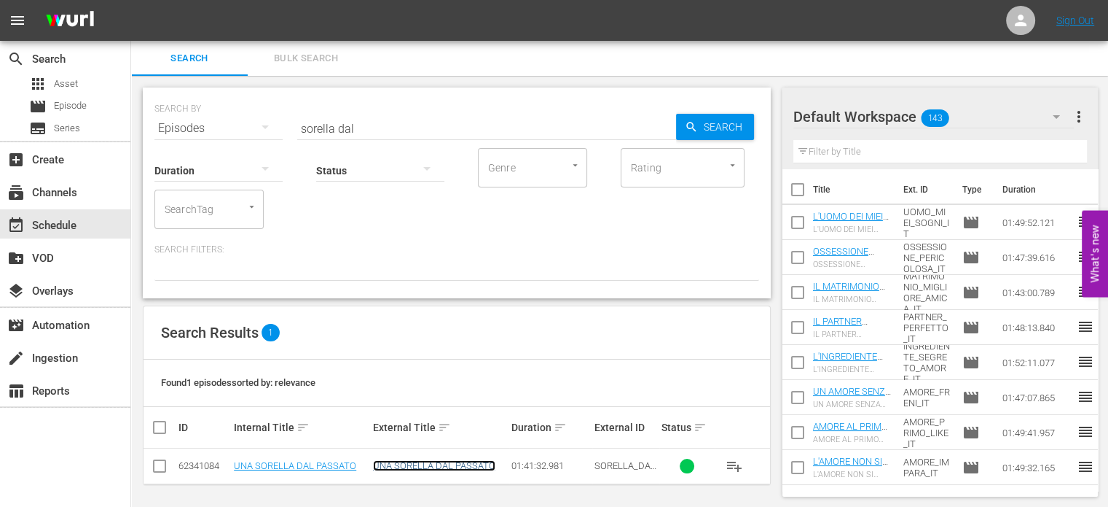
click at [443, 466] on link "UNA SORELLA DAL PASSATO" at bounding box center [434, 465] width 122 height 11
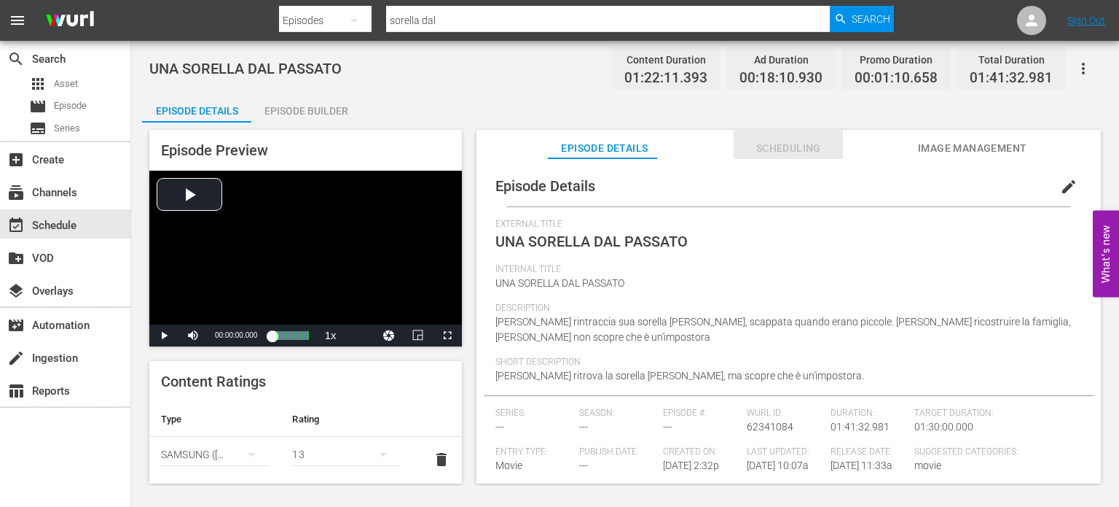
click at [799, 151] on span "Scheduling" at bounding box center [788, 148] width 109 height 18
